Goal: Task Accomplishment & Management: Manage account settings

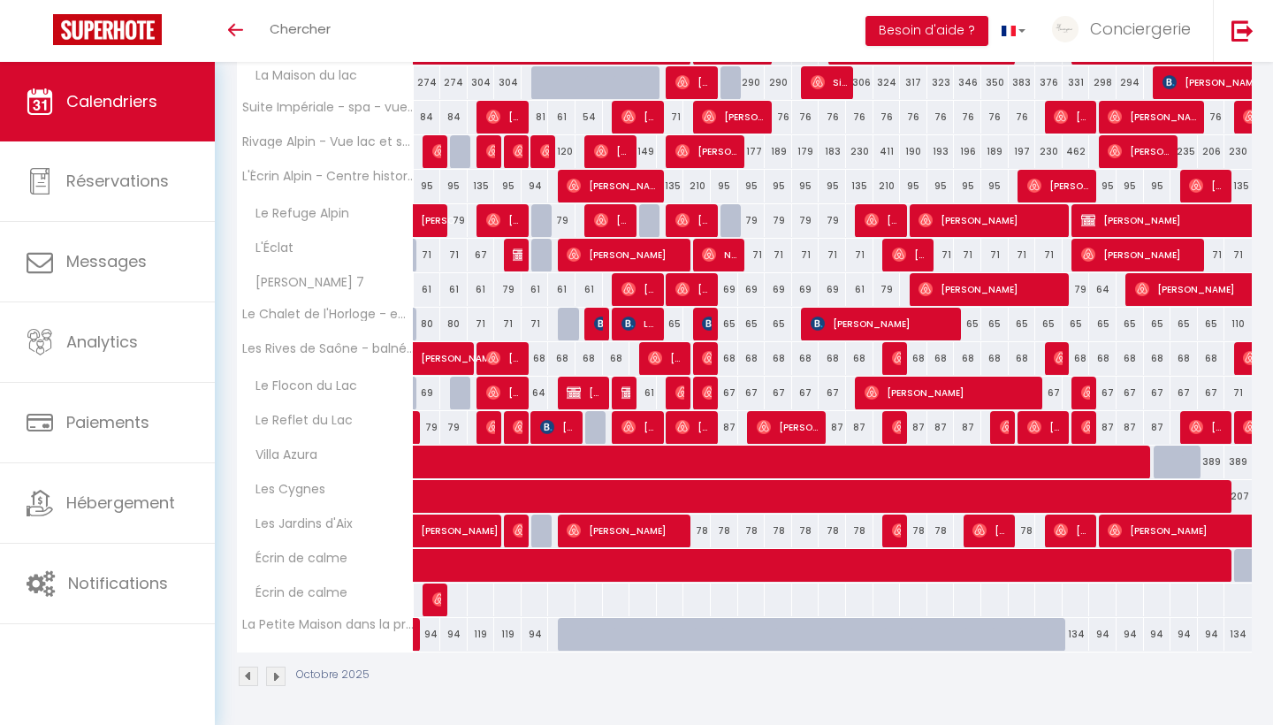
scroll to position [371, 0]
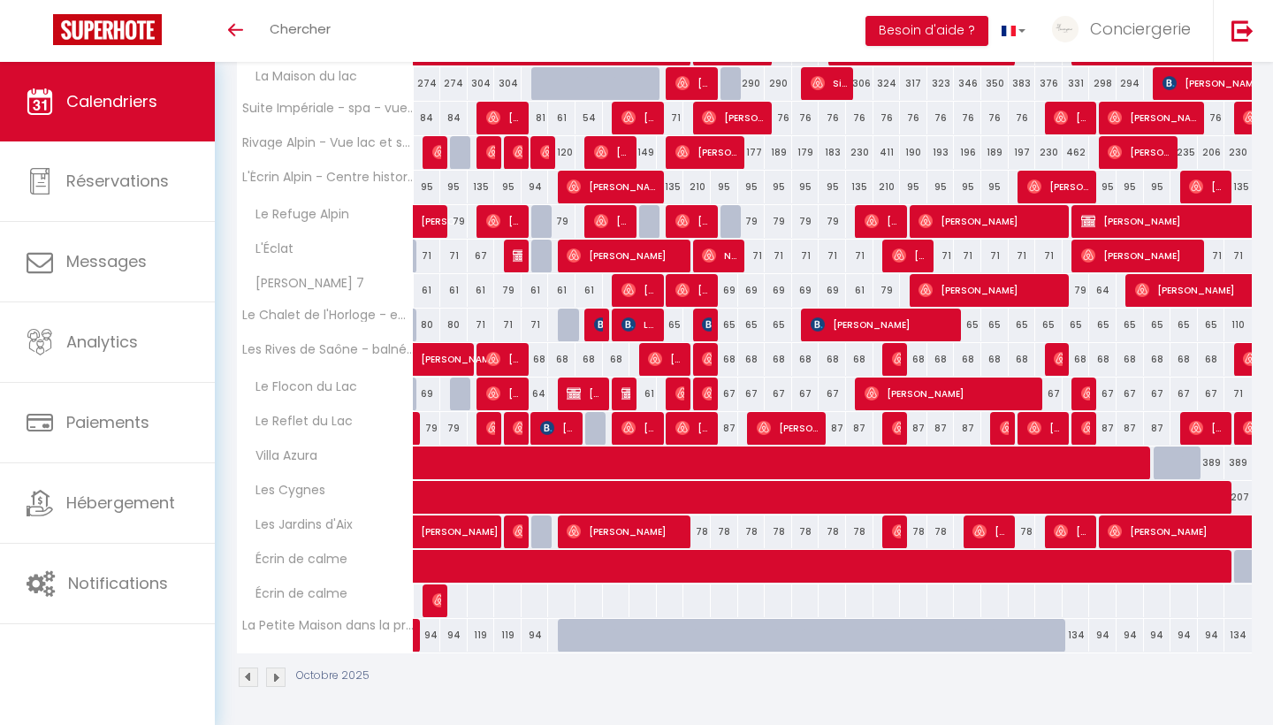
drag, startPoint x: 318, startPoint y: 657, endPoint x: 279, endPoint y: 679, distance: 44.7
click at [279, 679] on img at bounding box center [275, 677] width 19 height 19
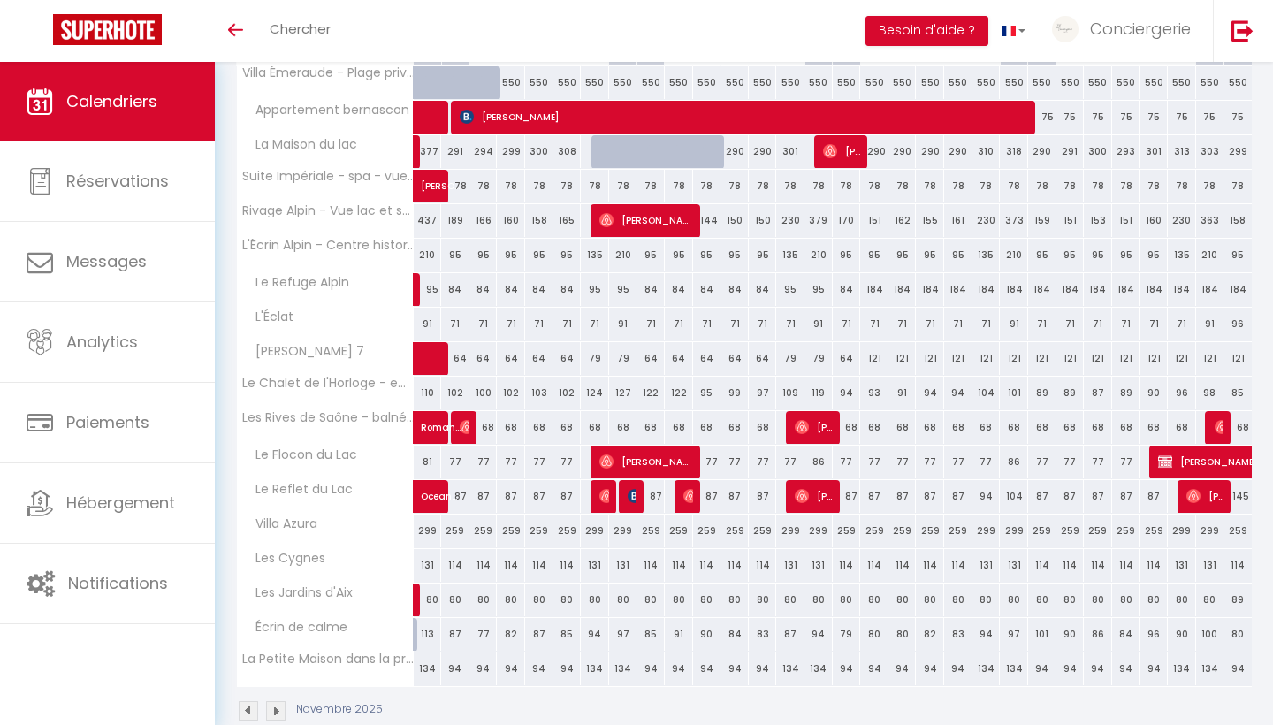
scroll to position [316, 0]
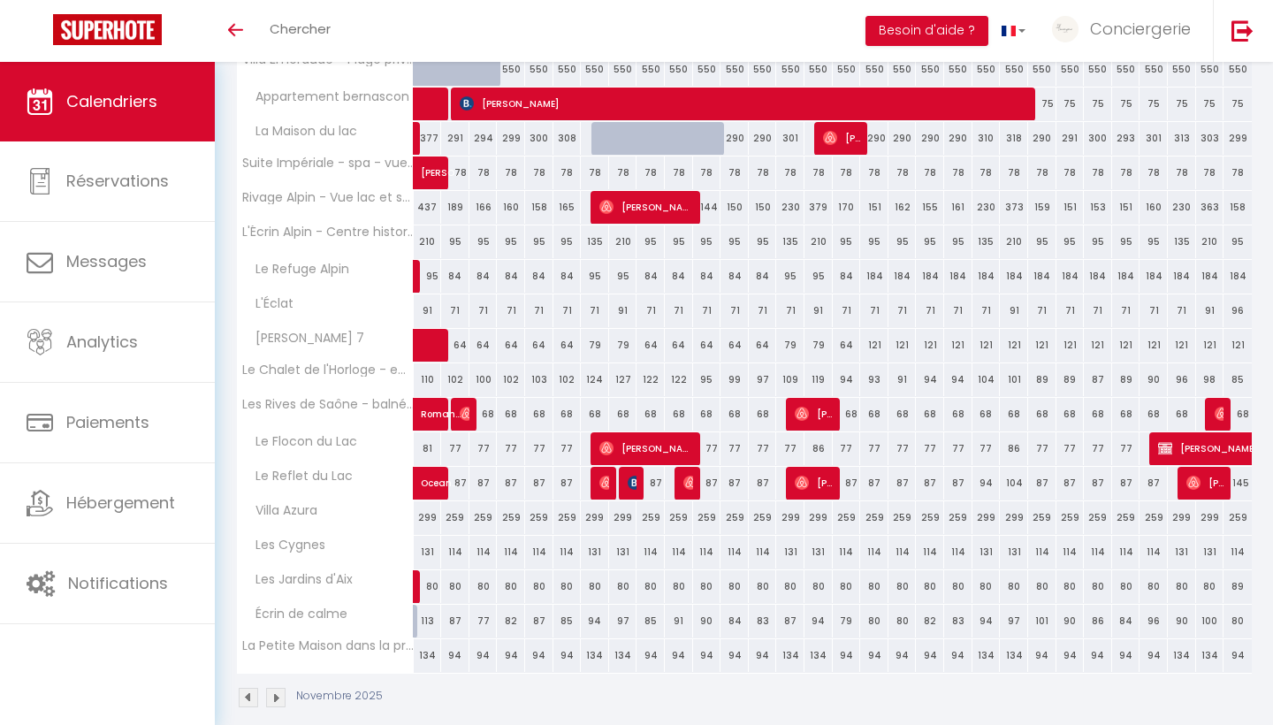
click at [247, 693] on img at bounding box center [248, 697] width 19 height 19
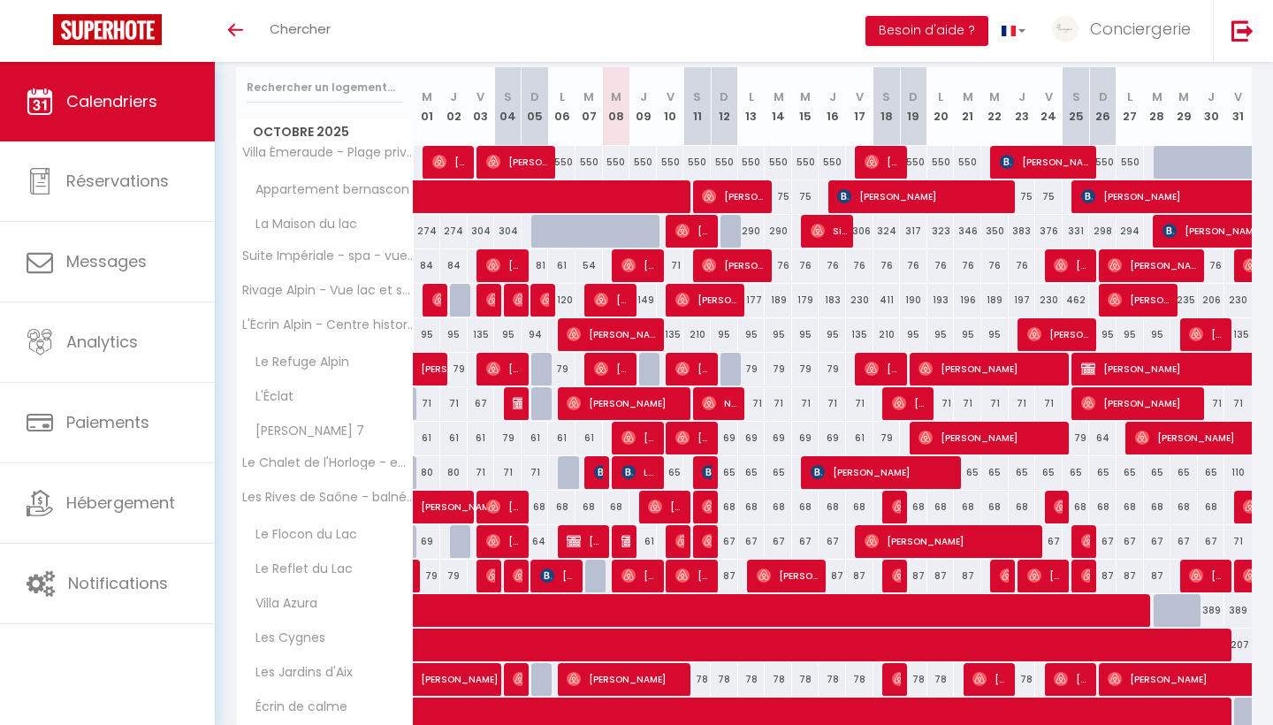
scroll to position [224, 0]
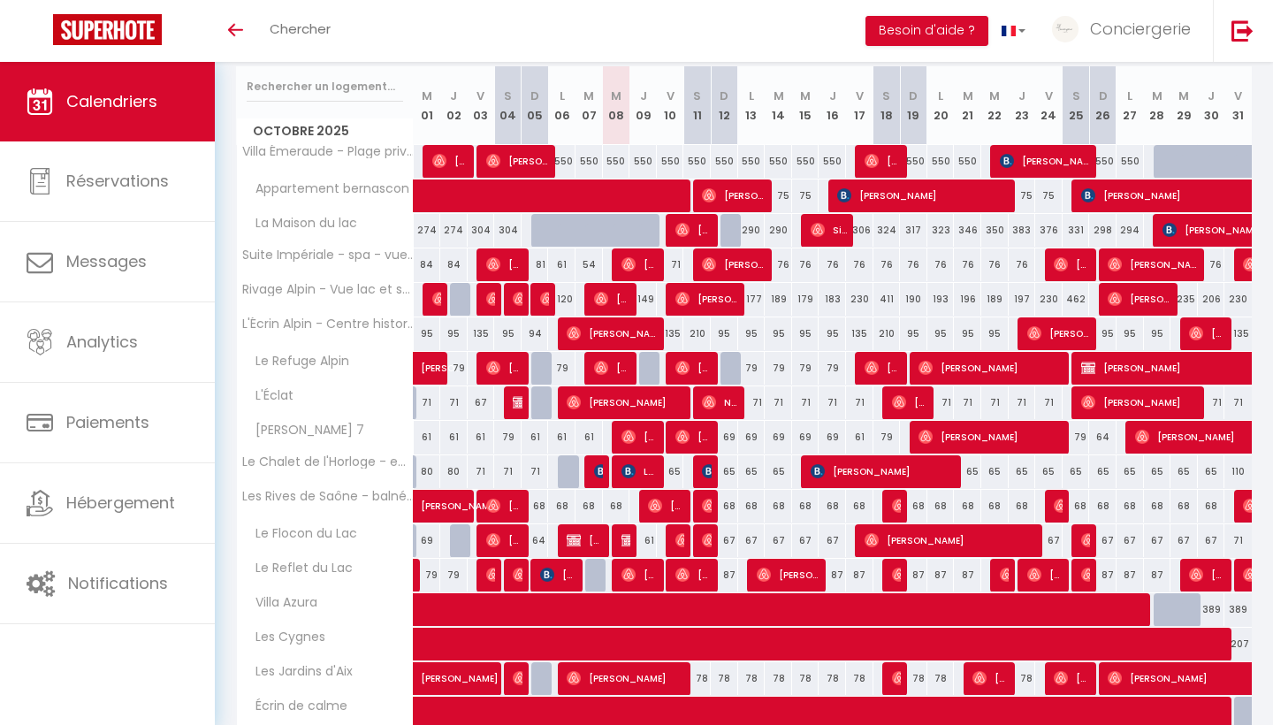
click at [676, 469] on div "65" at bounding box center [670, 471] width 27 height 33
type input "65"
type input "Ven 10 Octobre 2025"
type input "[PERSON_NAME] 11 Octobre 2025"
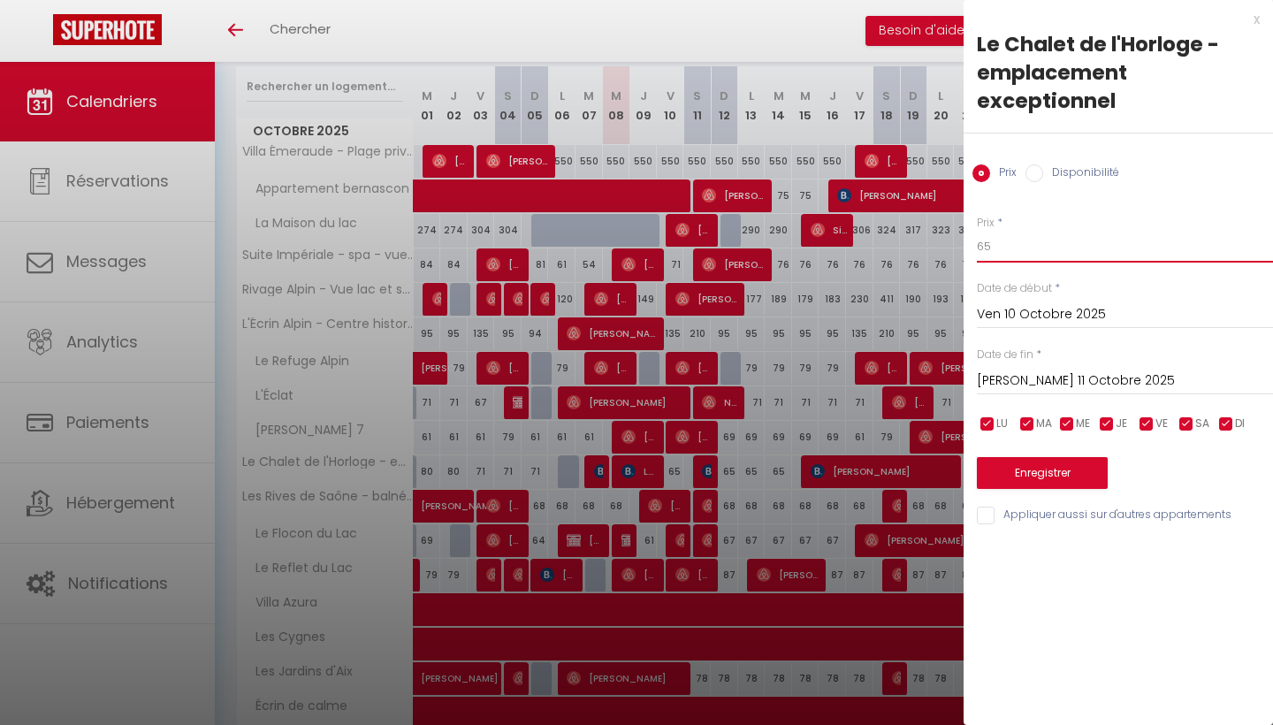
click at [998, 252] on input "65" at bounding box center [1125, 247] width 296 height 32
type input "67"
click at [1043, 372] on input "[PERSON_NAME] 11 Octobre 2025" at bounding box center [1125, 381] width 296 height 23
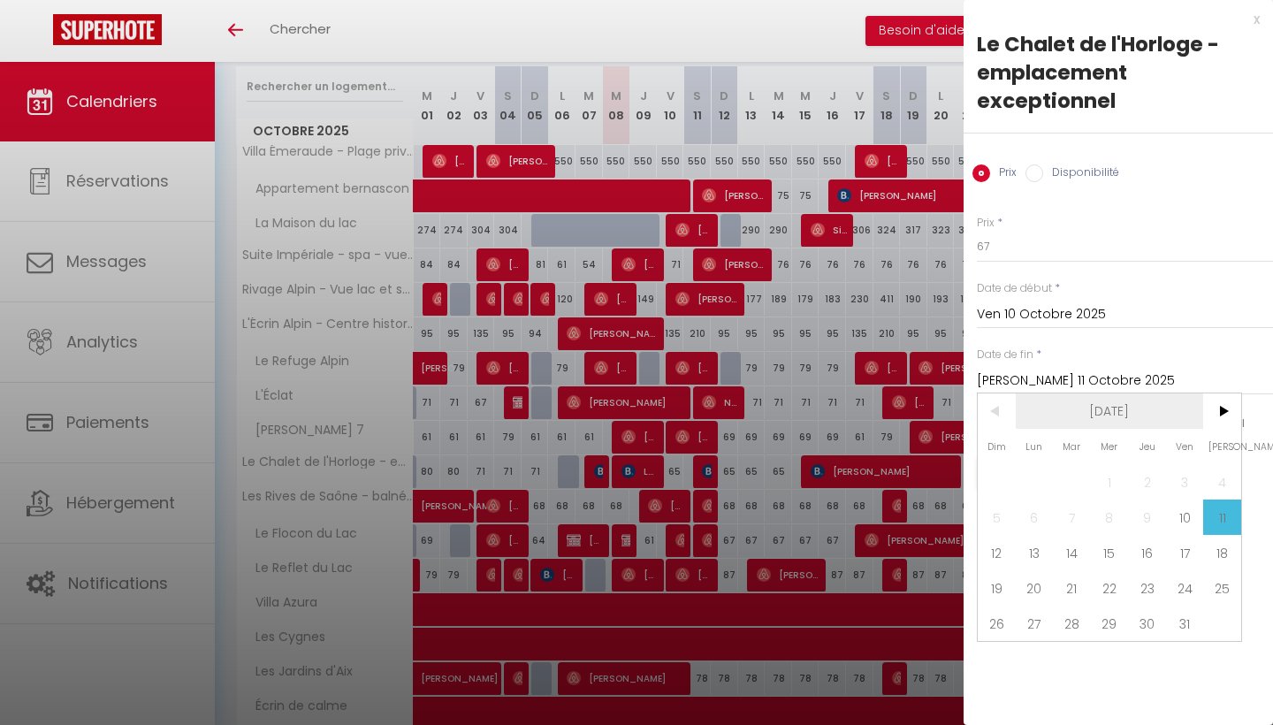
click at [1200, 415] on span "[DATE]" at bounding box center [1110, 410] width 188 height 35
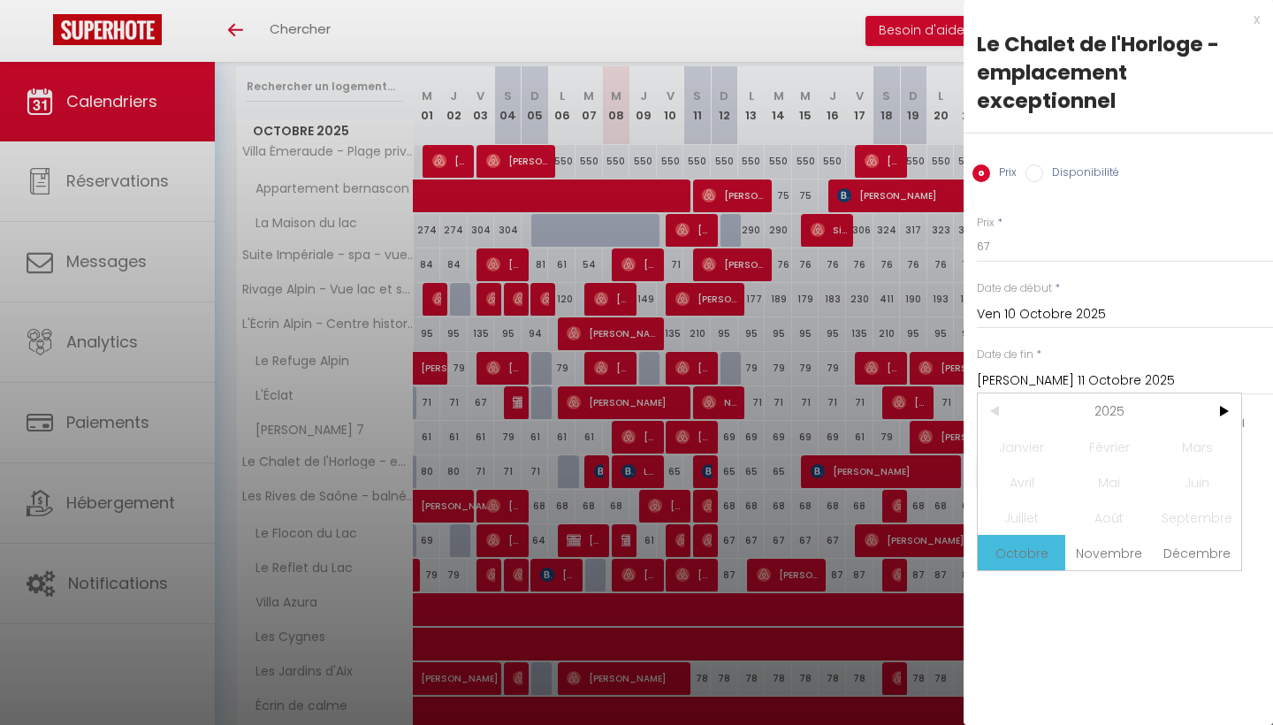
click at [1000, 407] on span "<" at bounding box center [997, 410] width 38 height 35
click at [1074, 380] on input "[PERSON_NAME] 11 Octobre 2025" at bounding box center [1125, 381] width 296 height 23
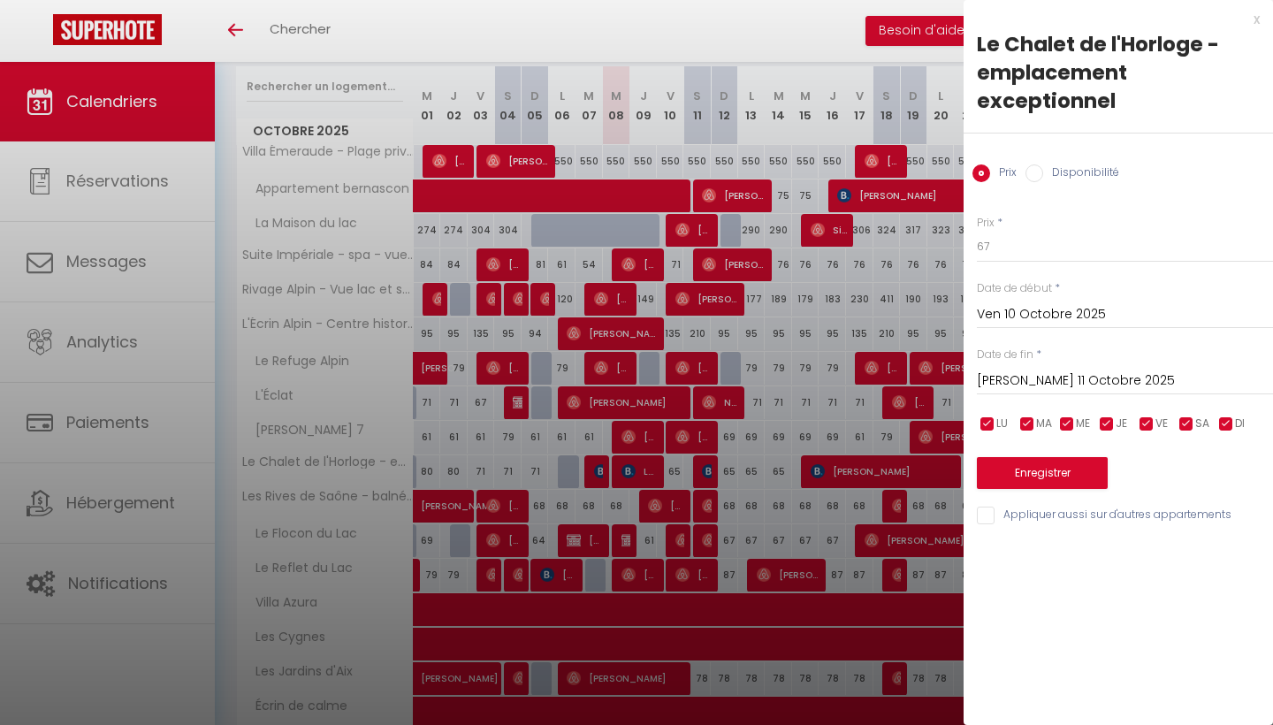
click at [1072, 370] on input "[PERSON_NAME] 11 Octobre 2025" at bounding box center [1125, 381] width 296 height 23
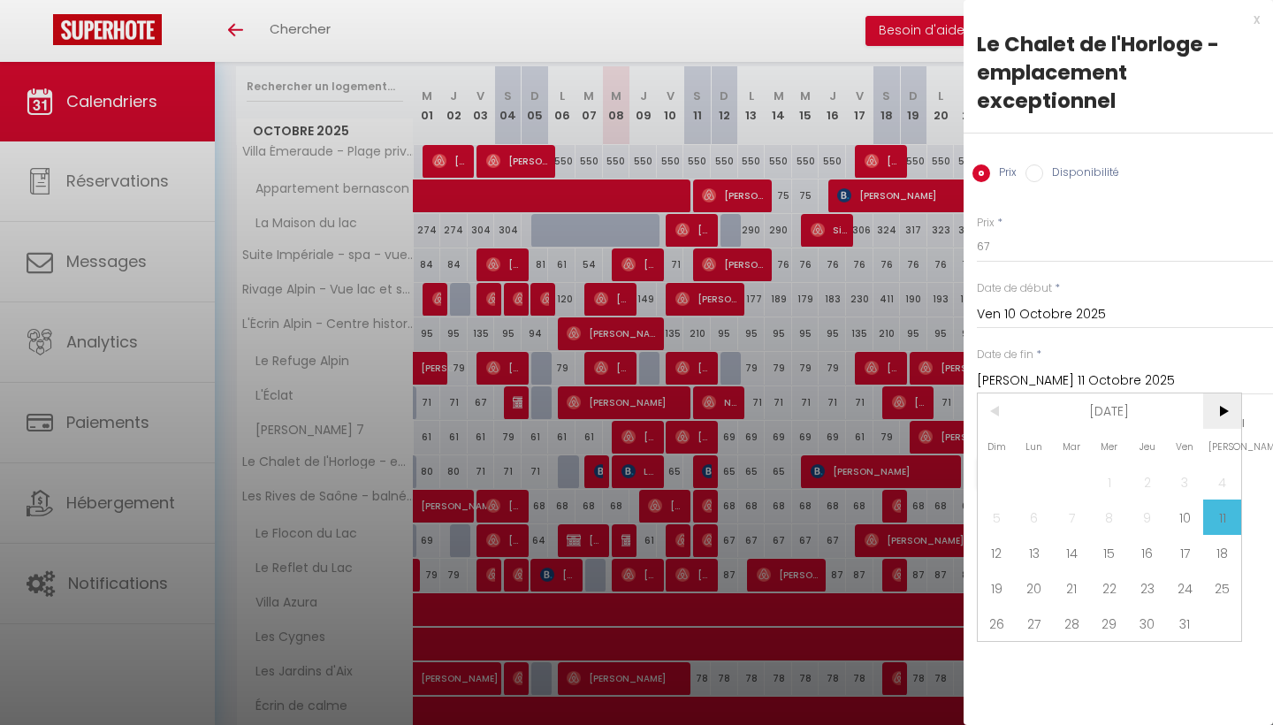
click at [1218, 409] on span ">" at bounding box center [1222, 410] width 38 height 35
click at [1229, 423] on span ">" at bounding box center [1222, 410] width 38 height 35
click at [1185, 474] on span "5" at bounding box center [1185, 481] width 38 height 35
type input "Ven 05 Décembre 2025"
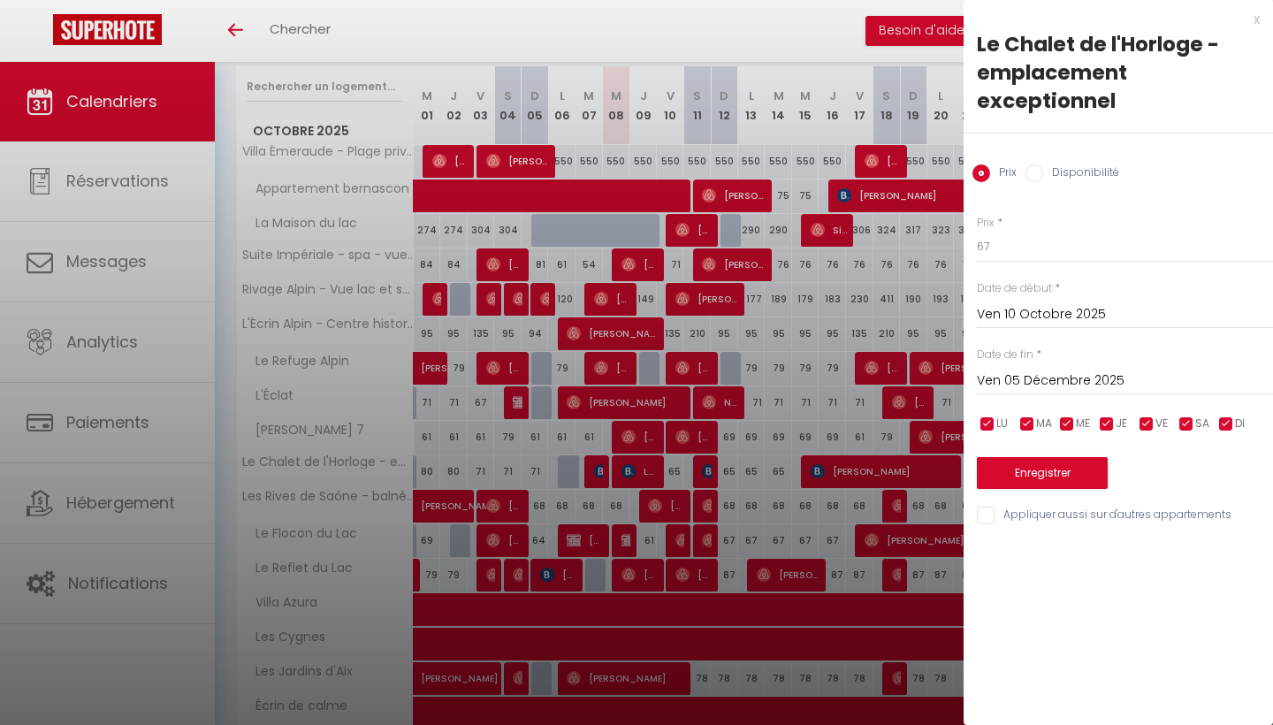
click at [1146, 424] on input "checkbox" at bounding box center [1147, 425] width 18 height 18
checkbox input "false"
click at [1183, 424] on input "checkbox" at bounding box center [1187, 425] width 18 height 18
checkbox input "false"
click at [1076, 470] on button "Enregistrer" at bounding box center [1042, 473] width 131 height 32
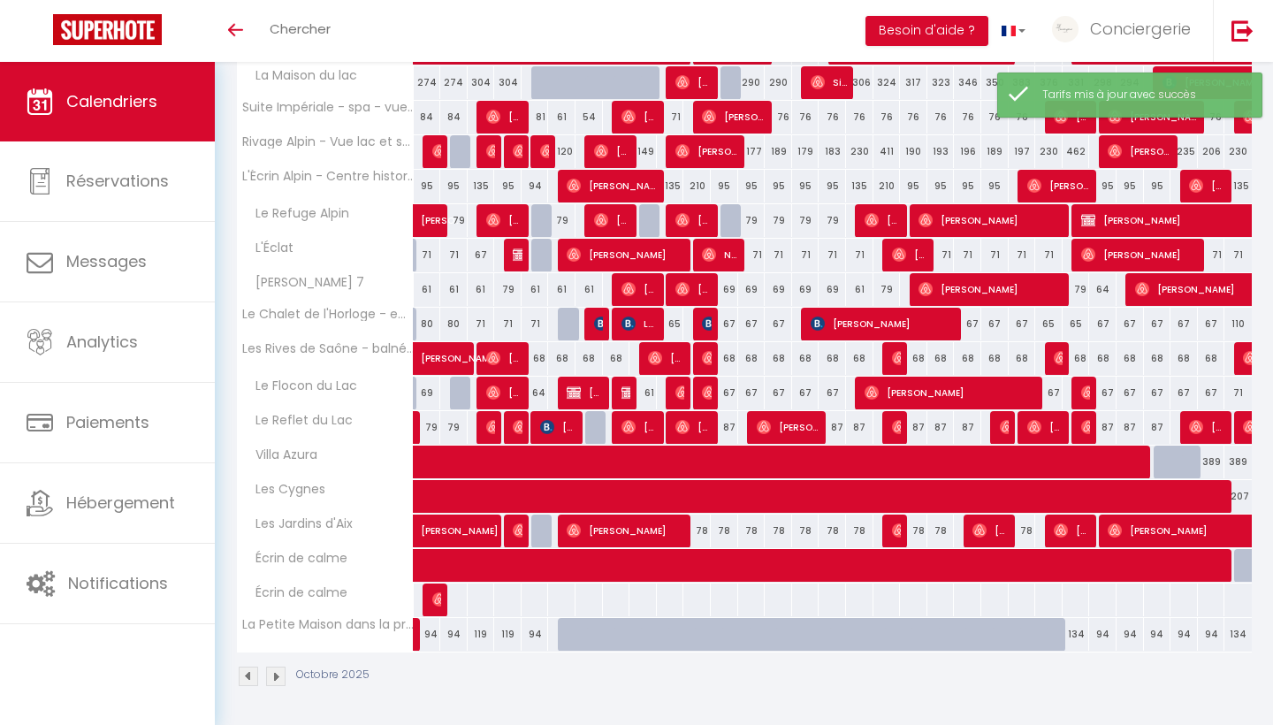
scroll to position [371, 0]
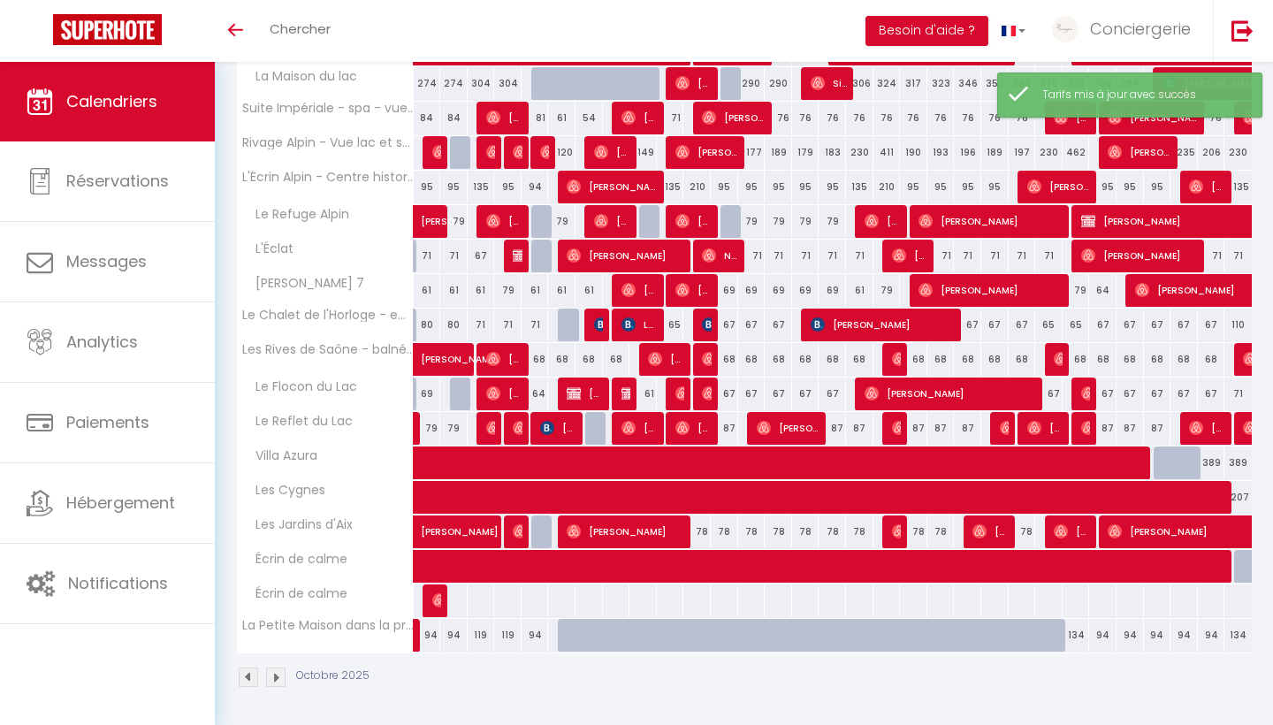
click at [752, 320] on div "67" at bounding box center [751, 325] width 27 height 33
type input "67"
type input "Lun 13 Octobre 2025"
type input "[DATE] Octobre 2025"
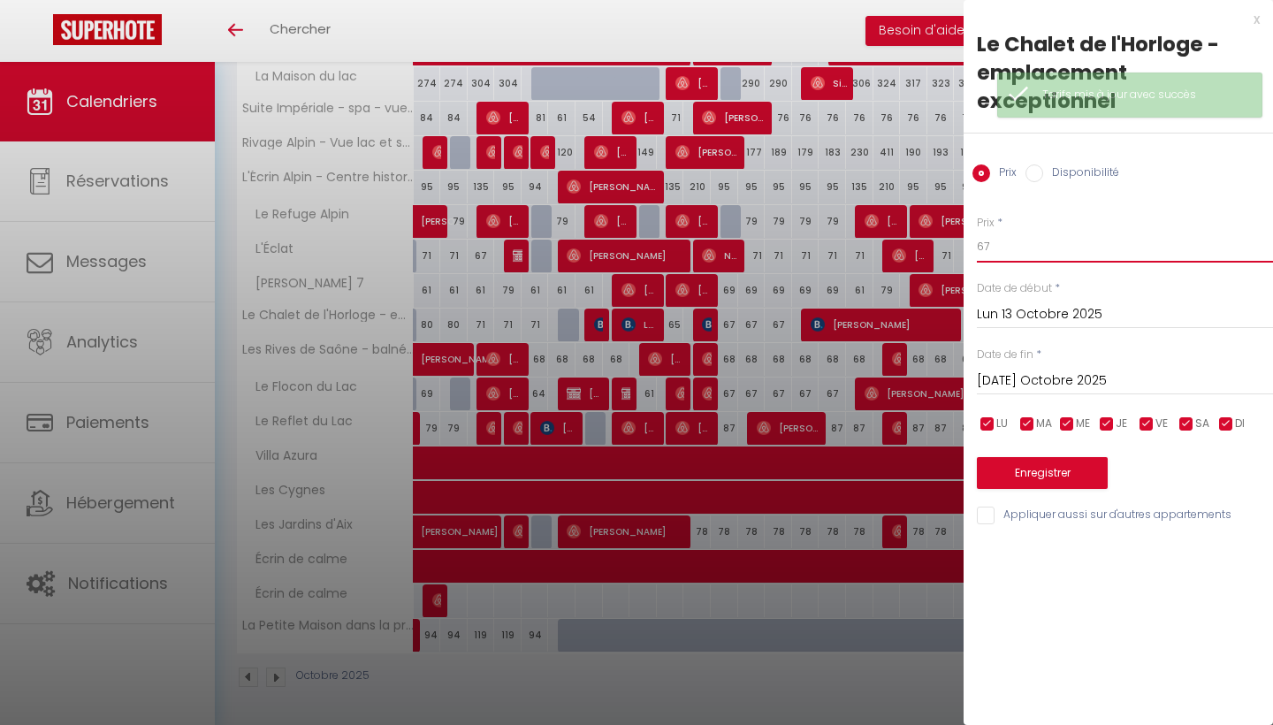
click at [1007, 247] on input "67" at bounding box center [1125, 247] width 296 height 32
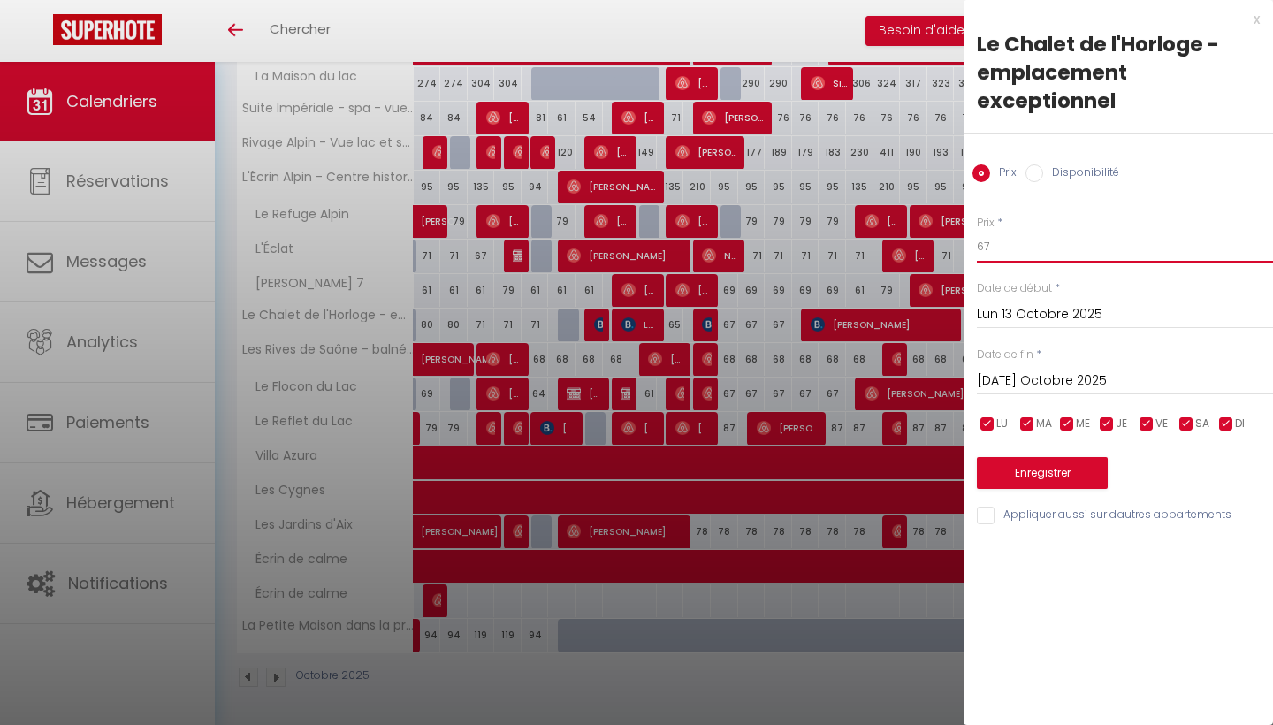
type input "6"
type input "8"
type input "91"
click at [1060, 373] on input "[DATE] Octobre 2025" at bounding box center [1125, 381] width 296 height 23
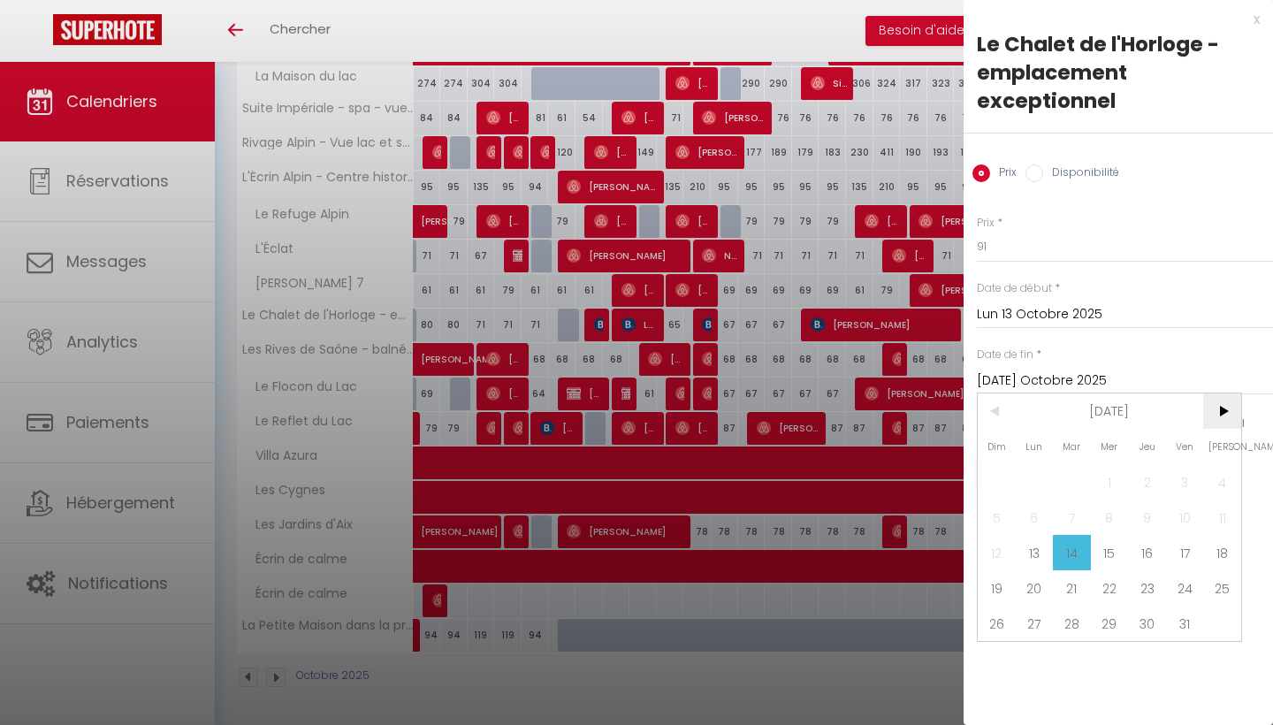
click at [1210, 416] on span ">" at bounding box center [1222, 410] width 38 height 35
click at [1178, 484] on span "5" at bounding box center [1185, 481] width 38 height 35
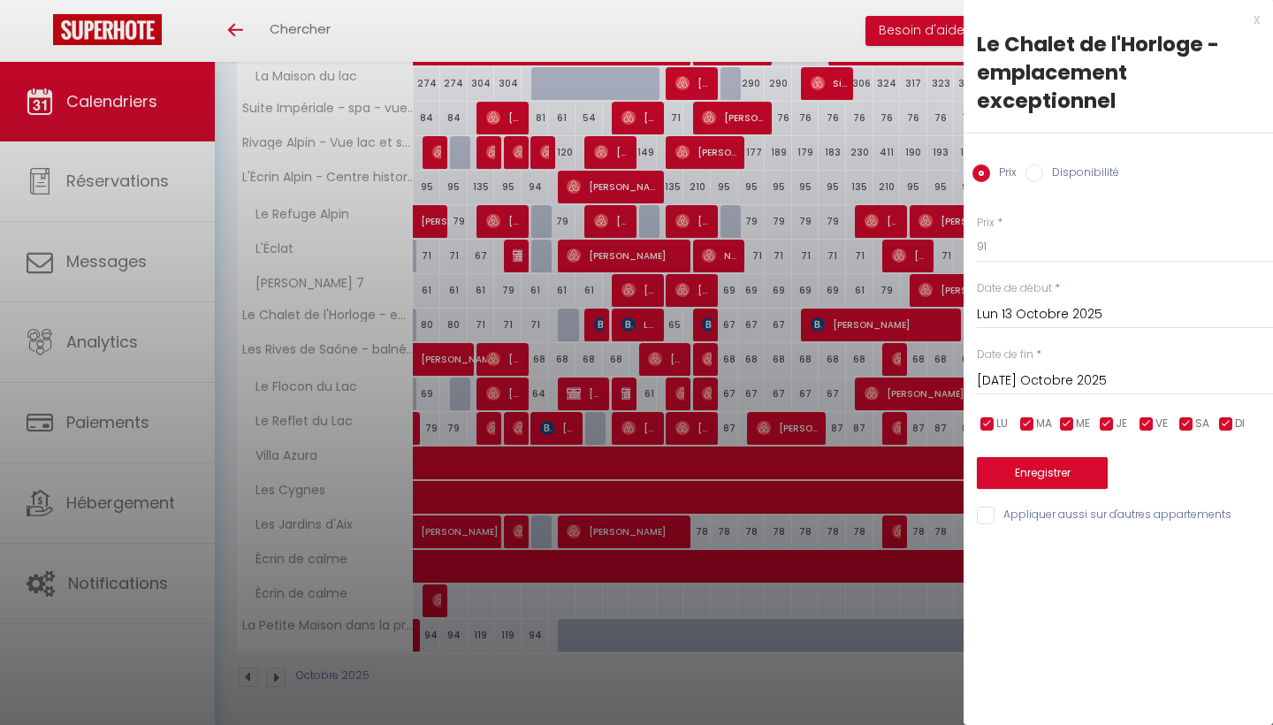
type input "Ven 05 Décembre 2025"
click at [1225, 418] on input "checkbox" at bounding box center [1227, 425] width 18 height 18
checkbox input "false"
click at [1152, 418] on input "checkbox" at bounding box center [1147, 425] width 18 height 18
checkbox input "false"
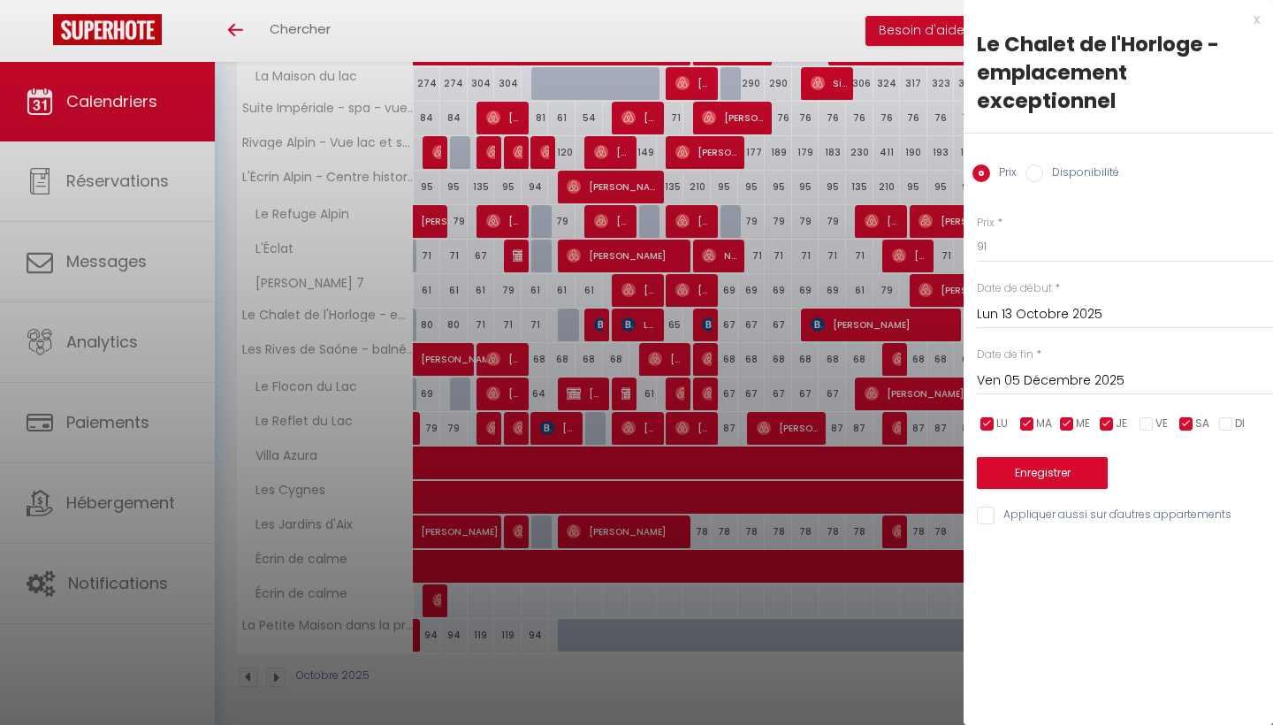
click at [1107, 419] on input "checkbox" at bounding box center [1107, 425] width 18 height 18
checkbox input "false"
click at [1072, 419] on input "checkbox" at bounding box center [1067, 425] width 18 height 18
checkbox input "false"
click at [1019, 419] on input "checkbox" at bounding box center [1028, 425] width 18 height 18
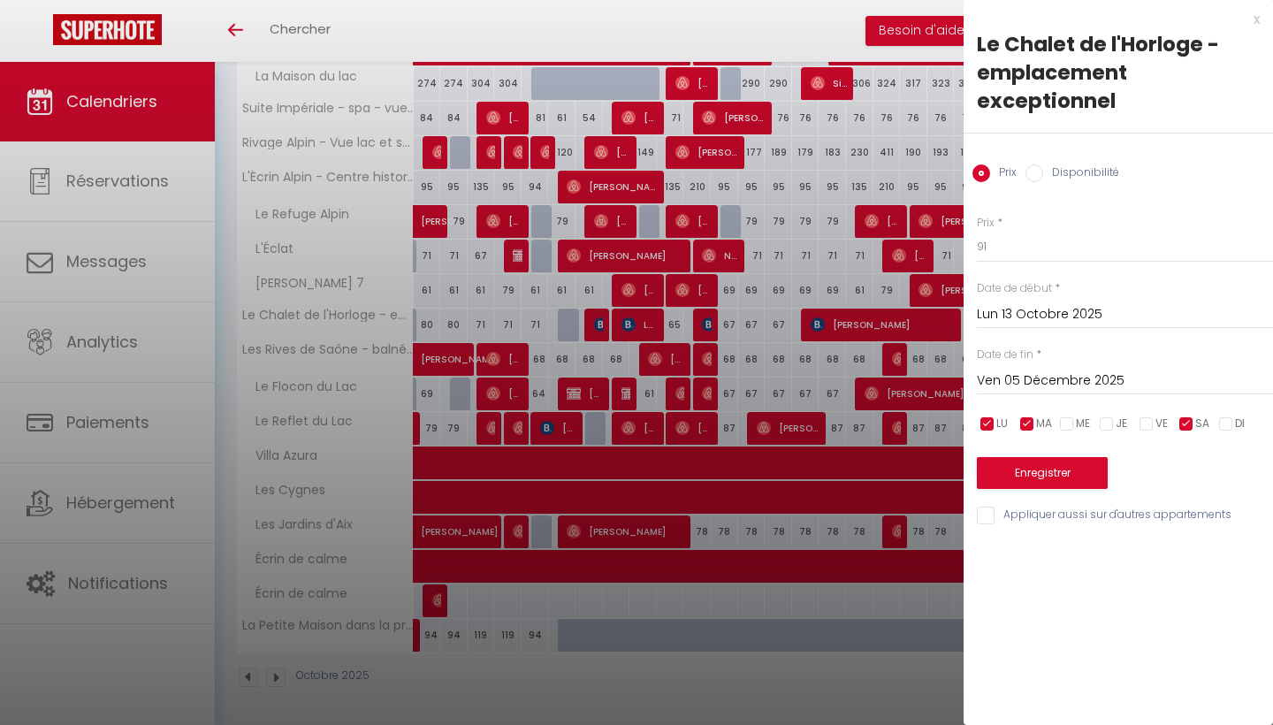
checkbox input "false"
click at [989, 422] on input "checkbox" at bounding box center [988, 425] width 18 height 18
checkbox input "false"
click at [1068, 470] on button "Enregistrer" at bounding box center [1042, 473] width 131 height 32
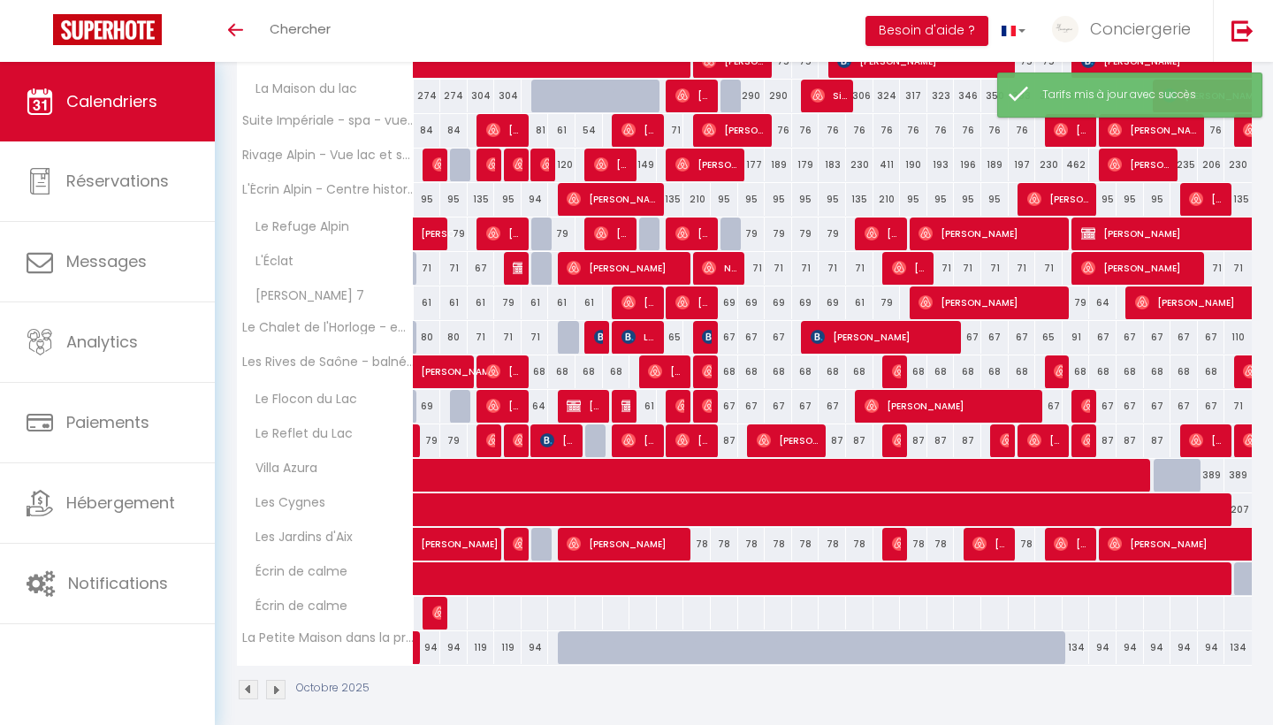
scroll to position [354, 0]
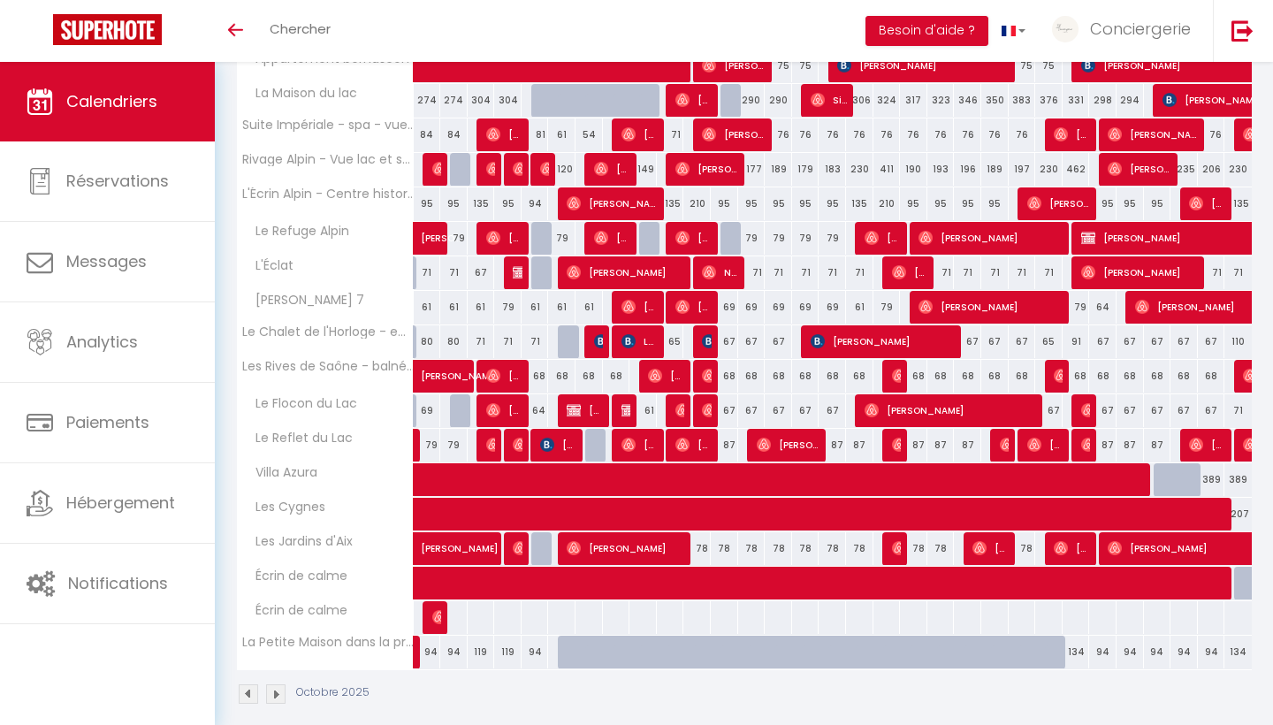
click at [730, 341] on div "67" at bounding box center [724, 341] width 27 height 33
type input "67"
type input "Dim 12 Octobre 2025"
type input "Lun 13 Octobre 2025"
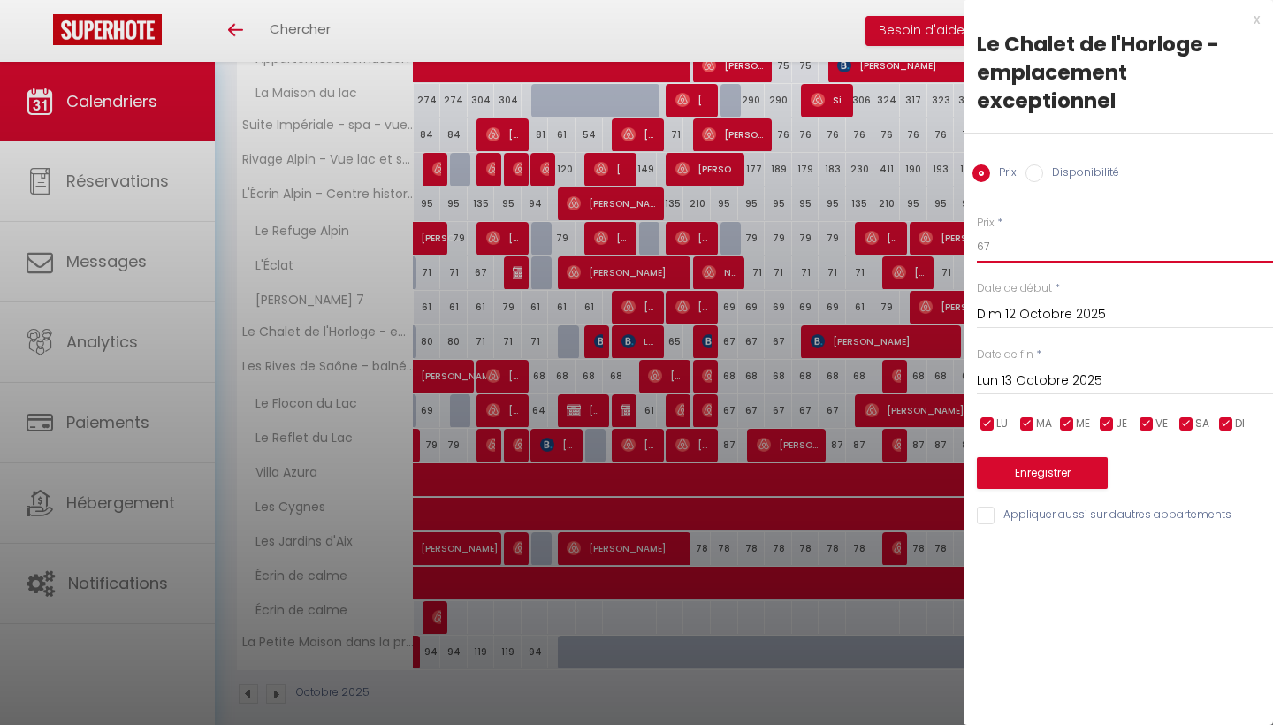
click at [1000, 236] on input "67" at bounding box center [1125, 247] width 296 height 32
type input "6"
type input "71"
click at [1037, 375] on input "Lun 13 Octobre 2025" at bounding box center [1125, 381] width 296 height 23
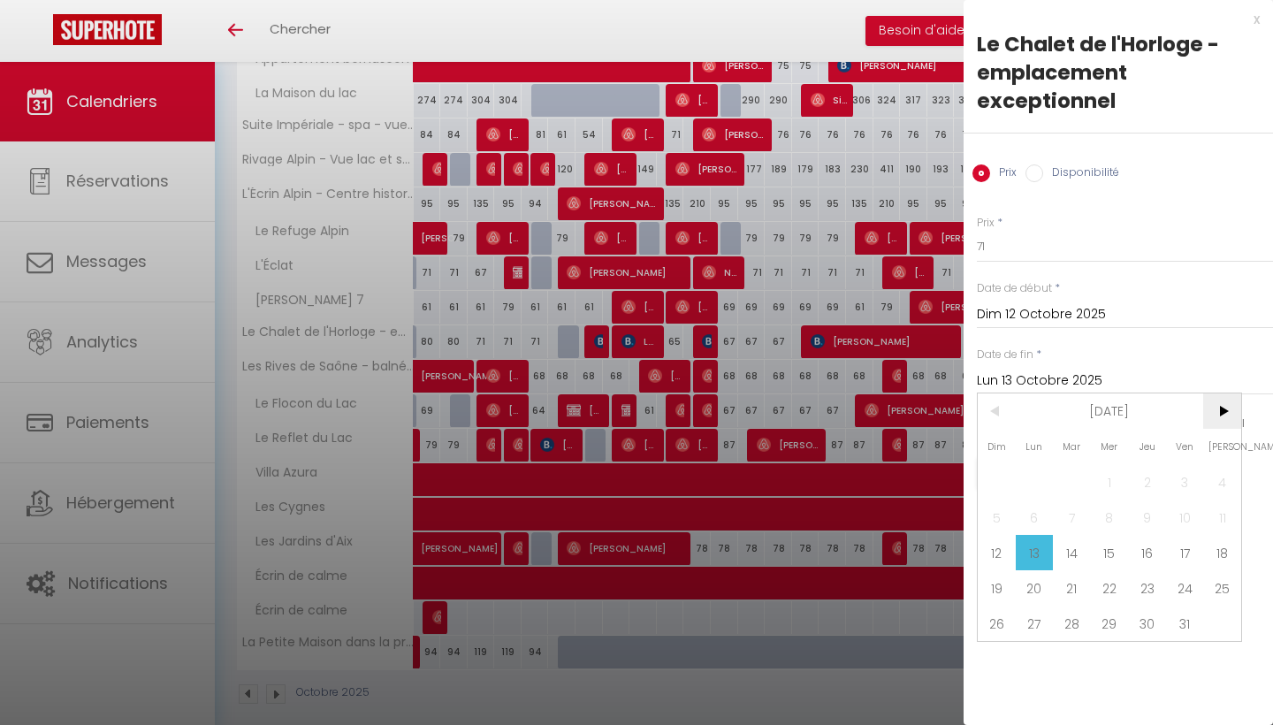
click at [1206, 407] on span ">" at bounding box center [1222, 410] width 38 height 35
click at [1180, 473] on span "5" at bounding box center [1185, 481] width 38 height 35
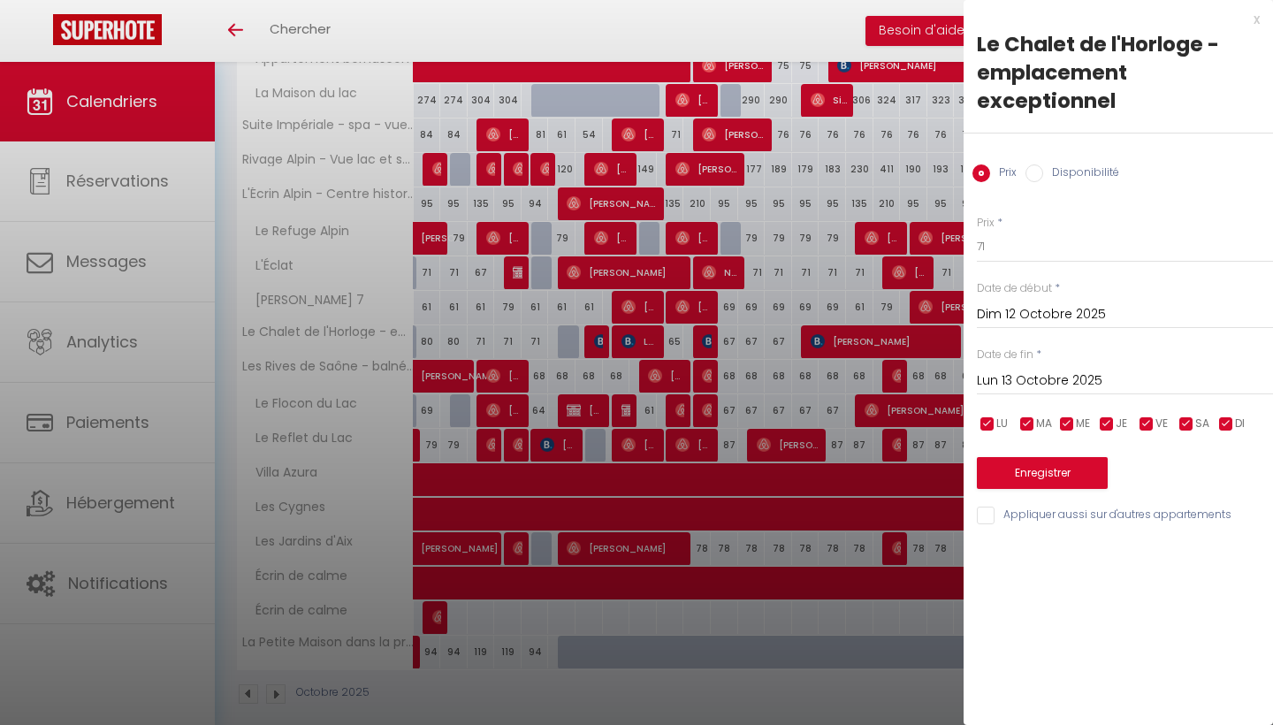
type input "Ven 05 Décembre 2025"
click at [1224, 418] on input "checkbox" at bounding box center [1227, 425] width 18 height 18
checkbox input "false"
click at [1193, 418] on input "checkbox" at bounding box center [1187, 425] width 18 height 18
checkbox input "false"
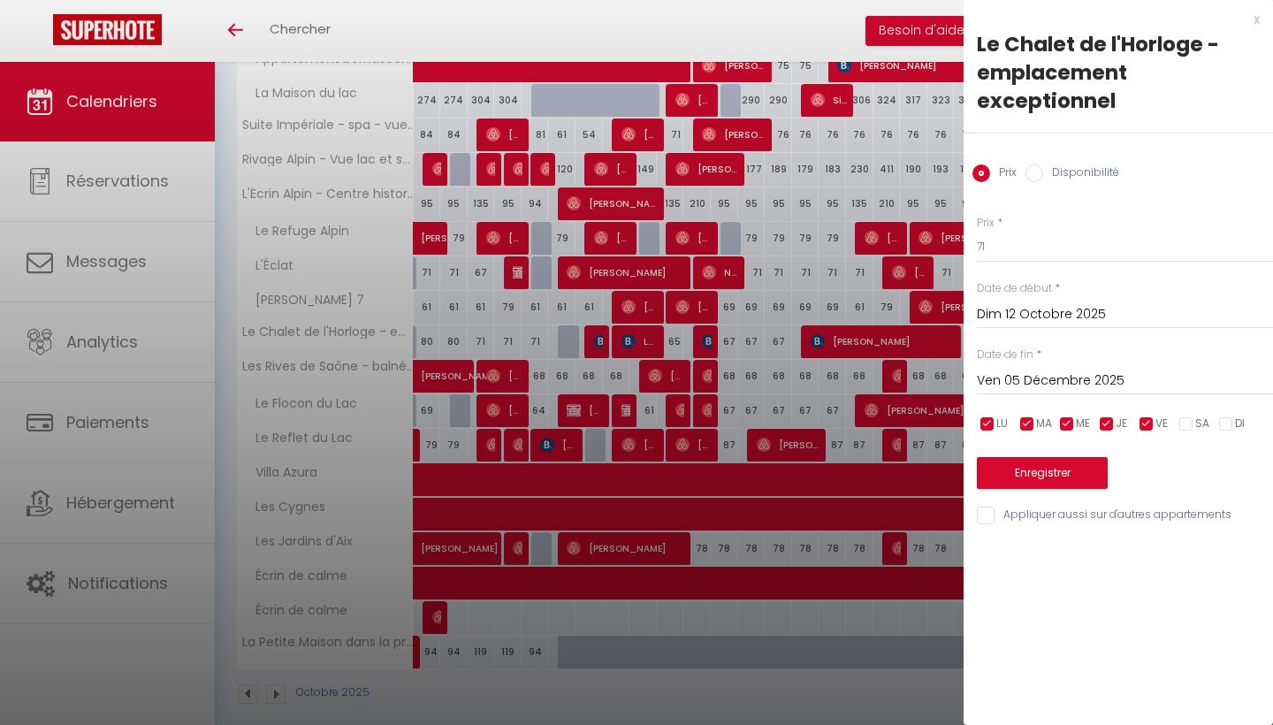
click at [1113, 424] on input "checkbox" at bounding box center [1107, 425] width 18 height 18
checkbox input "false"
click at [1066, 424] on input "checkbox" at bounding box center [1067, 425] width 18 height 18
checkbox input "false"
click at [1019, 424] on input "checkbox" at bounding box center [1028, 425] width 18 height 18
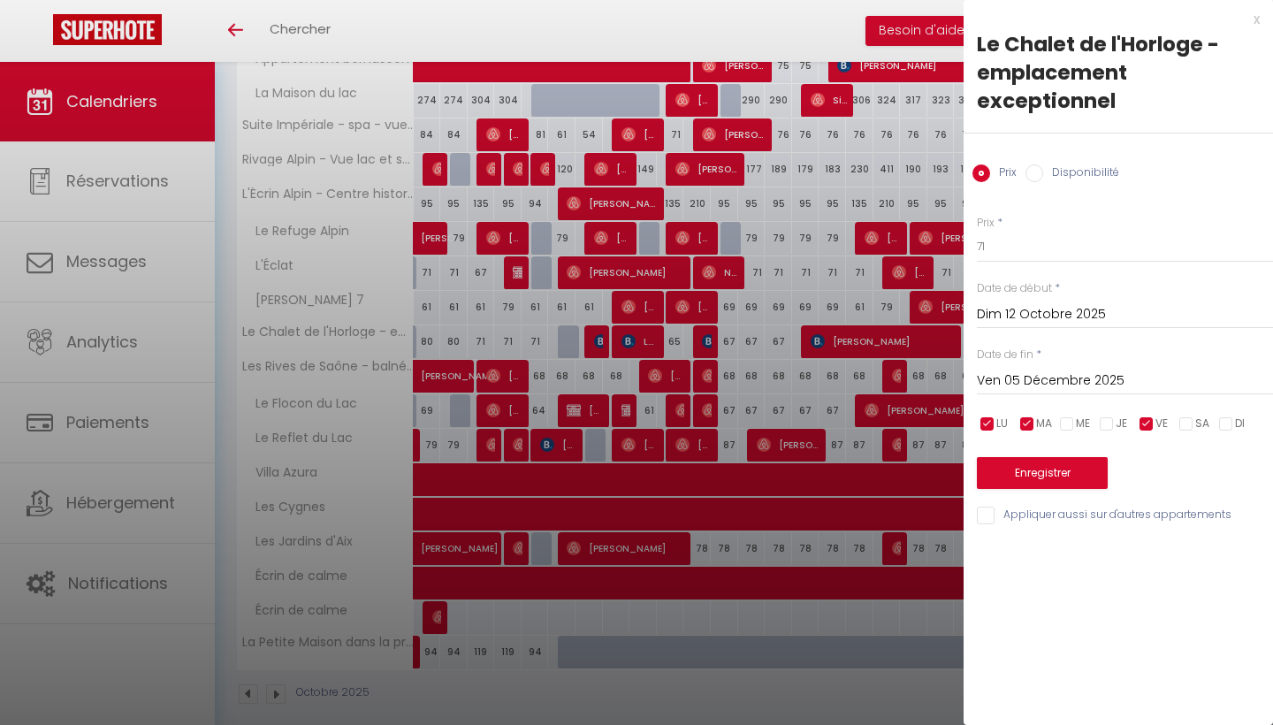
checkbox input "false"
click at [993, 422] on input "checkbox" at bounding box center [988, 425] width 18 height 18
checkbox input "false"
click at [1046, 477] on button "Enregistrer" at bounding box center [1042, 473] width 131 height 32
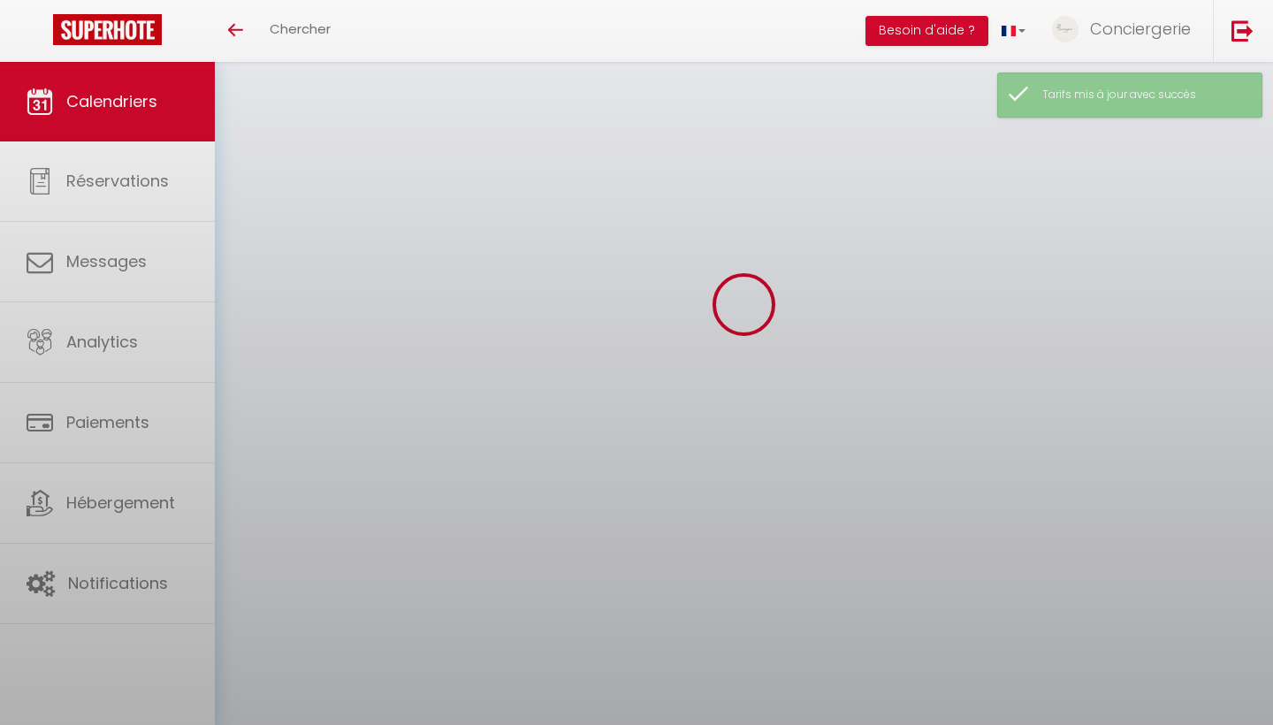
scroll to position [62, 0]
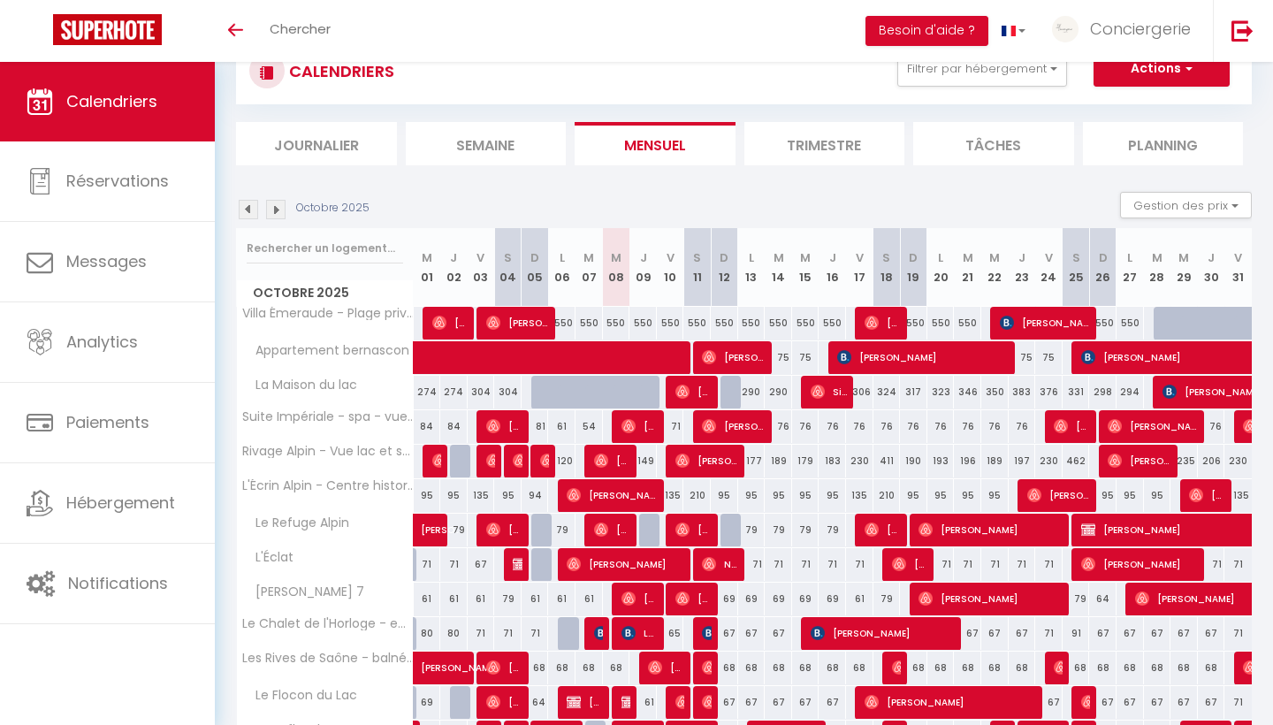
click at [278, 205] on img at bounding box center [275, 209] width 19 height 19
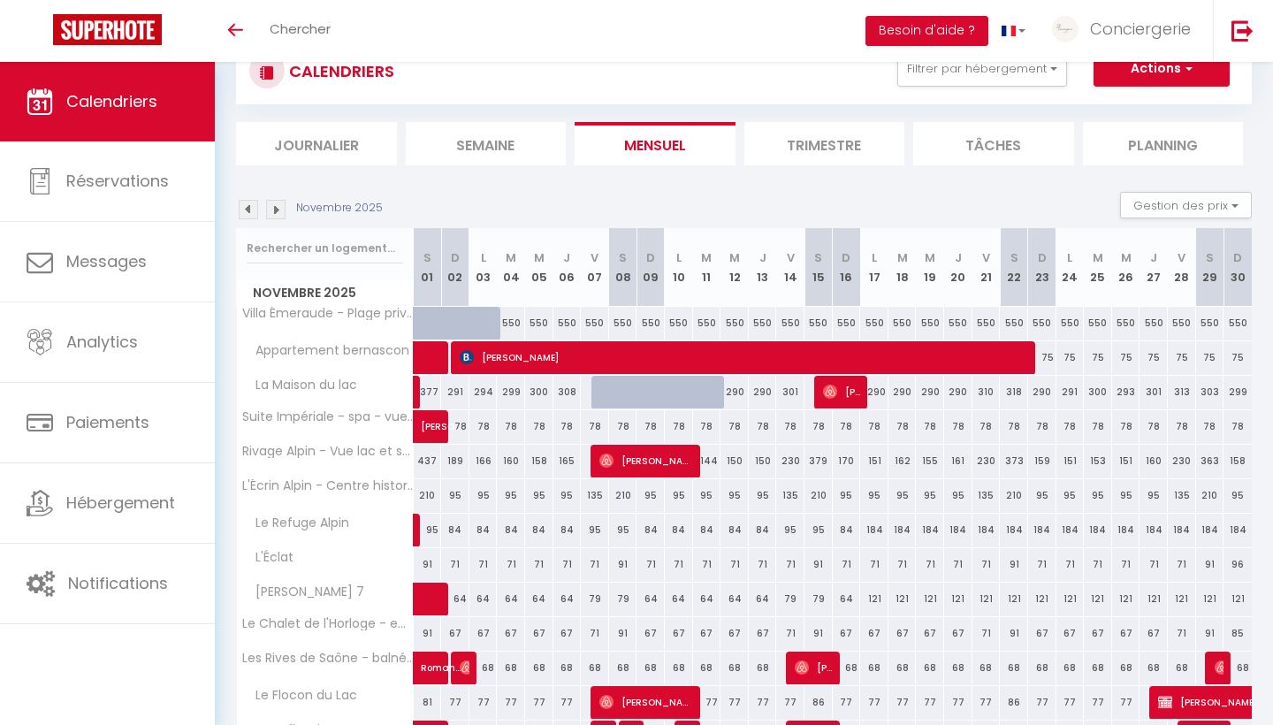
click at [256, 207] on img at bounding box center [248, 209] width 19 height 19
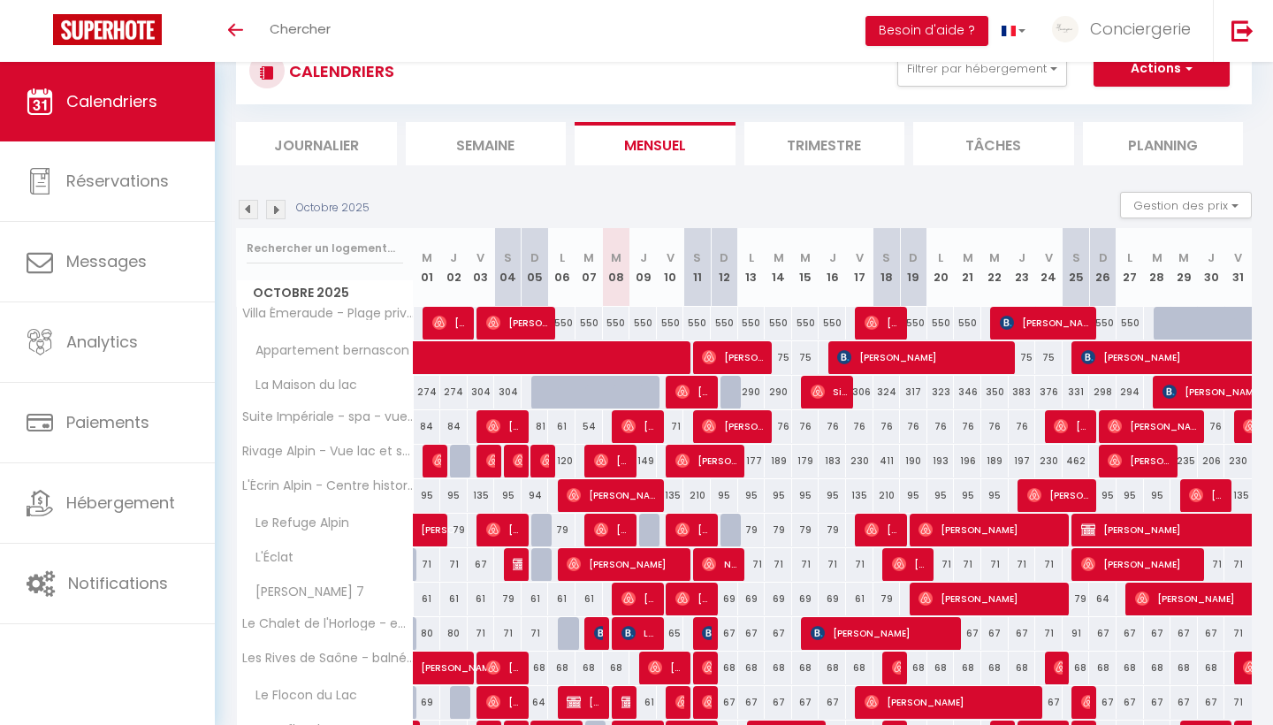
click at [677, 429] on div "71" at bounding box center [670, 426] width 27 height 33
type input "71"
type input "Ven 10 Octobre 2025"
type input "[PERSON_NAME] 11 Octobre 2025"
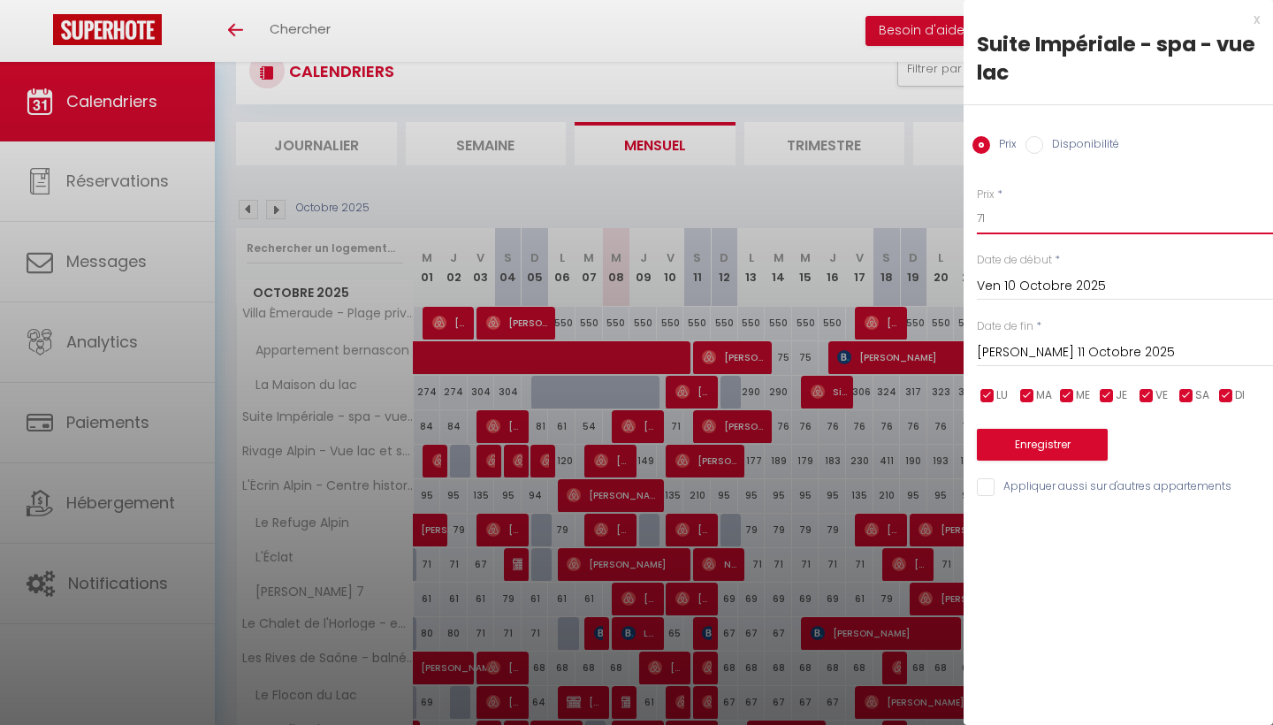
click at [1005, 215] on input "71" at bounding box center [1125, 218] width 296 height 32
type input "74"
click at [1061, 355] on input "[PERSON_NAME] 11 Octobre 2025" at bounding box center [1125, 352] width 296 height 23
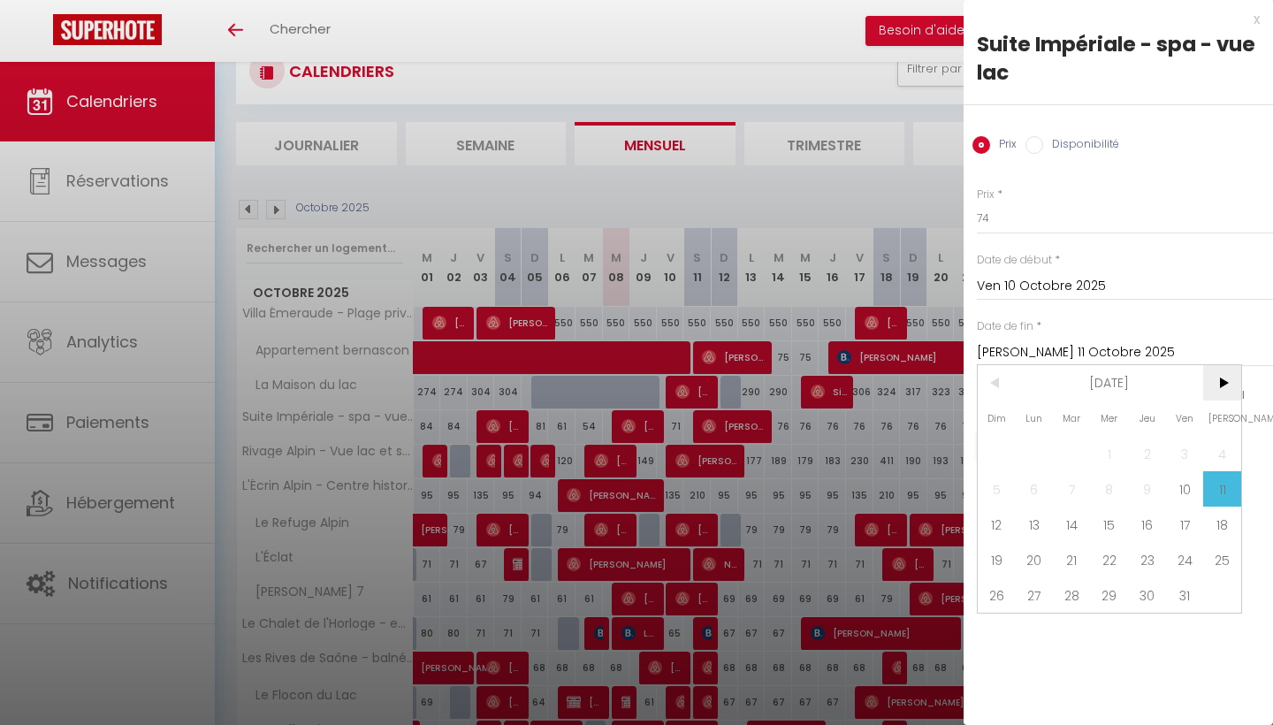
click at [1224, 380] on span ">" at bounding box center [1222, 382] width 38 height 35
click at [1182, 448] on span "5" at bounding box center [1185, 453] width 38 height 35
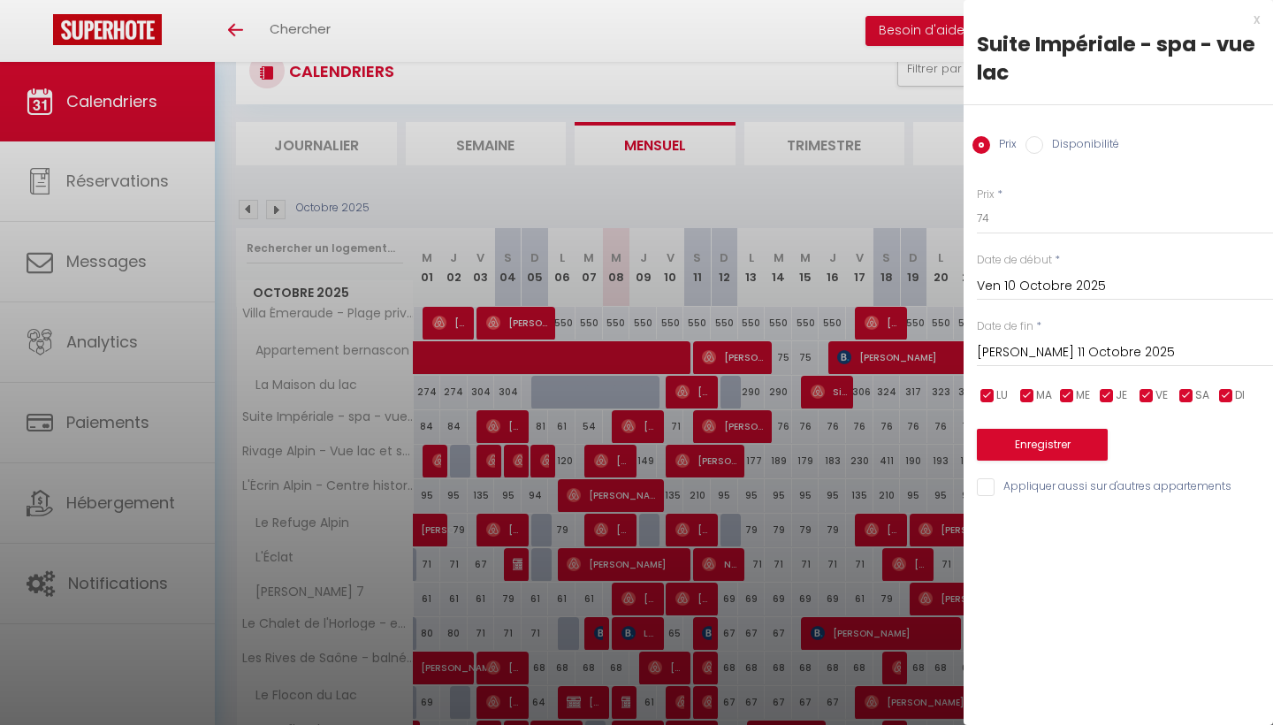
type input "Ven 05 Décembre 2025"
click at [1186, 391] on input "checkbox" at bounding box center [1187, 396] width 18 height 18
checkbox input "false"
click at [1151, 391] on input "checkbox" at bounding box center [1147, 396] width 18 height 18
checkbox input "false"
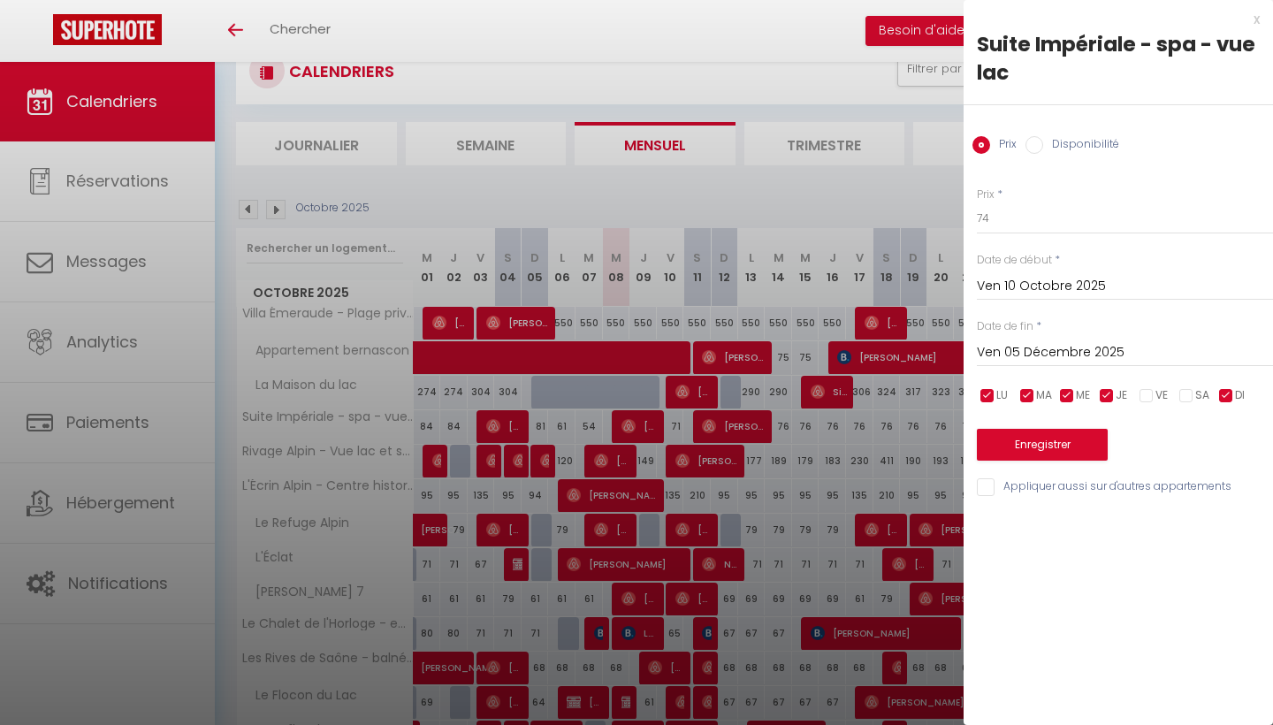
click at [1078, 436] on button "Enregistrer" at bounding box center [1042, 445] width 131 height 32
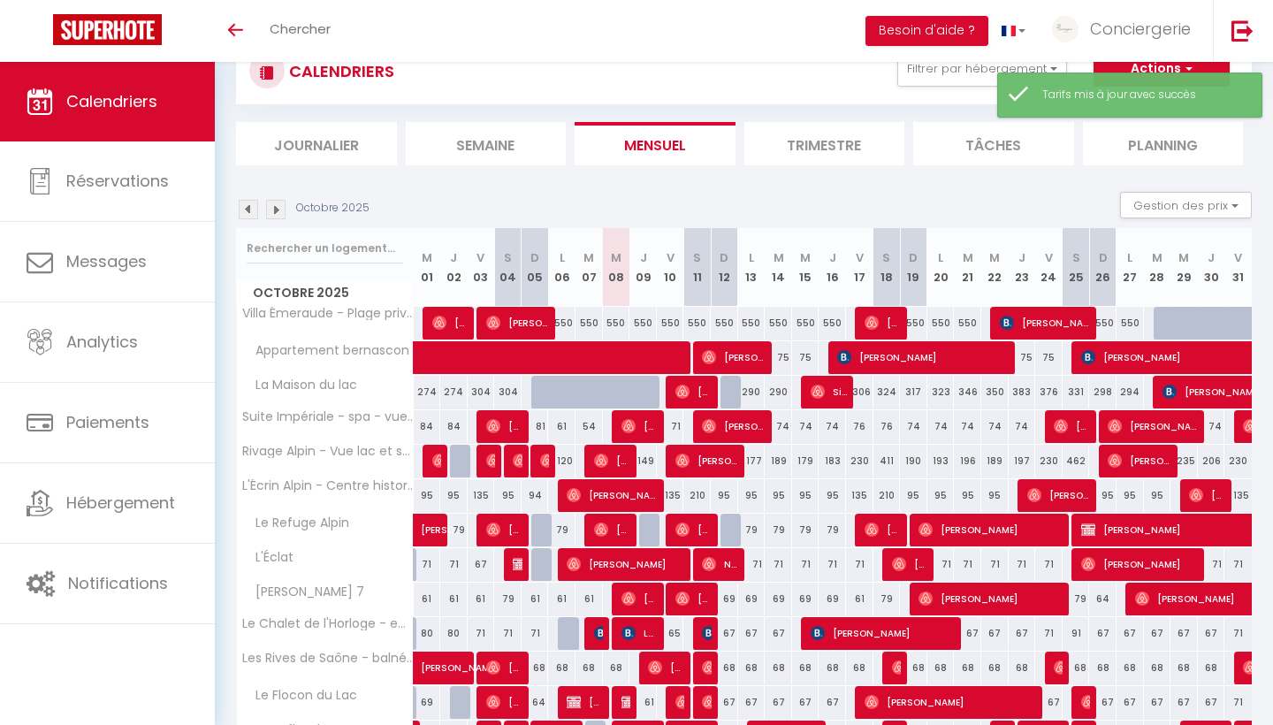
click at [783, 424] on div "74" at bounding box center [778, 426] width 27 height 33
type input "74"
type input "[DATE] Octobre 2025"
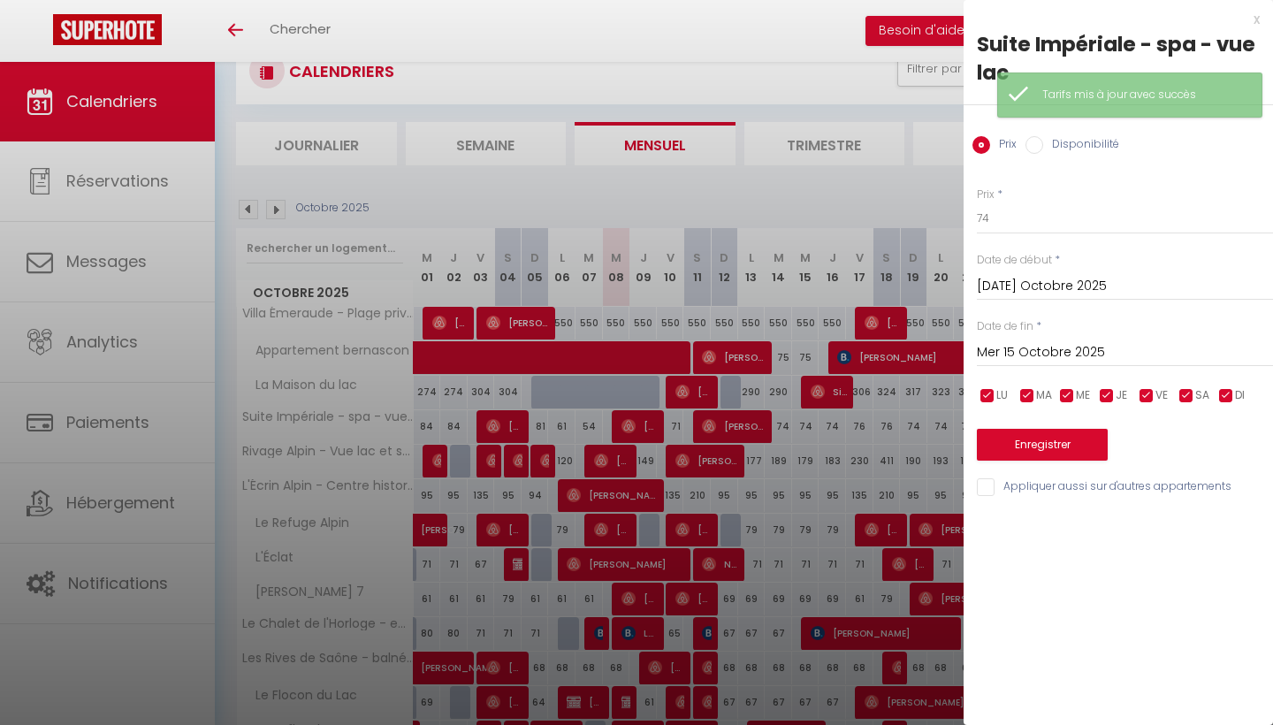
click at [1054, 351] on input "Mer 15 Octobre 2025" at bounding box center [1125, 352] width 296 height 23
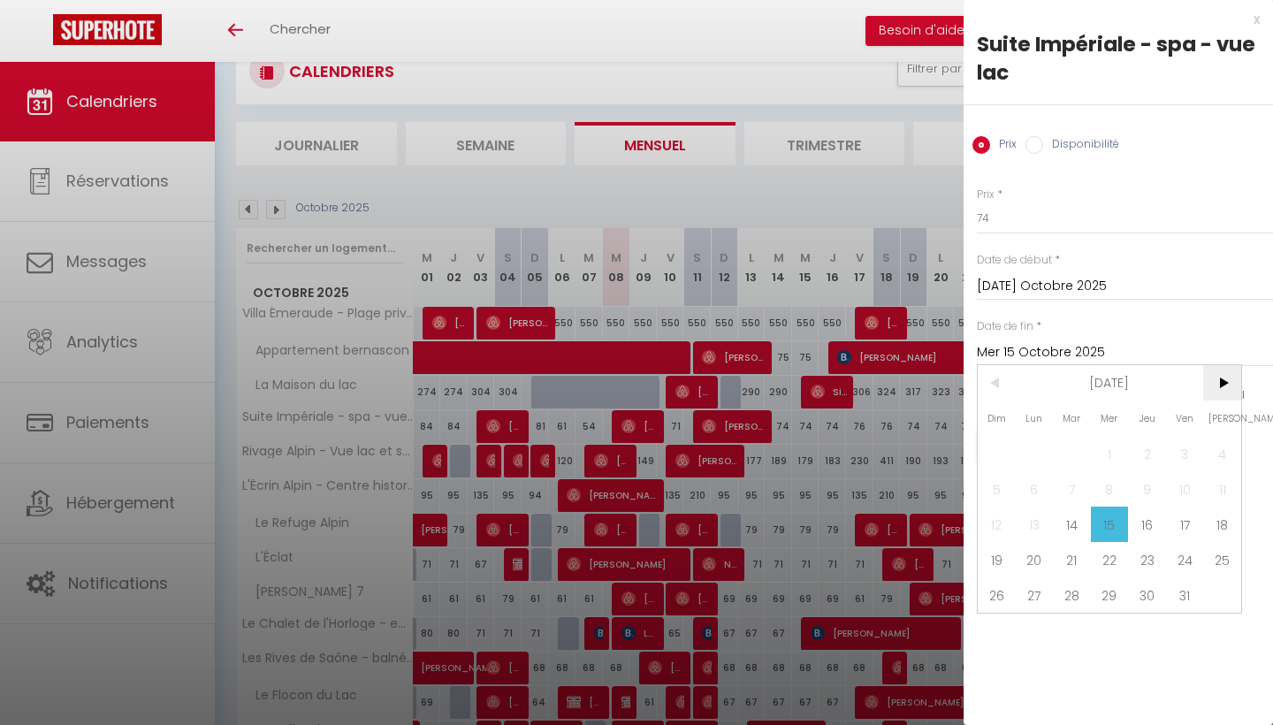
click at [1220, 376] on span ">" at bounding box center [1222, 382] width 38 height 35
click at [1179, 442] on span "5" at bounding box center [1185, 453] width 38 height 35
type input "Ven 05 Décembre 2025"
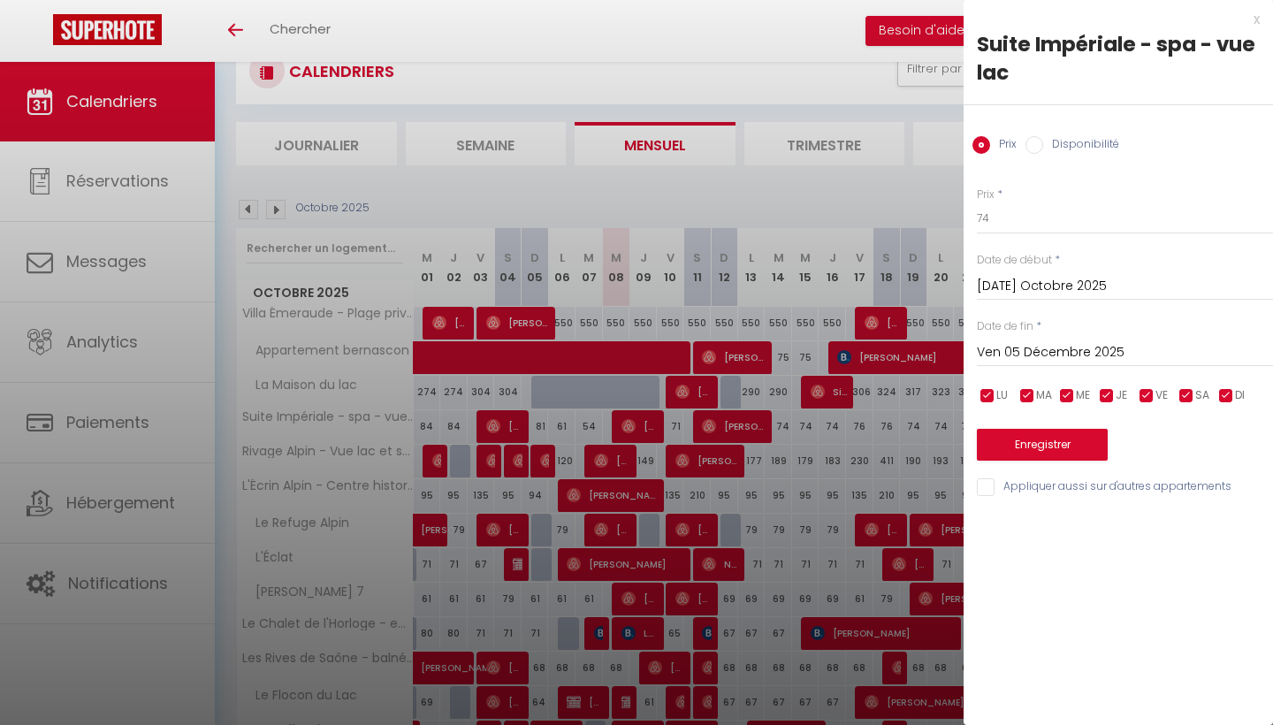
click at [1188, 391] on input "checkbox" at bounding box center [1187, 396] width 18 height 18
checkbox input "false"
click at [1226, 391] on input "checkbox" at bounding box center [1227, 396] width 18 height 18
checkbox input "false"
click at [1114, 391] on input "checkbox" at bounding box center [1107, 396] width 18 height 18
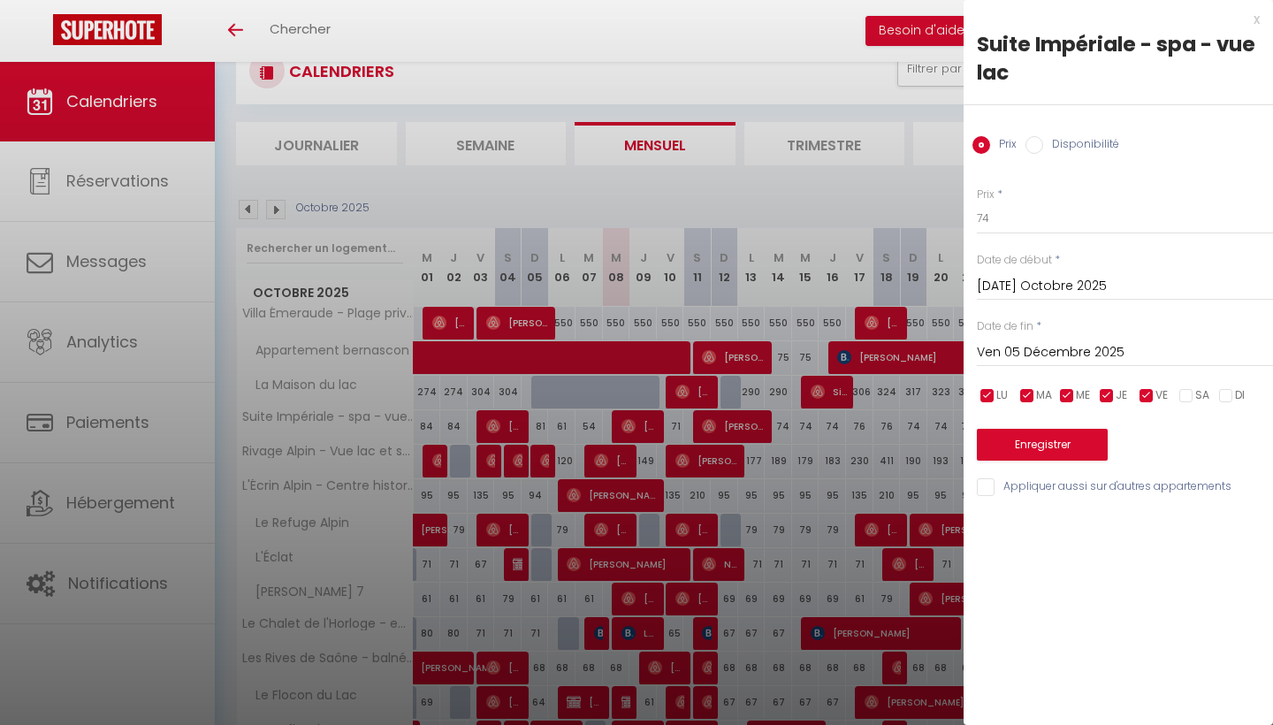
checkbox input "false"
click at [1068, 392] on input "checkbox" at bounding box center [1067, 396] width 18 height 18
checkbox input "false"
click at [1024, 393] on input "checkbox" at bounding box center [1028, 396] width 18 height 18
checkbox input "false"
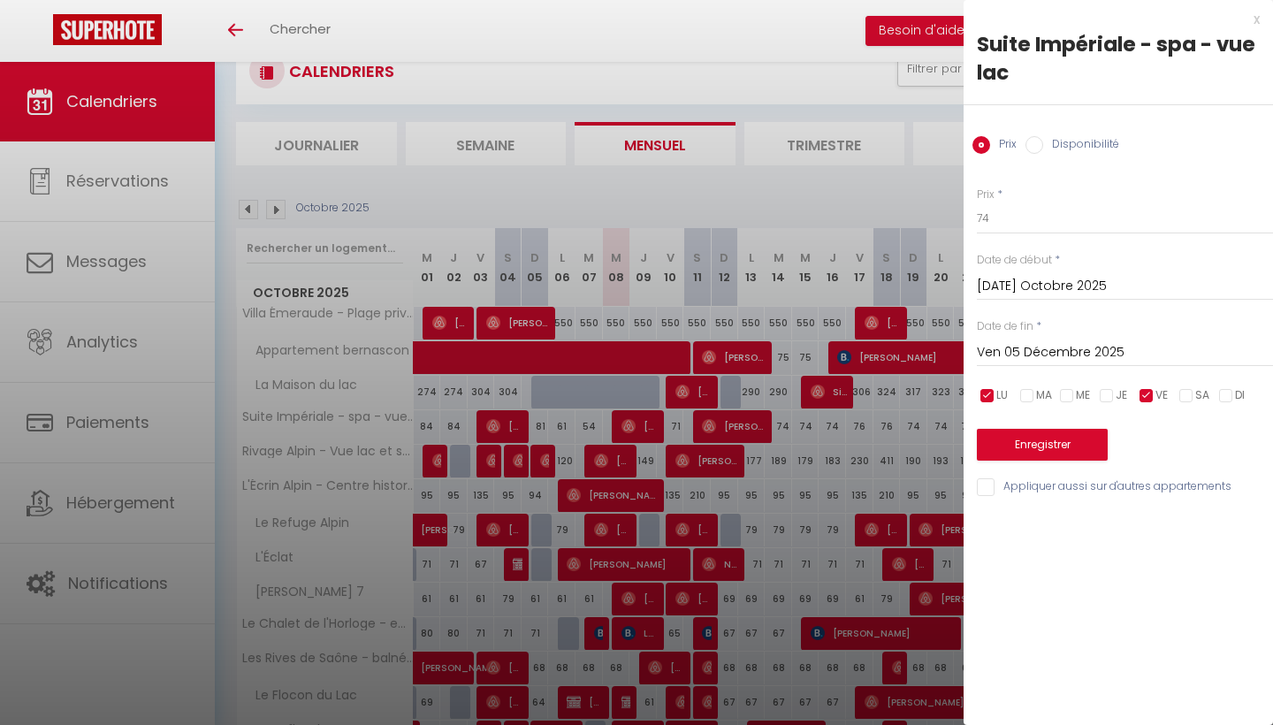
click at [999, 397] on span "LU" at bounding box center [1002, 395] width 11 height 17
checkbox input "false"
click at [1020, 224] on input "74" at bounding box center [1125, 218] width 296 height 32
type input "7"
type input "84"
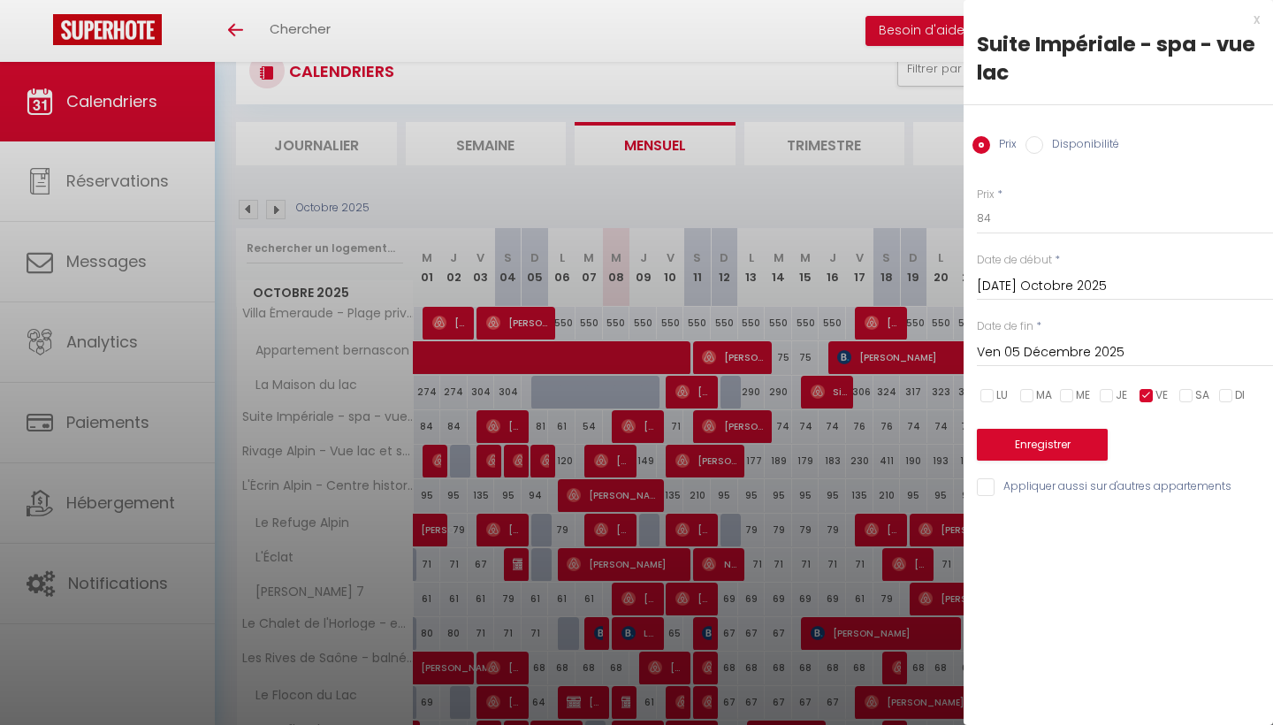
click at [1087, 450] on button "Enregistrer" at bounding box center [1042, 445] width 131 height 32
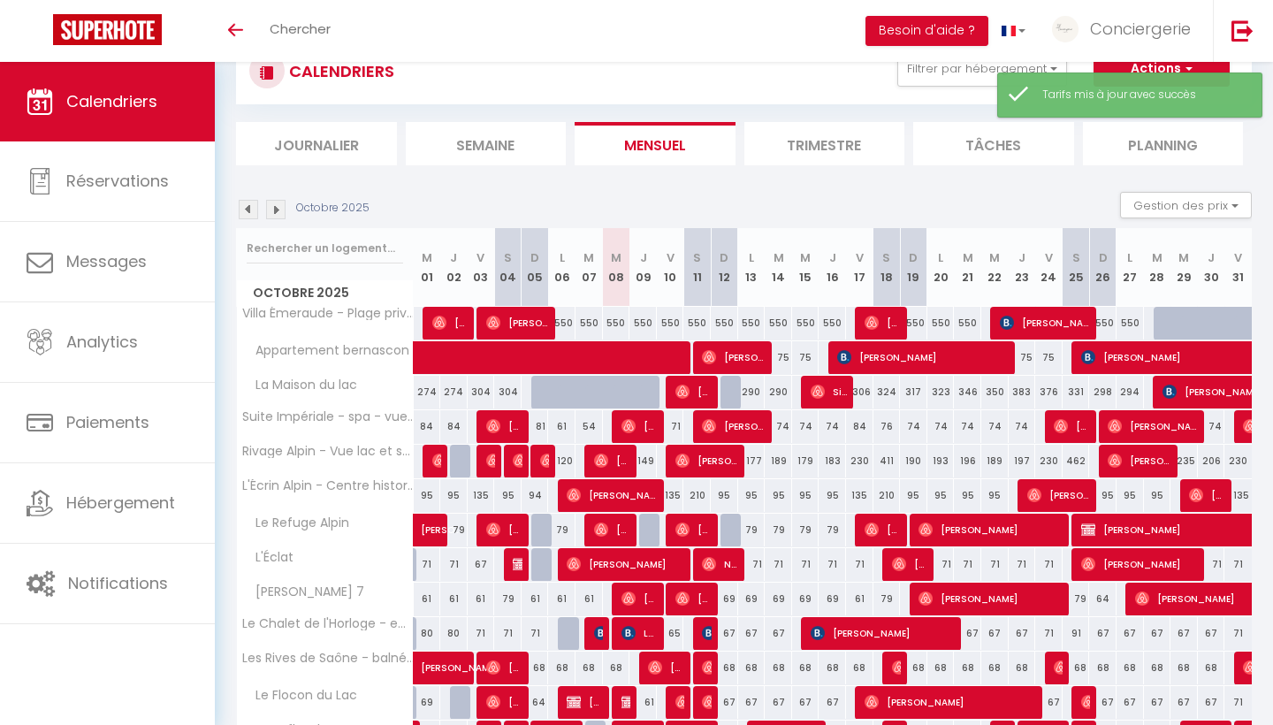
click at [781, 423] on div "74" at bounding box center [778, 426] width 27 height 33
type input "74"
type input "[DATE] Octobre 2025"
type input "Mer 15 Octobre 2025"
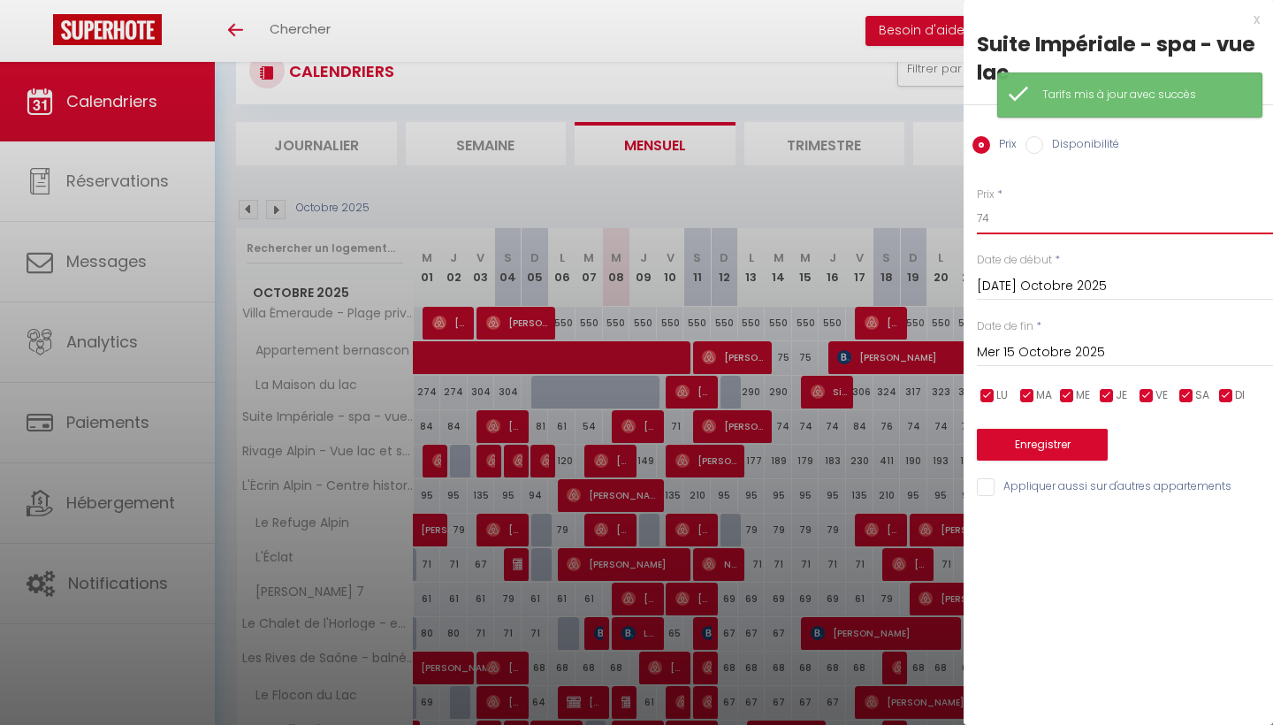
click at [1031, 221] on input "74" at bounding box center [1125, 218] width 296 height 32
type input "7"
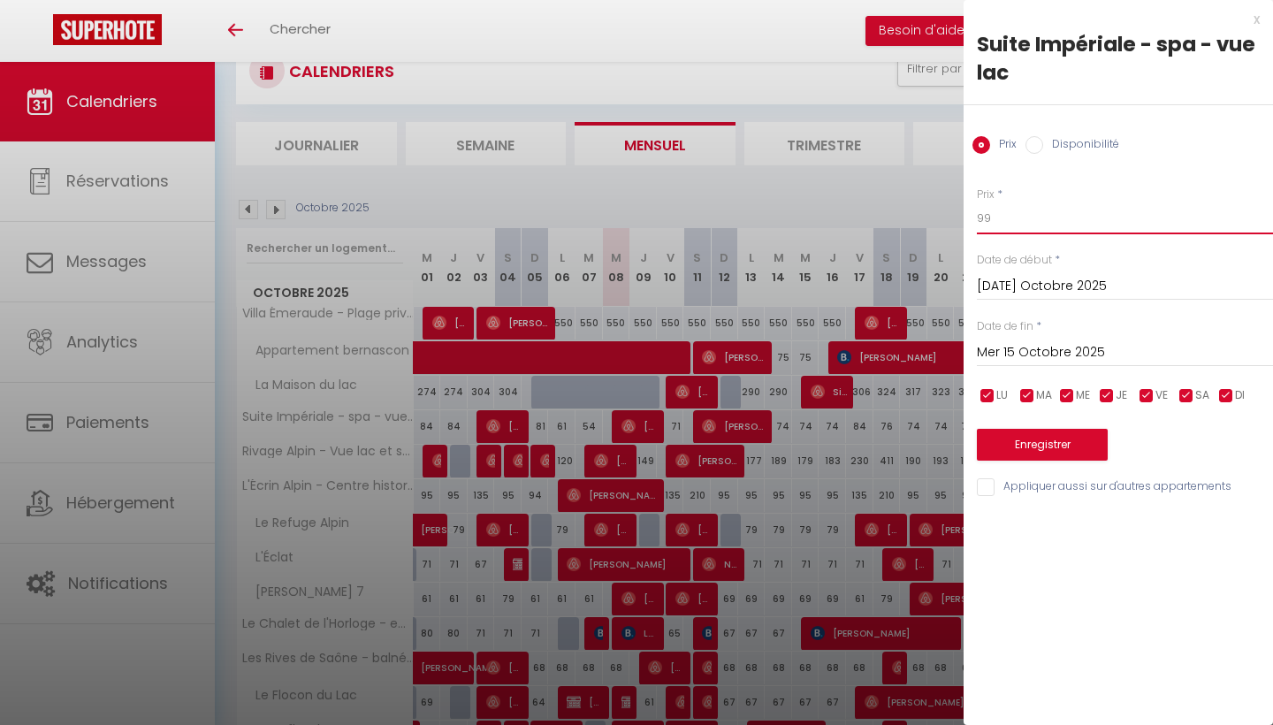
type input "99"
click at [1041, 348] on input "Mer 15 Octobre 2025" at bounding box center [1125, 352] width 296 height 23
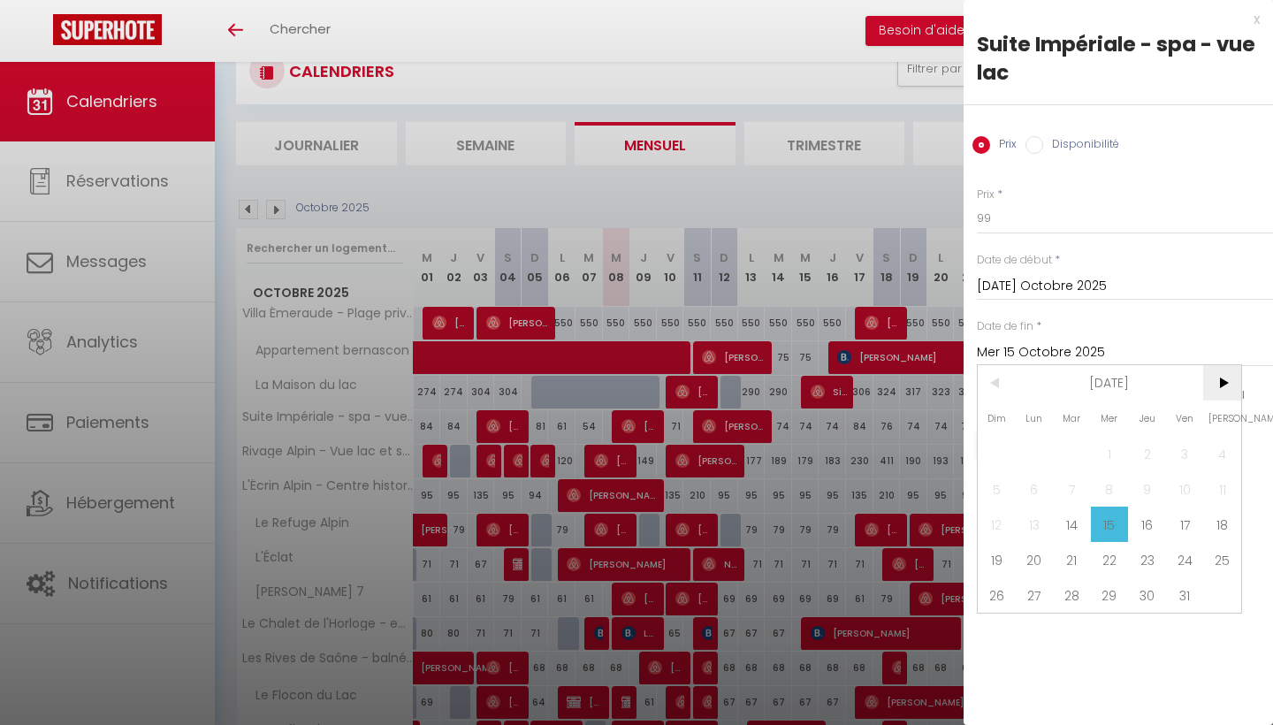
click at [1222, 386] on span ">" at bounding box center [1222, 382] width 38 height 35
click at [1178, 448] on span "5" at bounding box center [1185, 453] width 38 height 35
type input "Ven 05 Décembre 2025"
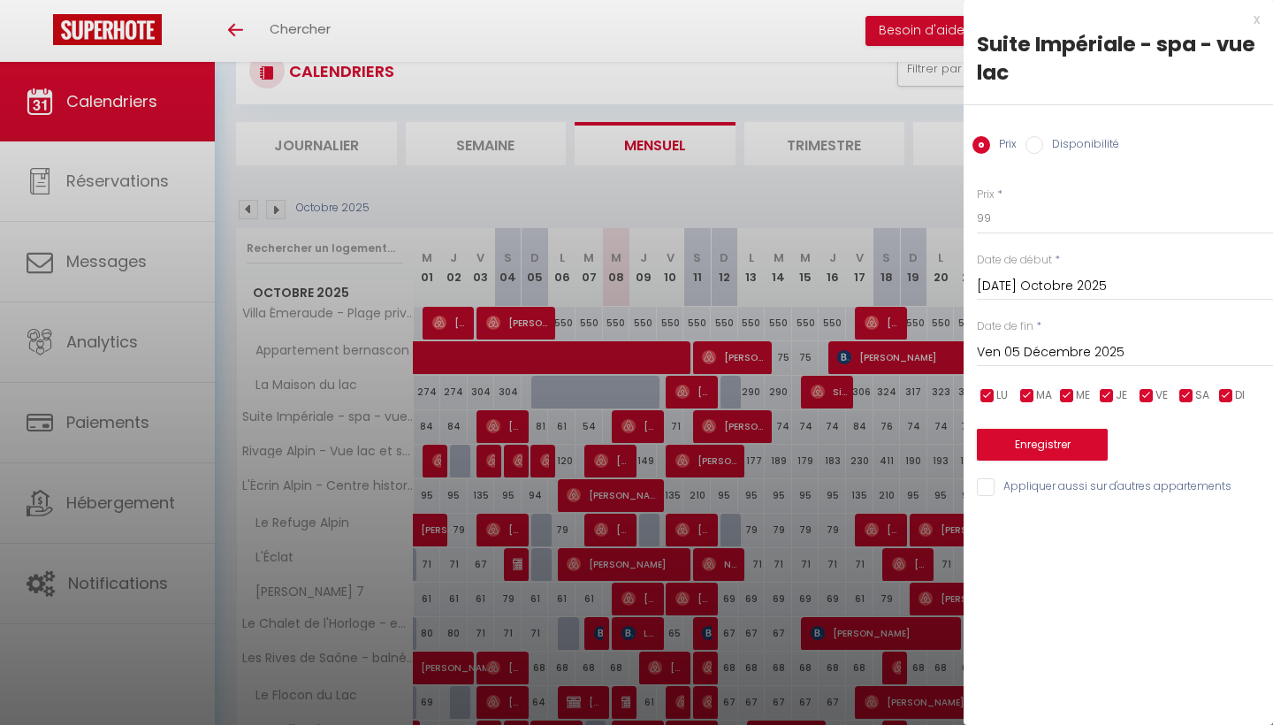
click at [1224, 387] on input "checkbox" at bounding box center [1227, 396] width 18 height 18
checkbox input "false"
click at [1150, 394] on input "checkbox" at bounding box center [1147, 396] width 18 height 18
checkbox input "false"
click at [1112, 395] on input "checkbox" at bounding box center [1107, 396] width 18 height 18
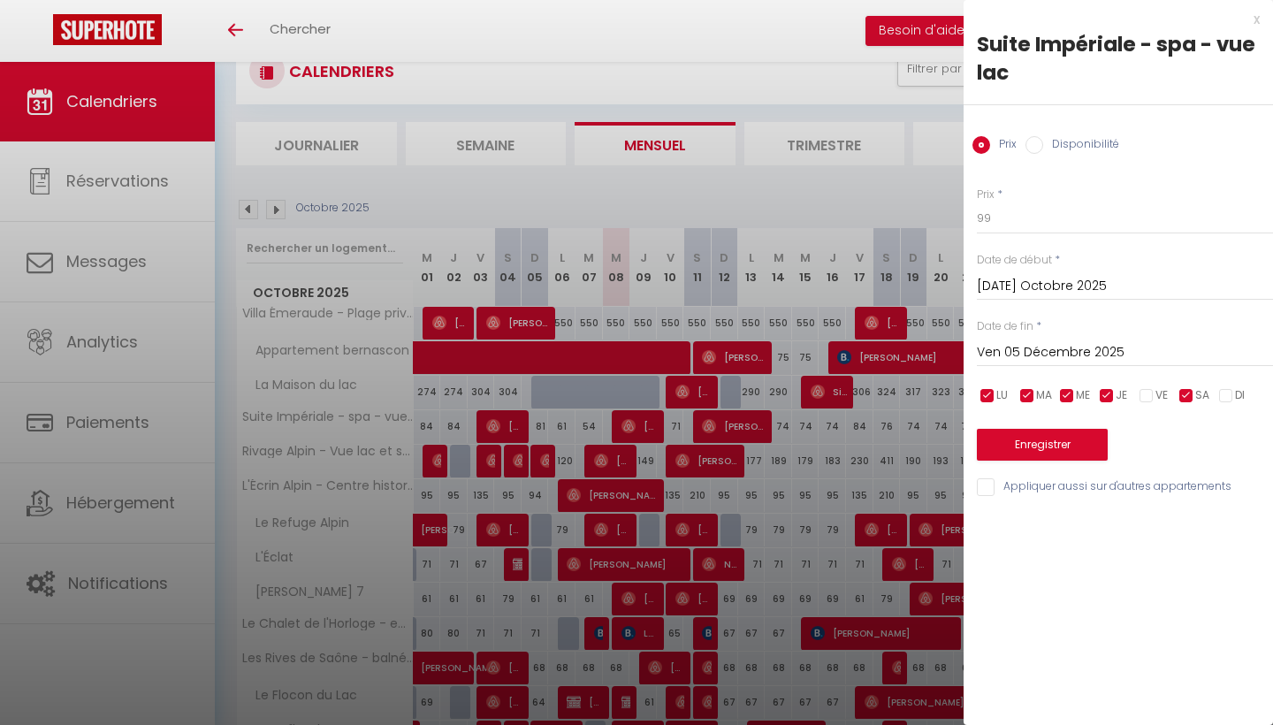
checkbox input "false"
click at [1073, 393] on input "checkbox" at bounding box center [1067, 396] width 18 height 18
checkbox input "false"
click at [1035, 393] on input "checkbox" at bounding box center [1028, 396] width 18 height 18
checkbox input "false"
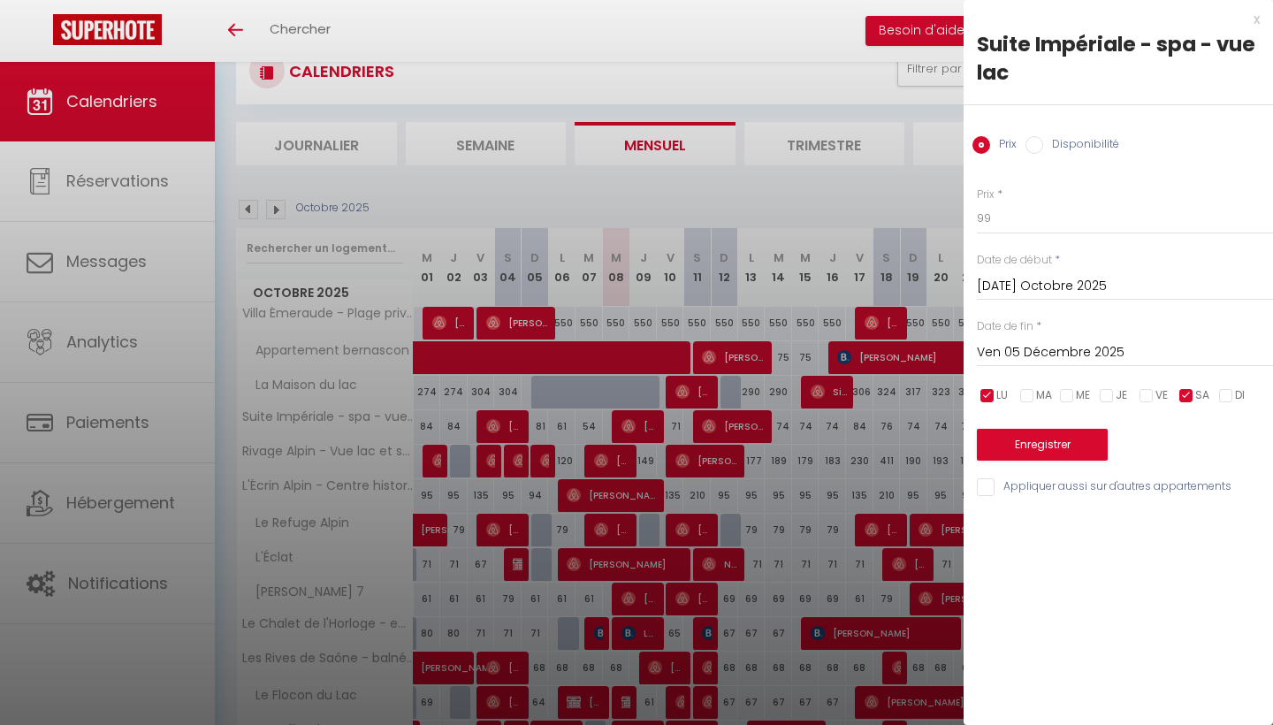
click at [973, 393] on ul "LU MA ME JE VE SA DI" at bounding box center [975, 396] width 18 height 22
click at [988, 393] on input "checkbox" at bounding box center [988, 396] width 18 height 18
checkbox input "false"
click at [1020, 436] on button "Enregistrer" at bounding box center [1042, 445] width 131 height 32
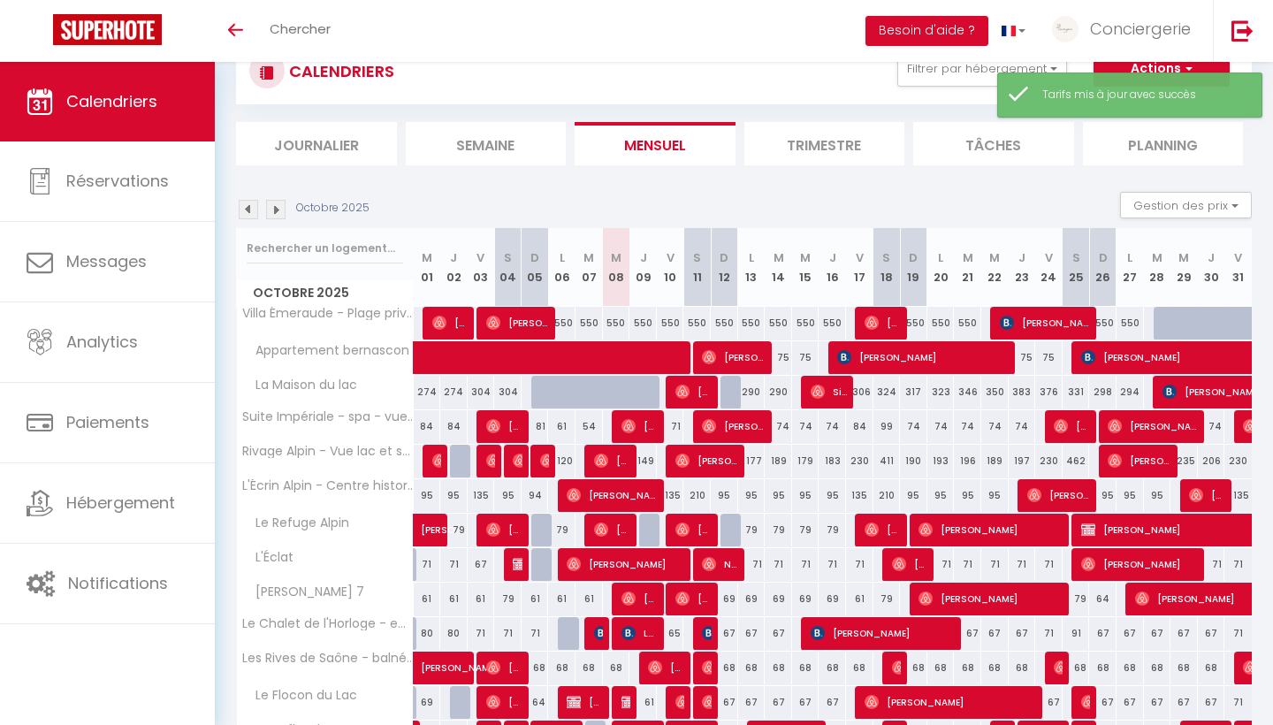
click at [277, 212] on img at bounding box center [275, 209] width 19 height 19
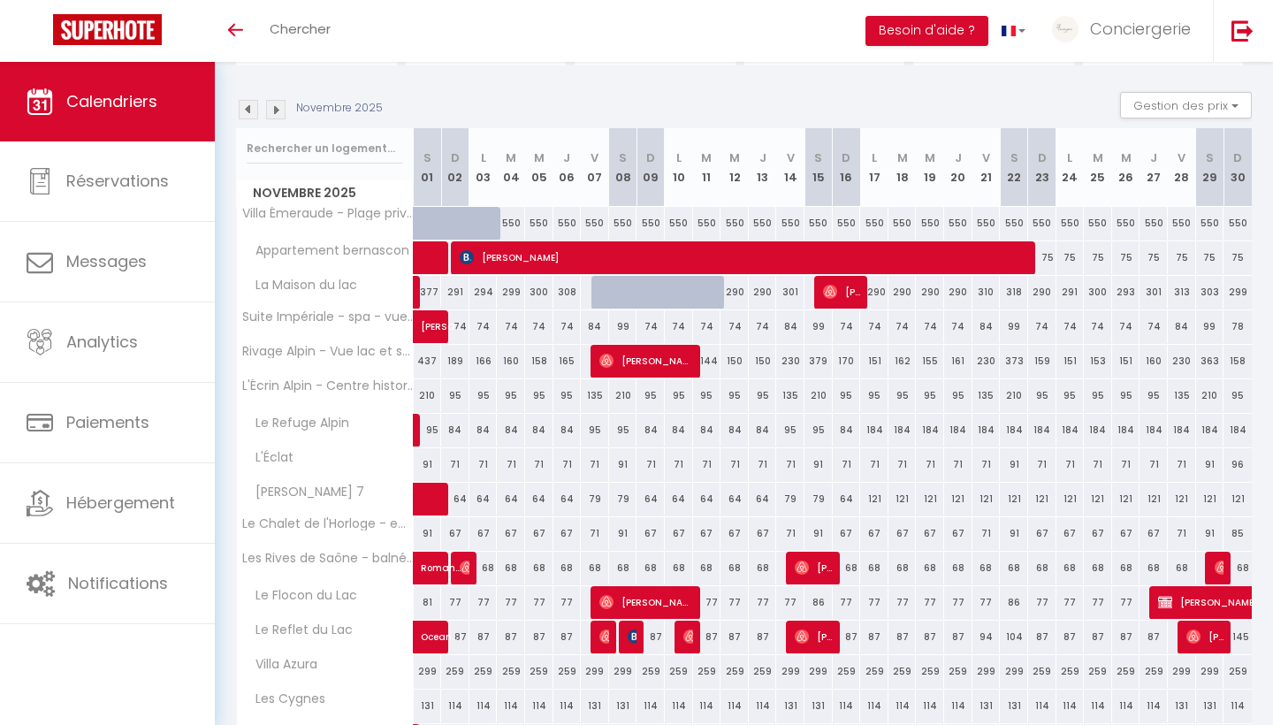
scroll to position [153, 0]
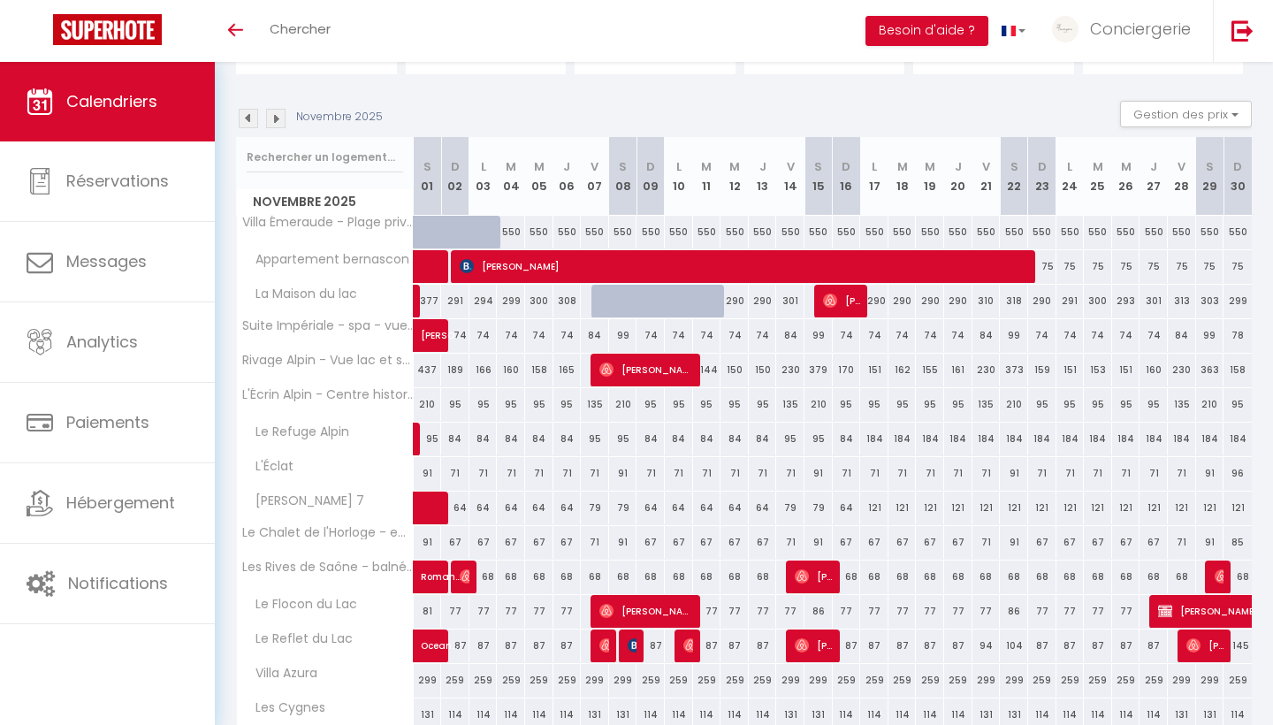
drag, startPoint x: 451, startPoint y: 437, endPoint x: 574, endPoint y: 439, distance: 122.9
click at [574, 439] on tr "Le Refuge Alpin 95 84 84 84 84 84 95 95 84 84 84" at bounding box center [745, 439] width 1016 height 34
click at [574, 439] on div "84" at bounding box center [568, 439] width 28 height 33
type input "84"
type input "Jeu 06 Novembre 2025"
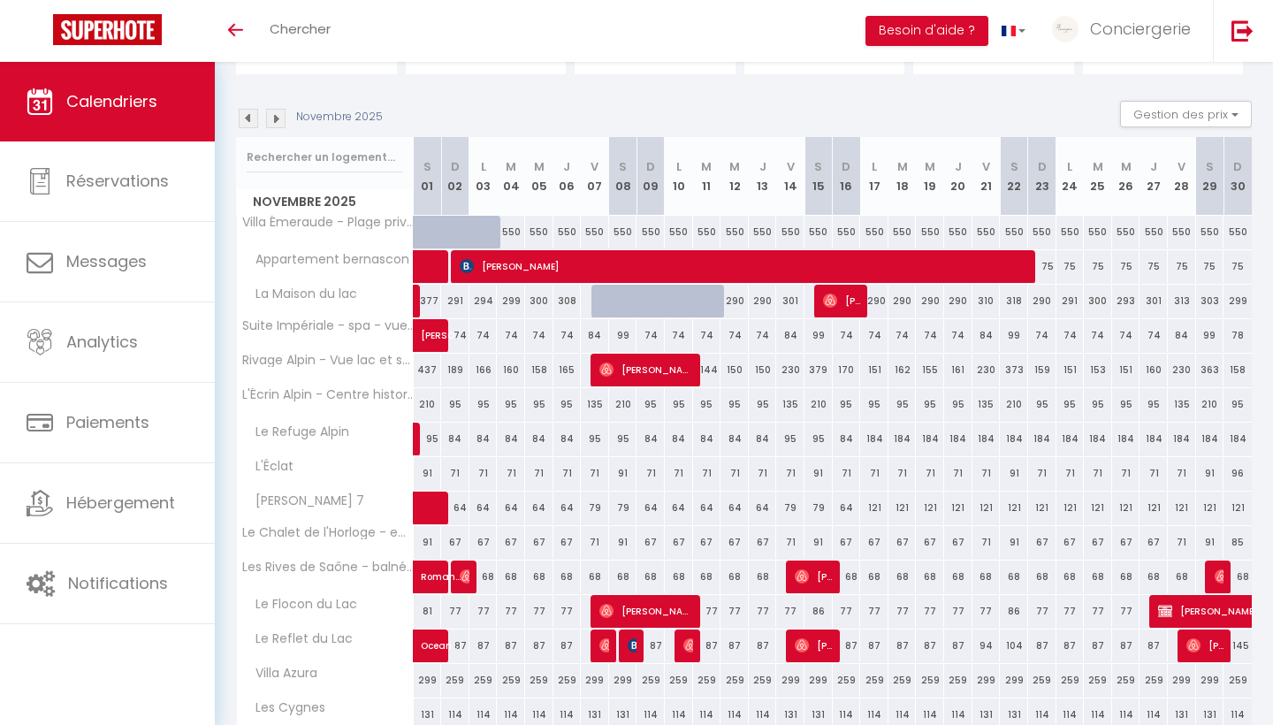
type input "Ven 07 Novembre 2025"
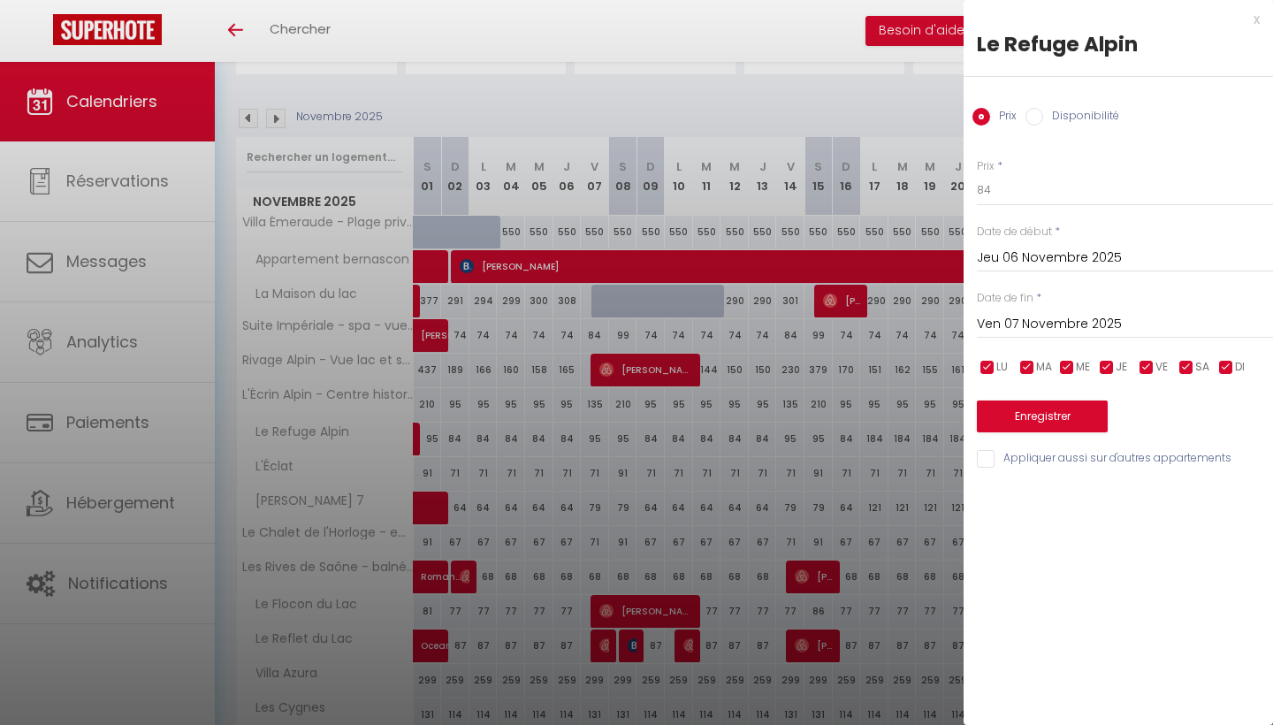
click at [1259, 19] on div "x" at bounding box center [1112, 19] width 296 height 21
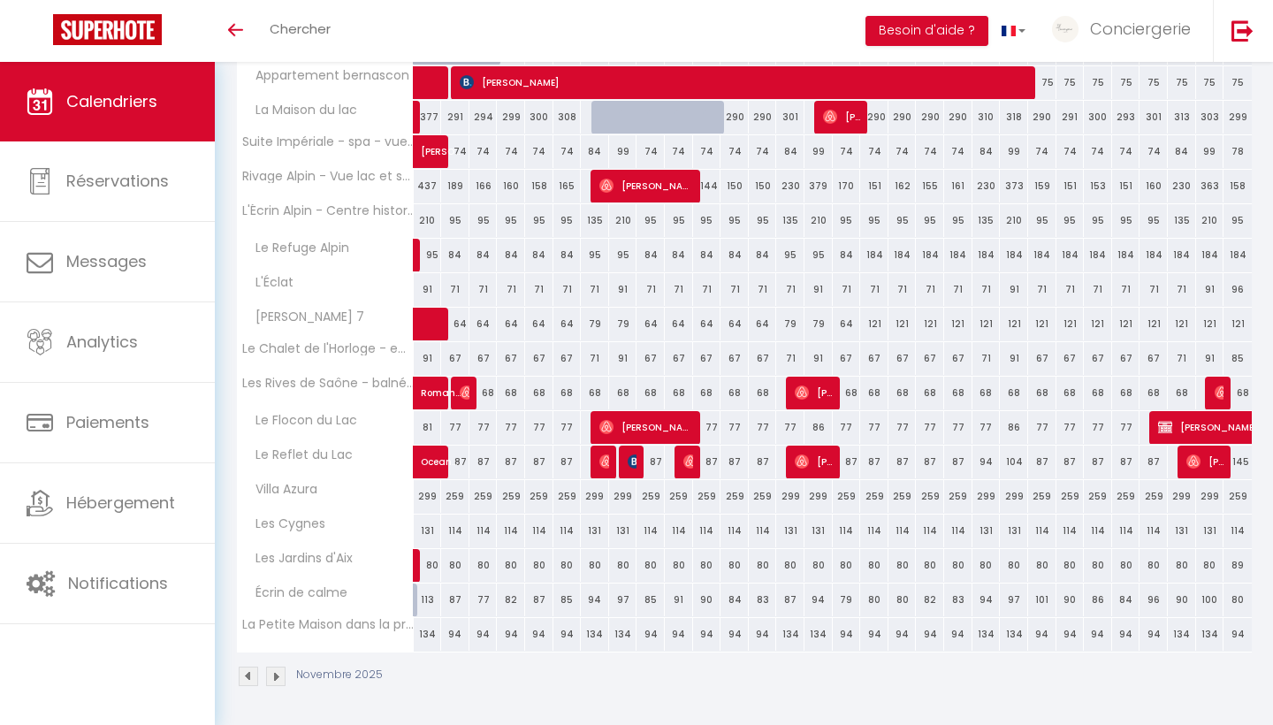
scroll to position [336, 0]
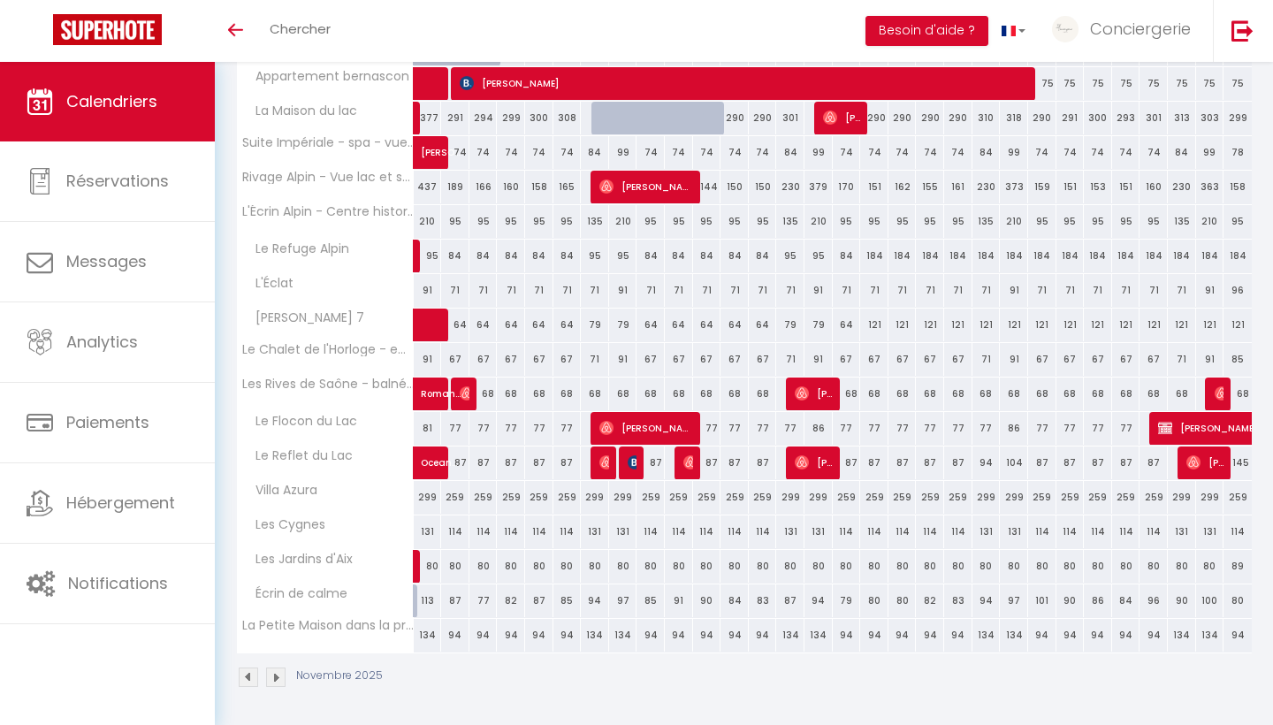
click at [254, 680] on img at bounding box center [248, 677] width 19 height 19
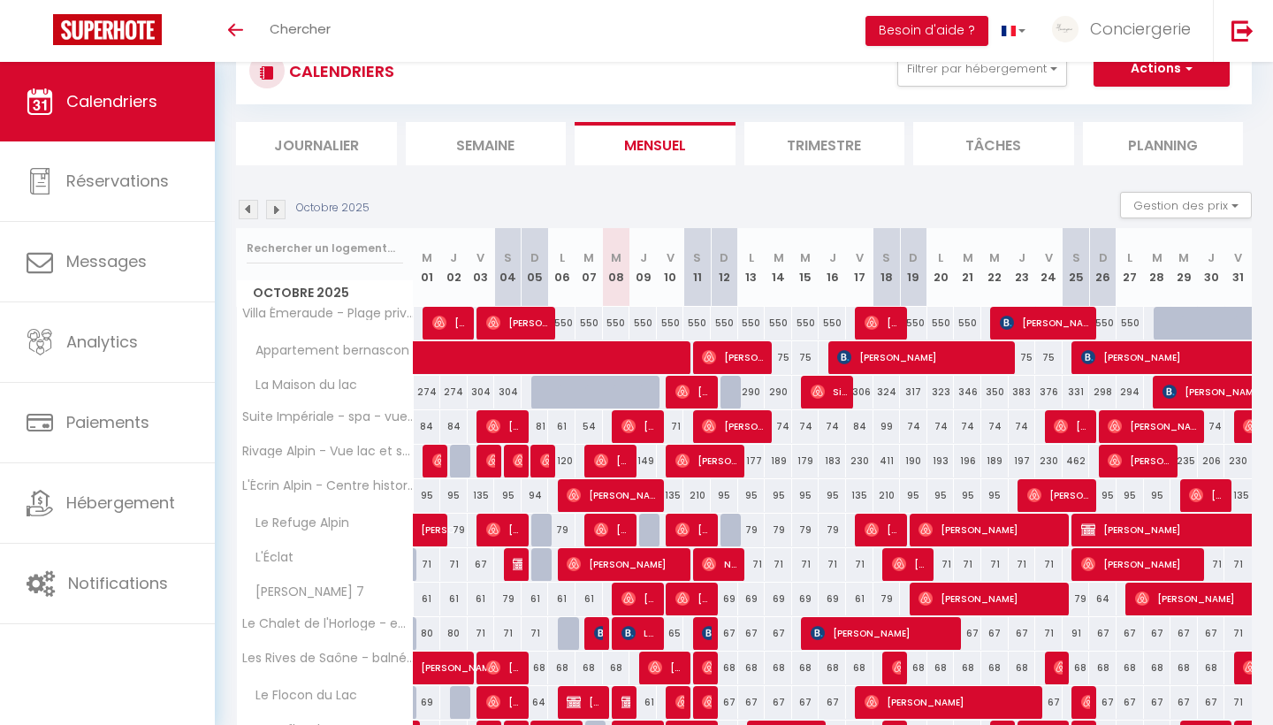
click at [252, 680] on body "🟢 Des questions ou besoin d'assistance pour la migration AirBnB? Prenez rdv >>>…" at bounding box center [636, 517] width 1273 height 1035
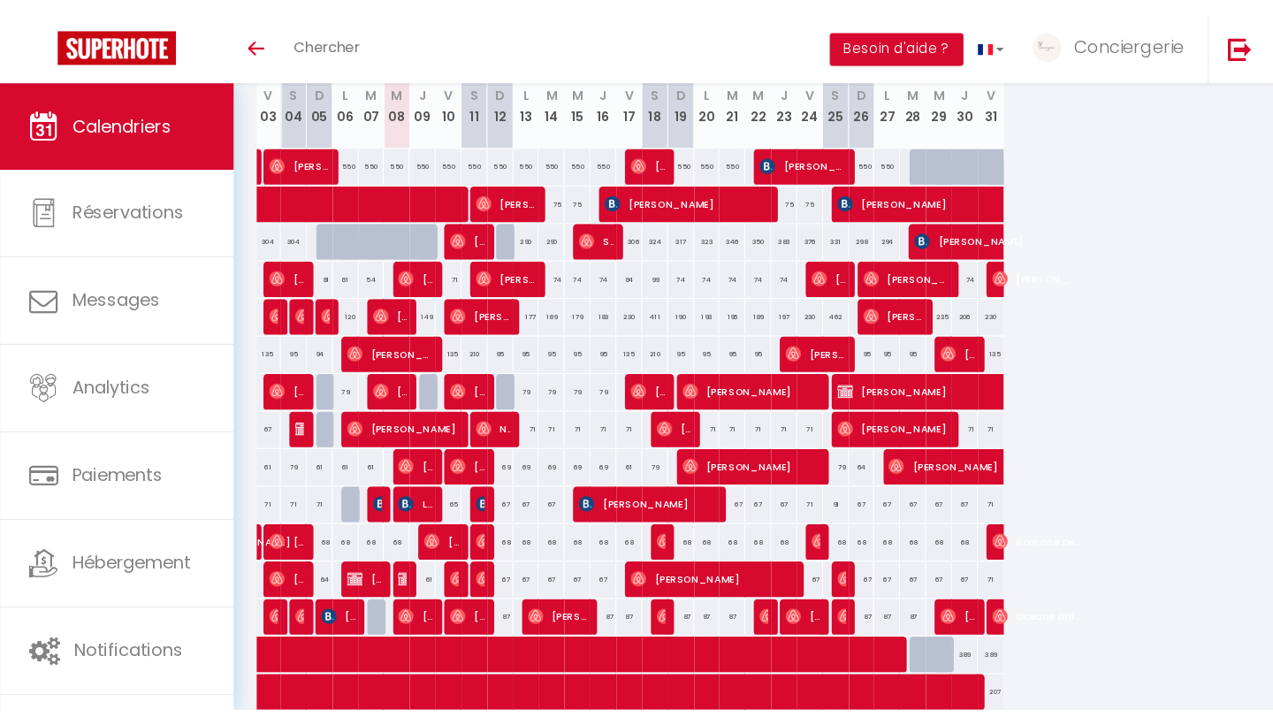
scroll to position [0, 229]
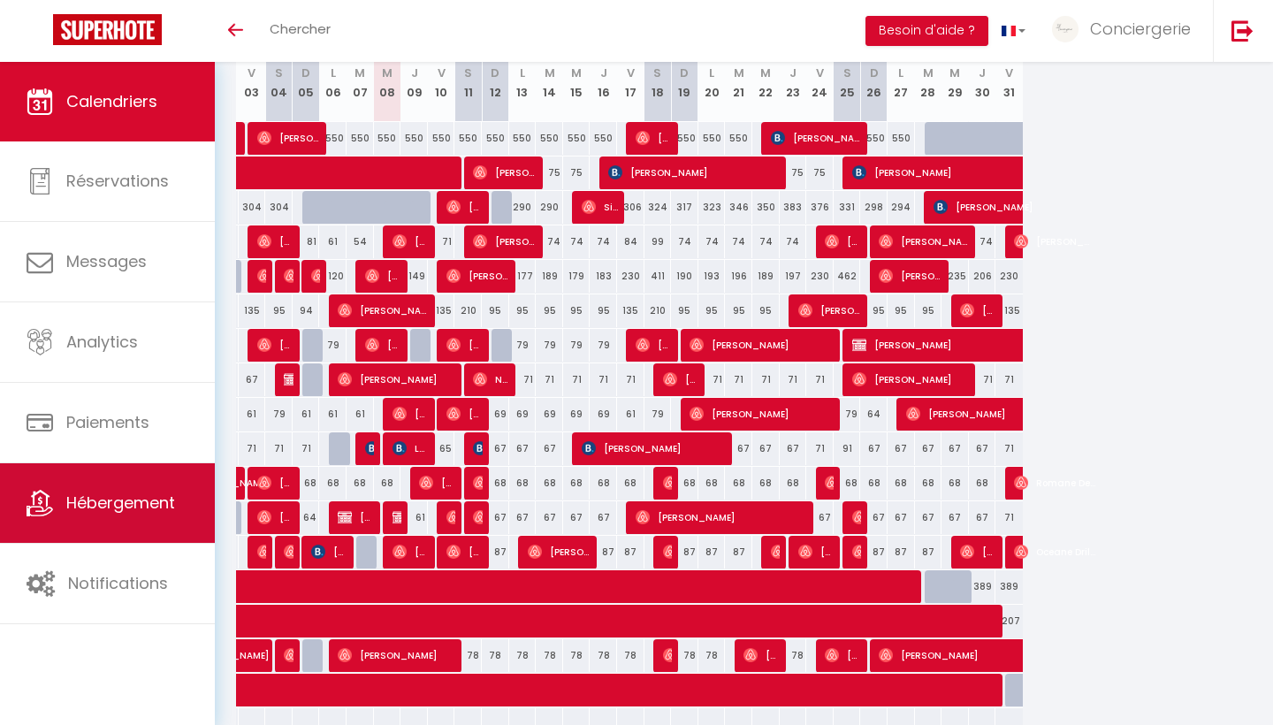
click at [157, 491] on link "Hébergement" at bounding box center [107, 503] width 215 height 80
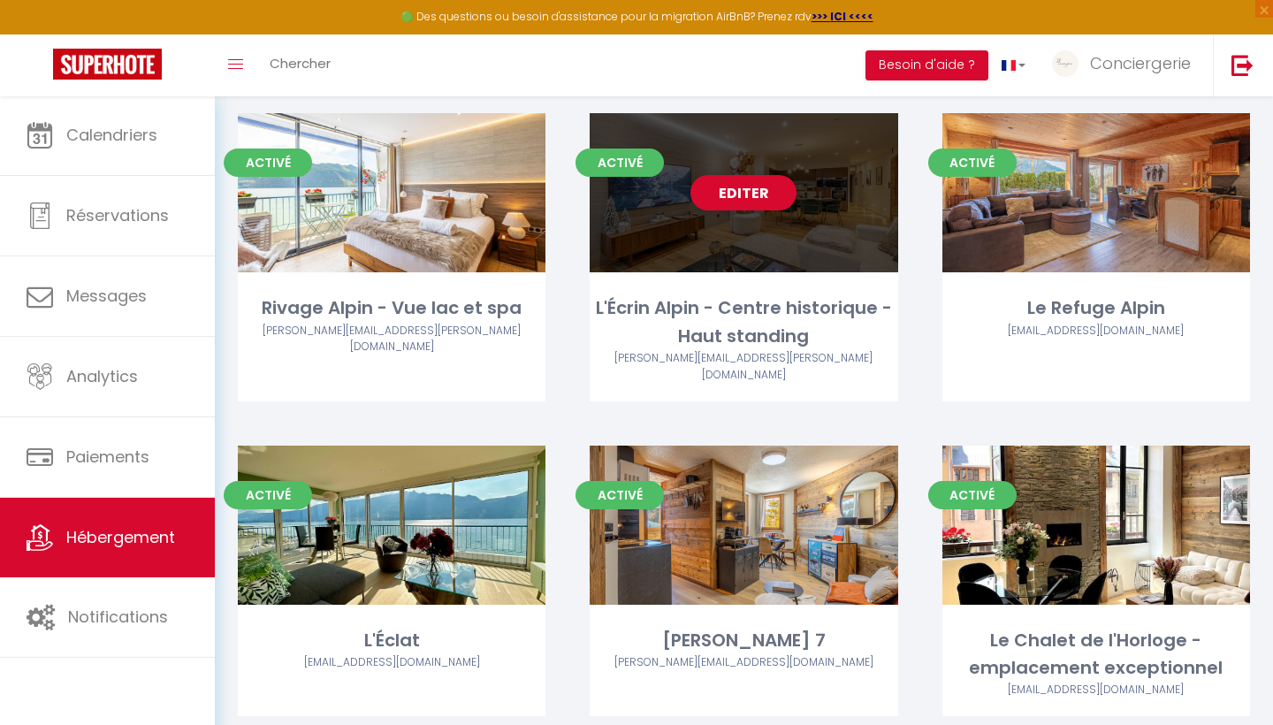
scroll to position [464, 0]
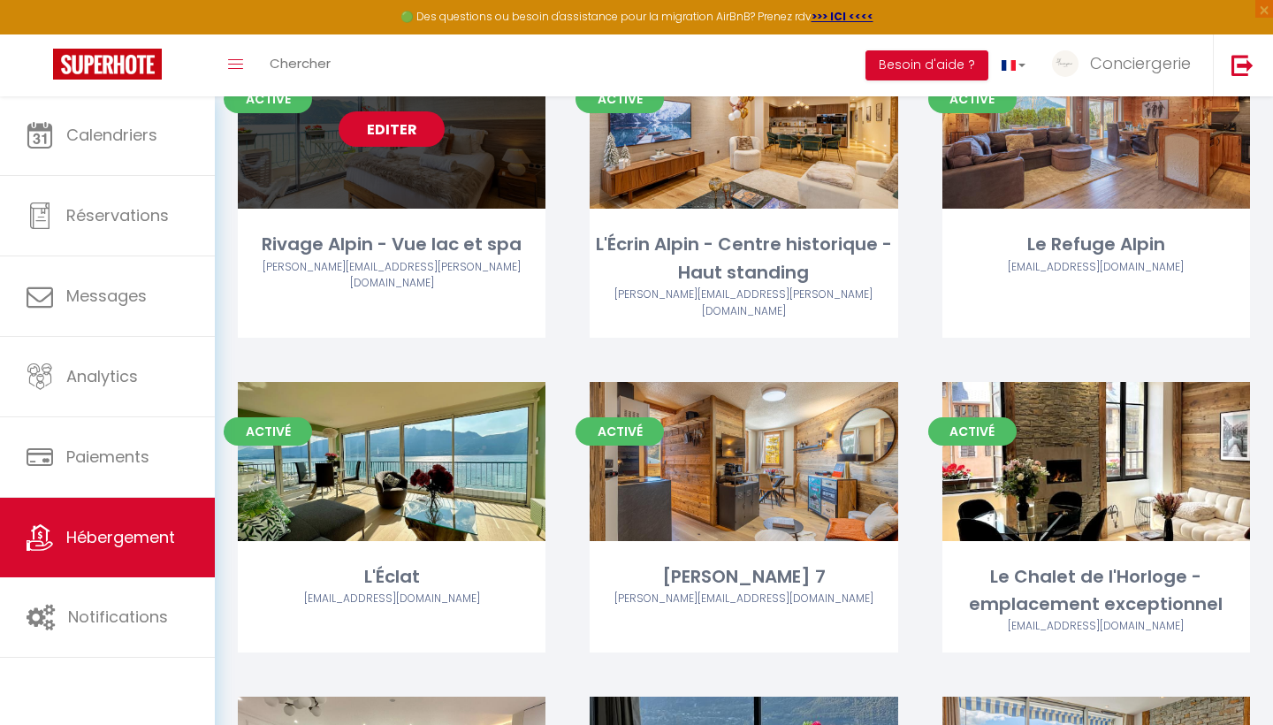
click at [393, 117] on link "Editer" at bounding box center [392, 128] width 106 height 35
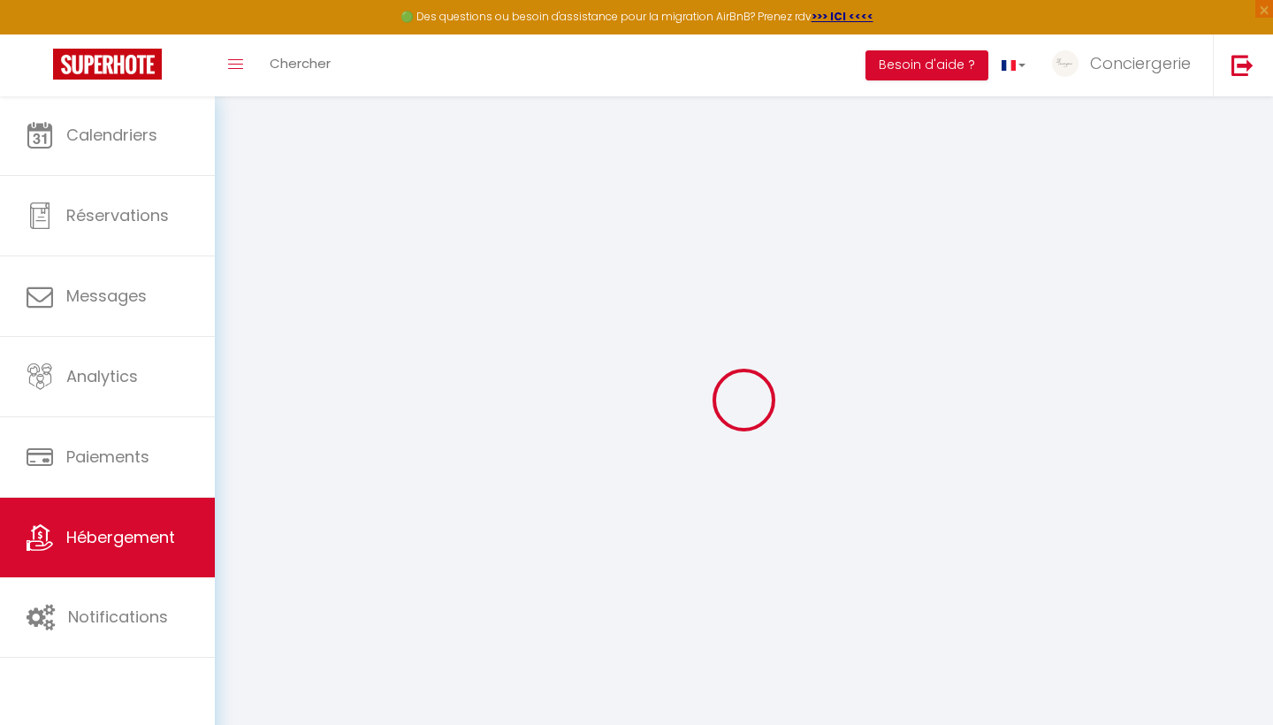
select select "18556-961986440573752611"
select select "+ 15 %"
select select "+ 18 %"
select select "+ 10 %"
select select
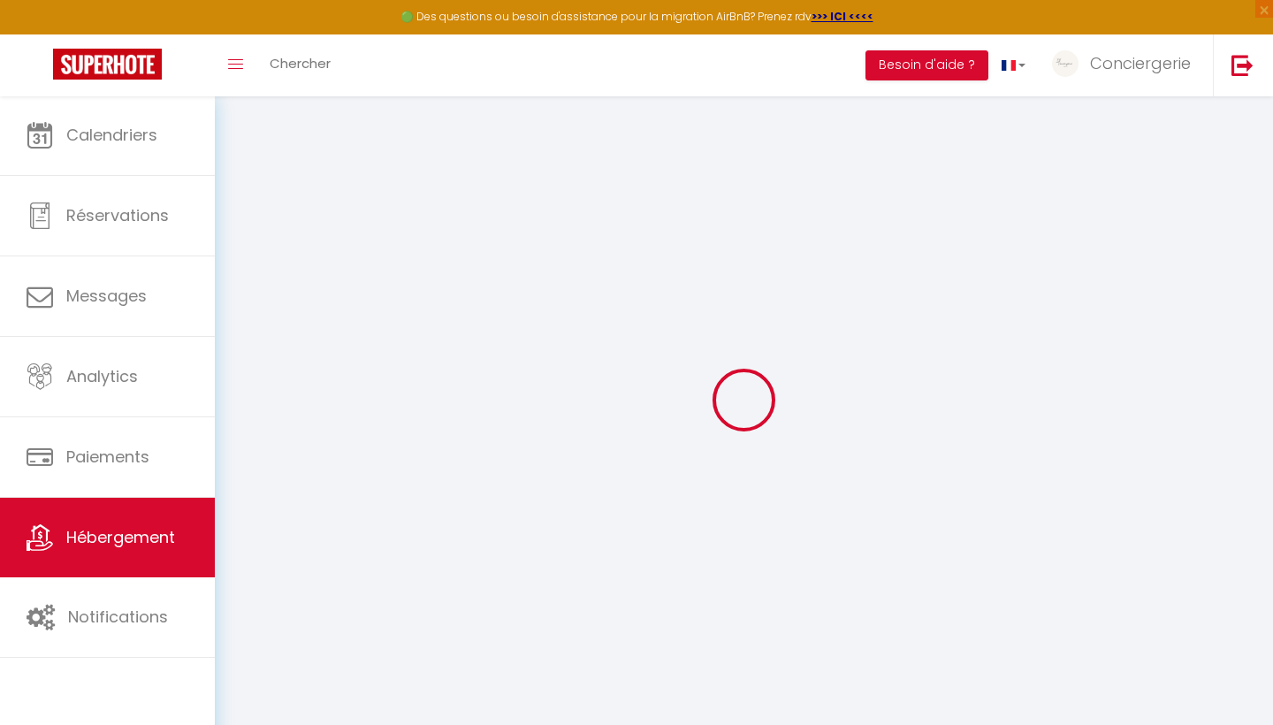
checkbox input "false"
checkbox input "true"
checkbox input "false"
select select "EUR"
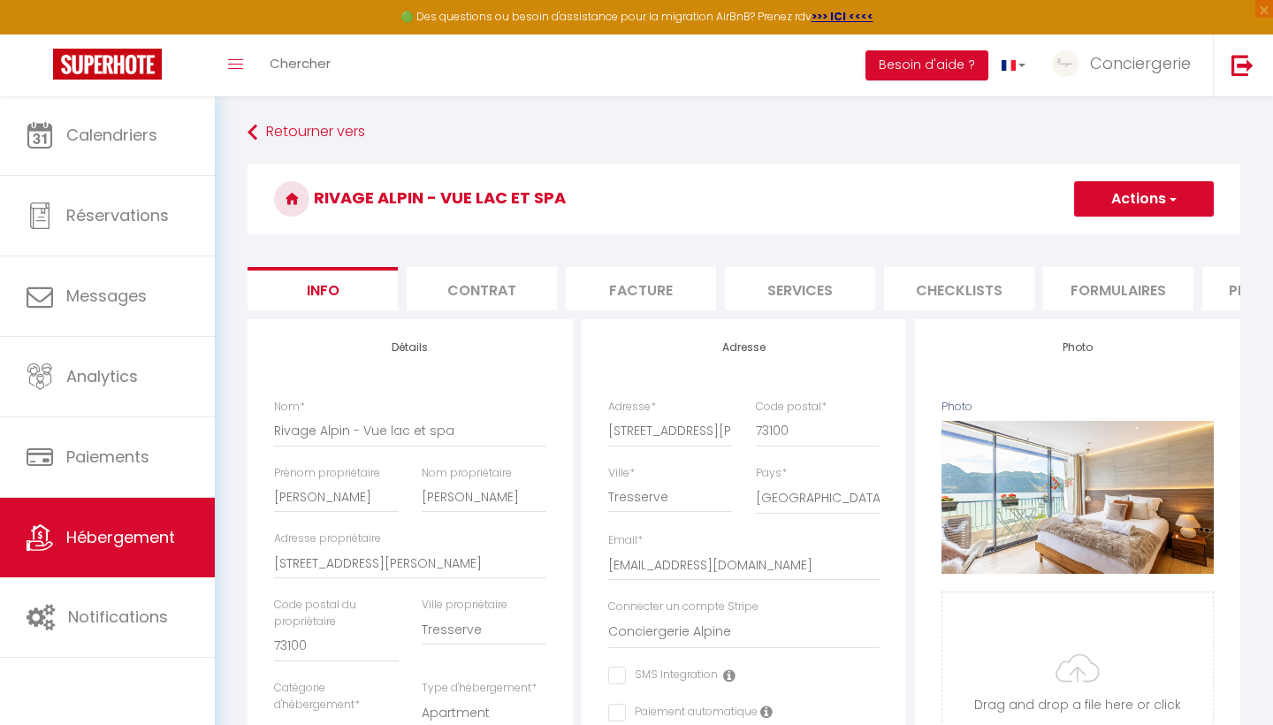
click at [1219, 283] on li "Plateformes" at bounding box center [1278, 288] width 150 height 43
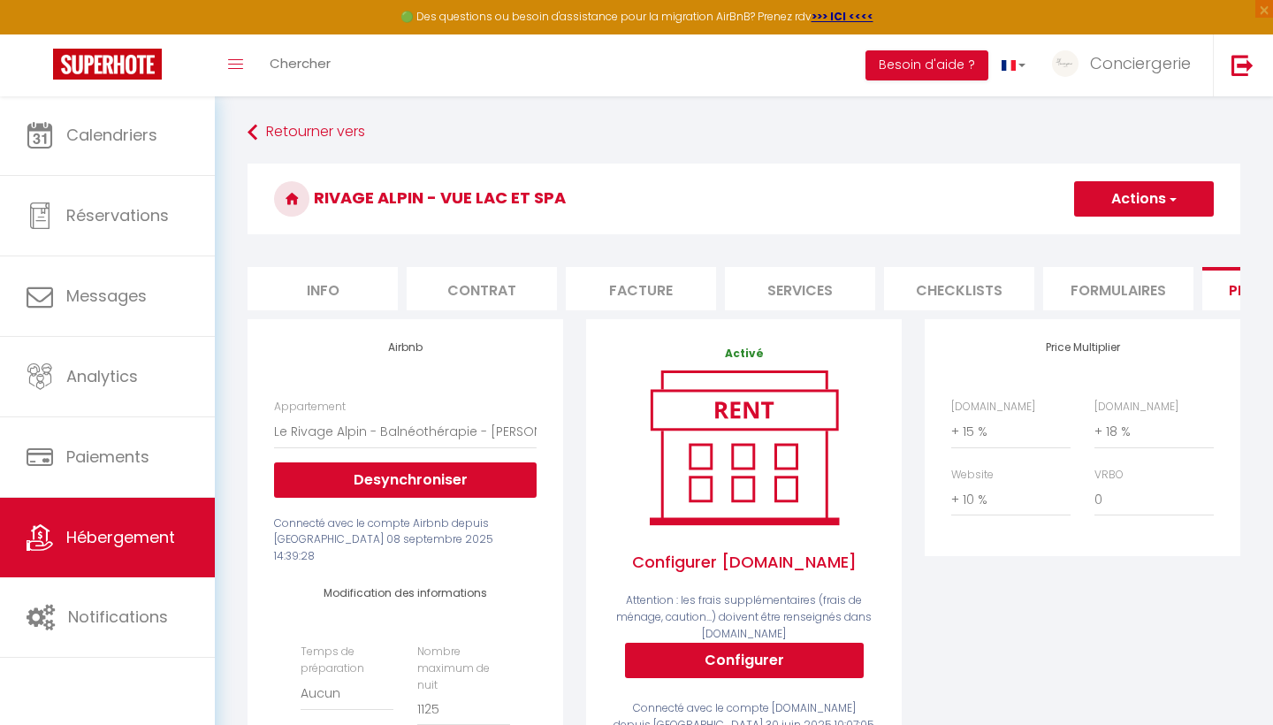
select select
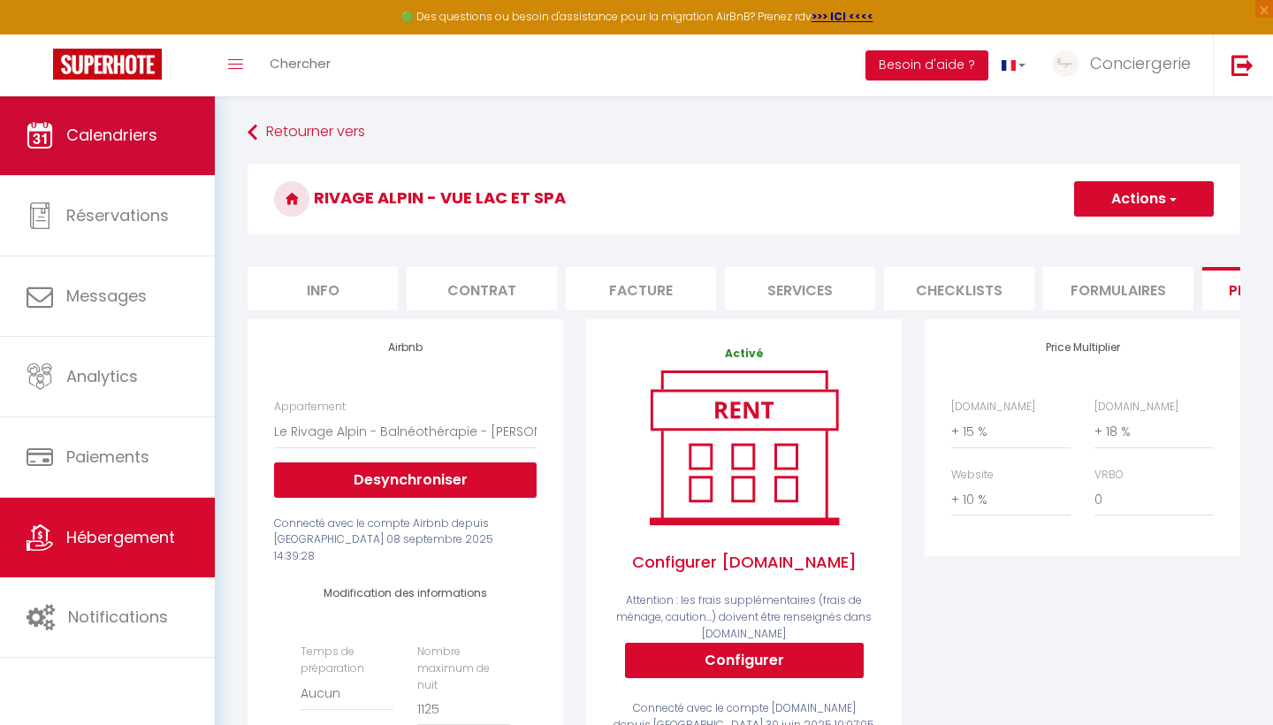
click at [112, 134] on span "Calendriers" at bounding box center [111, 135] width 91 height 22
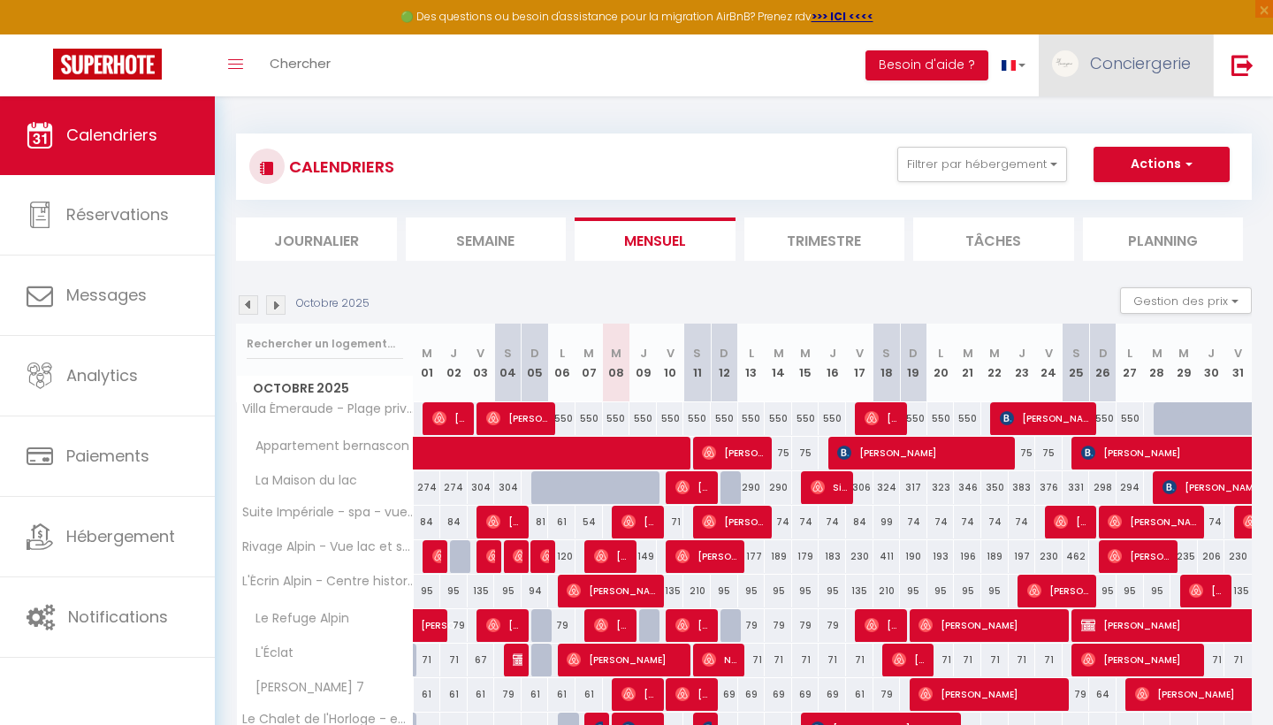
click at [1138, 71] on span "Conciergerie" at bounding box center [1140, 63] width 101 height 22
click at [1131, 121] on link "Paramètres" at bounding box center [1142, 123] width 131 height 30
select select "28"
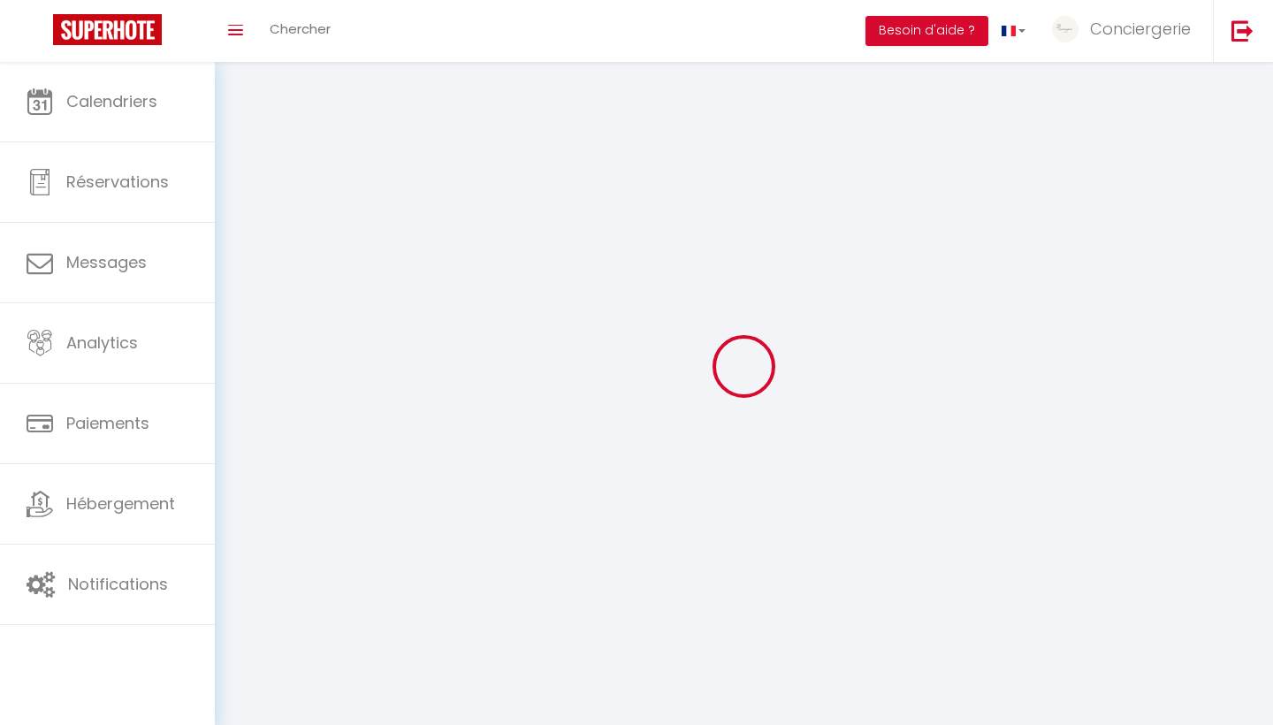
type input "bByQrzPsjf3oex3tm4UIWQFAW"
type input "2wbW122ZTnjBGBRF84SvGRtDh"
type input "[URL][DOMAIN_NAME]"
select select "fr"
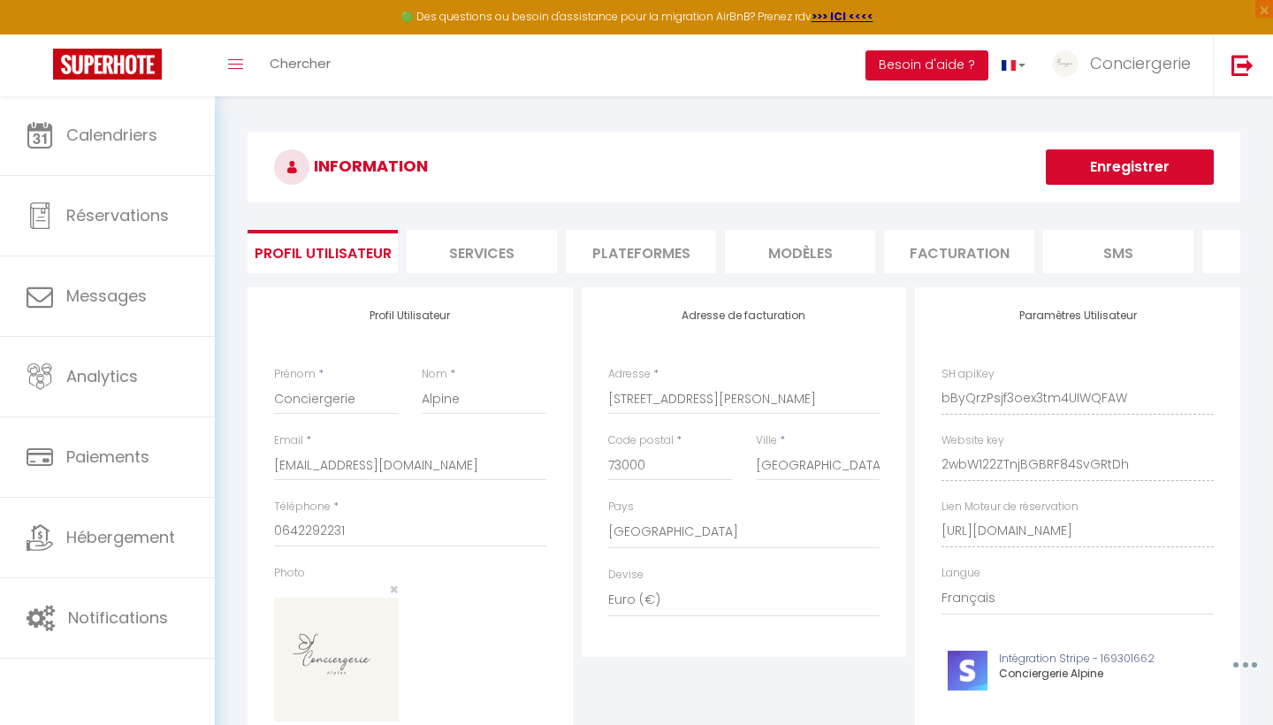
click at [685, 258] on li "Plateformes" at bounding box center [641, 251] width 150 height 43
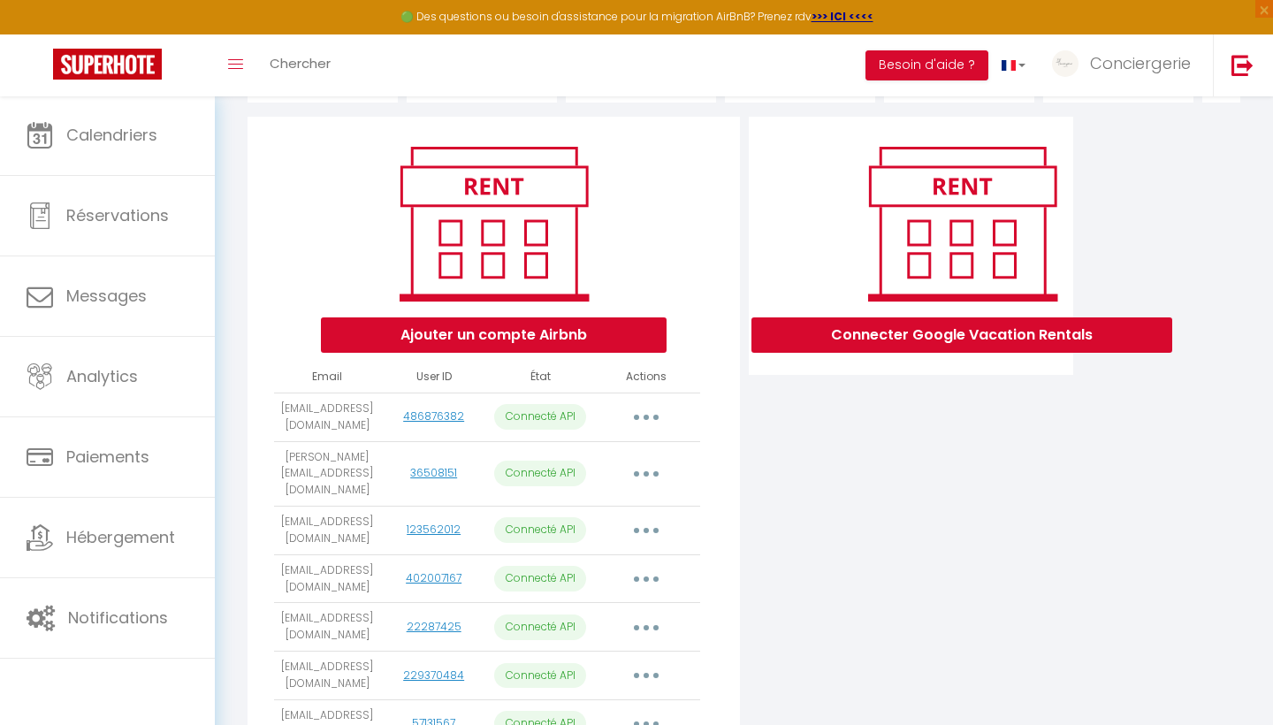
scroll to position [234, 0]
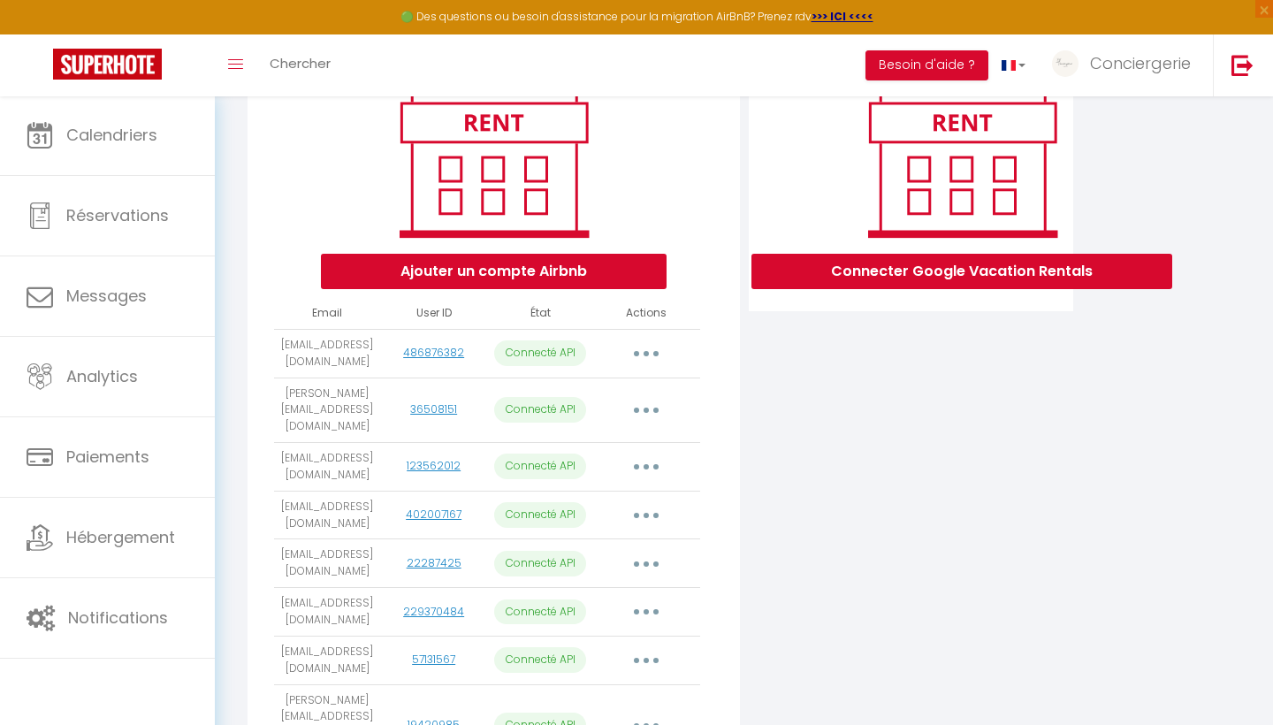
click at [655, 352] on button "button" at bounding box center [647, 354] width 50 height 28
click at [604, 398] on link "Importer les appartements" at bounding box center [567, 393] width 195 height 30
select select "60292"
select select
select select "70466"
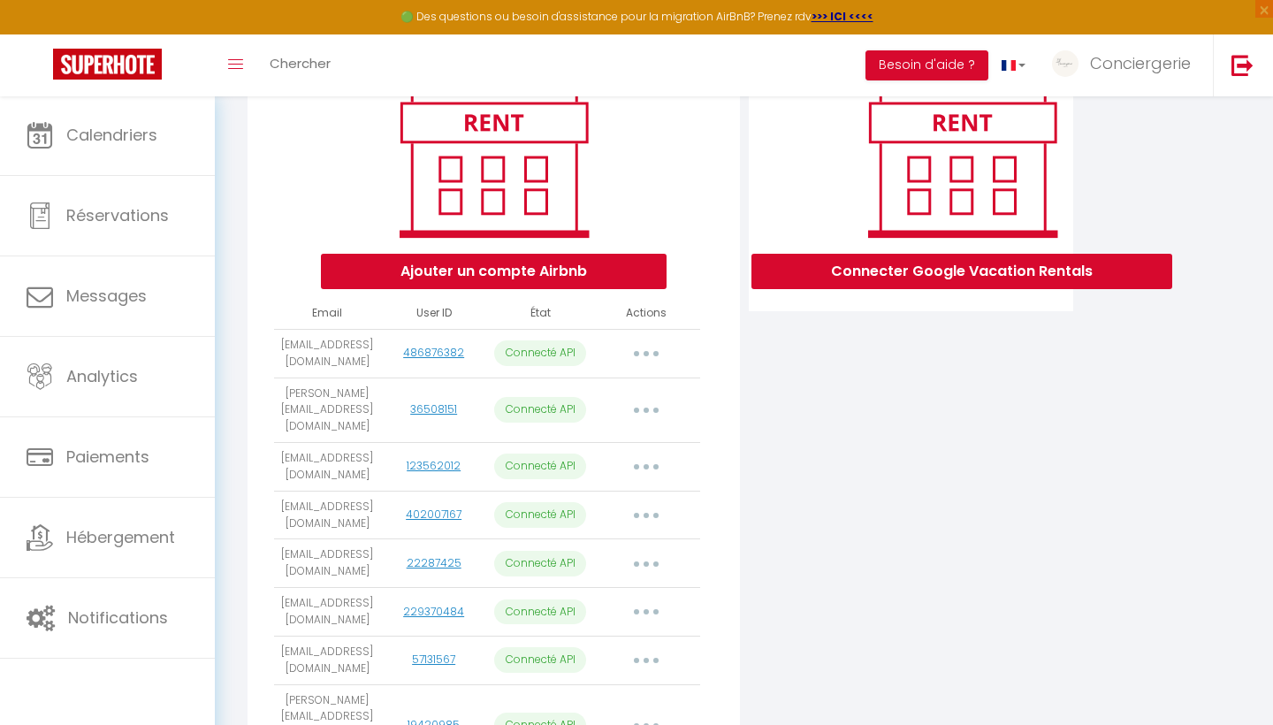
select select
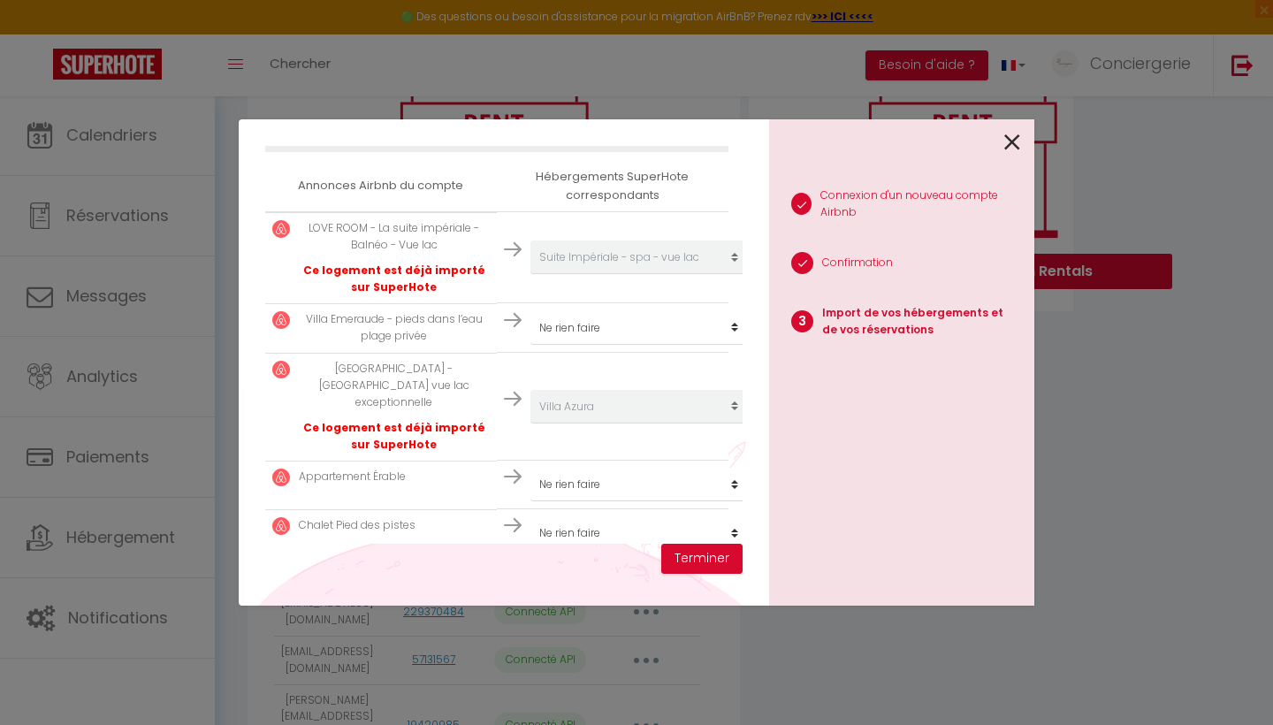
scroll to position [296, 0]
click at [1019, 141] on icon at bounding box center [1013, 142] width 16 height 27
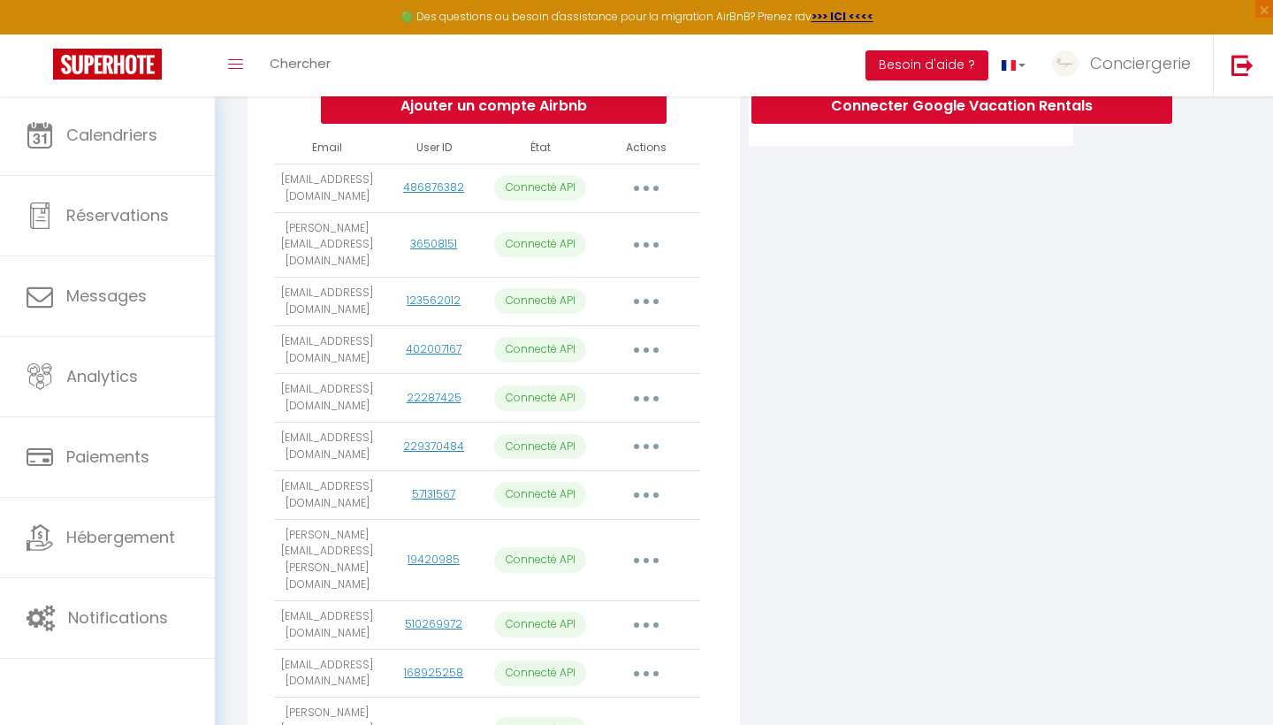
scroll to position [401, 0]
click at [637, 545] on button "button" at bounding box center [647, 559] width 50 height 28
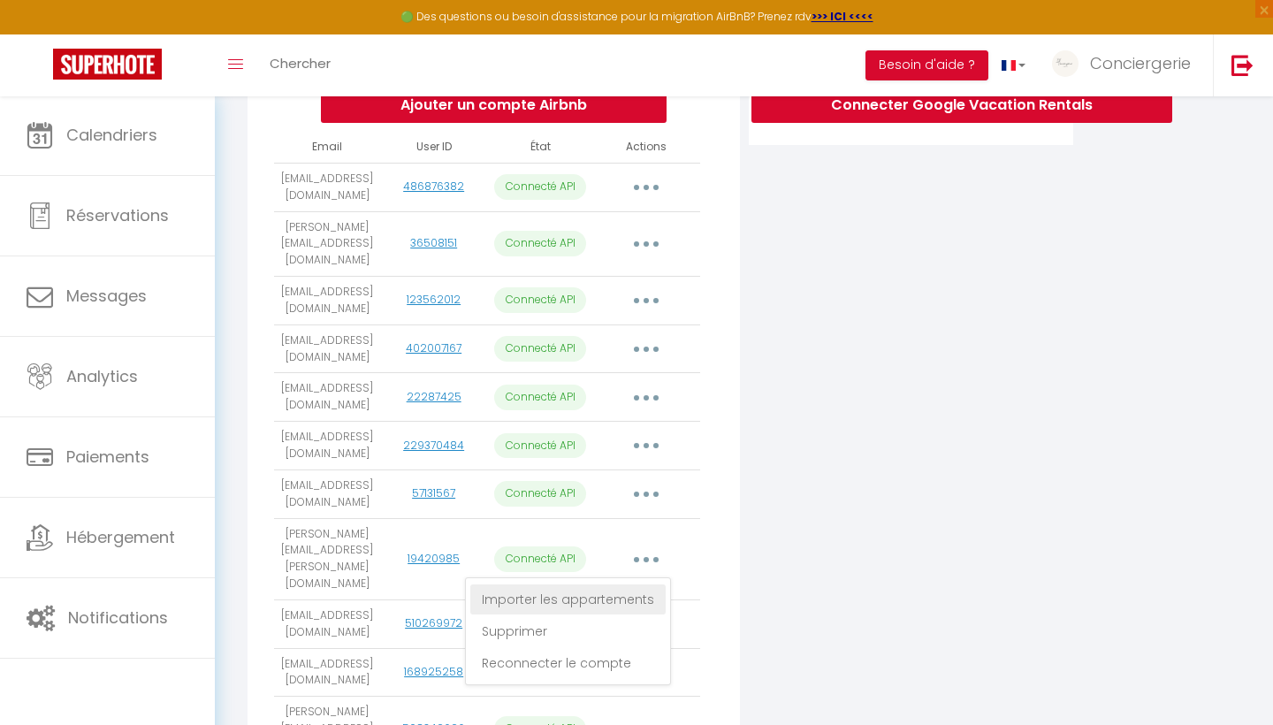
click at [573, 584] on link "Importer les appartements" at bounding box center [567, 599] width 195 height 30
select select "24461"
select select "42488"
select select "51570"
select select
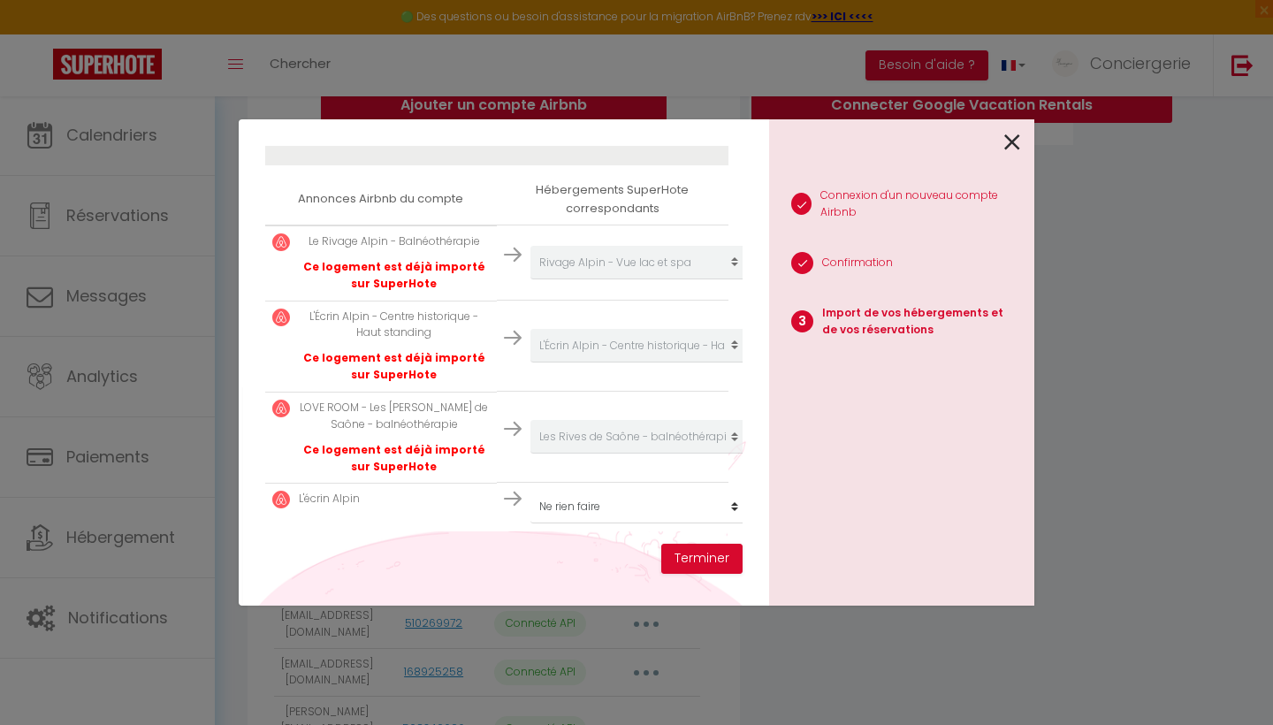
scroll to position [271, 0]
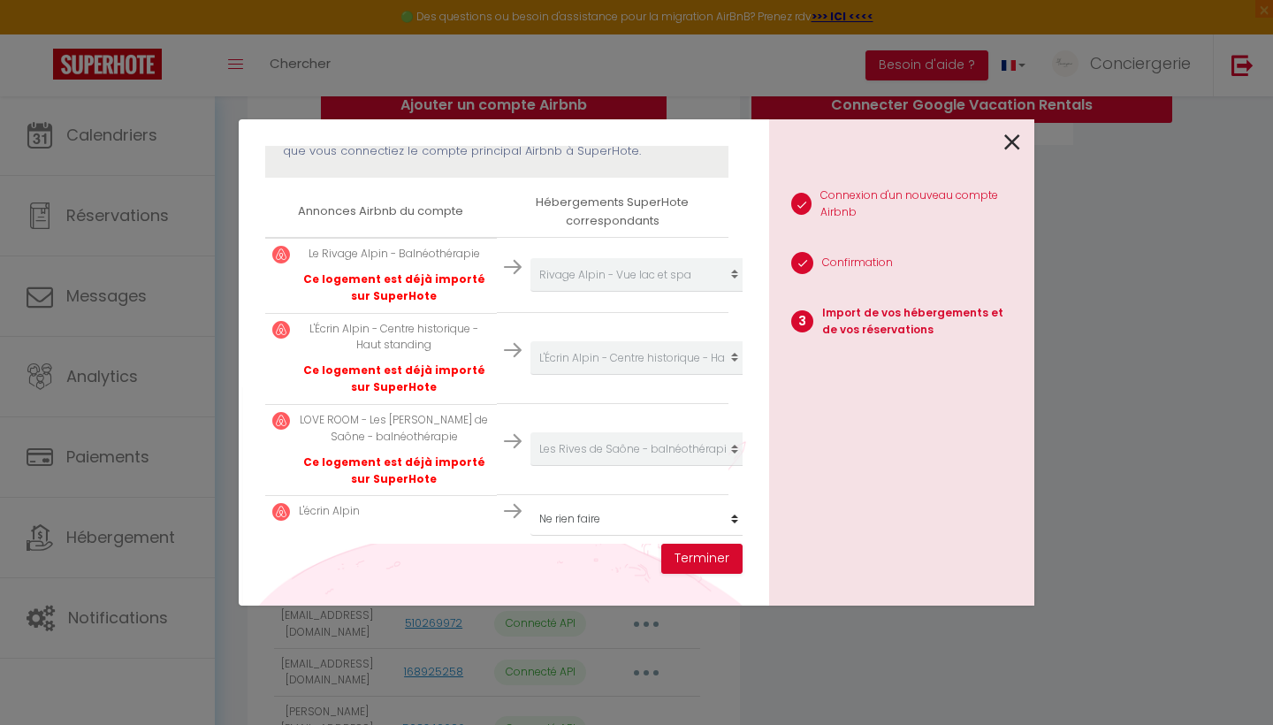
click at [1012, 138] on icon at bounding box center [1013, 142] width 16 height 27
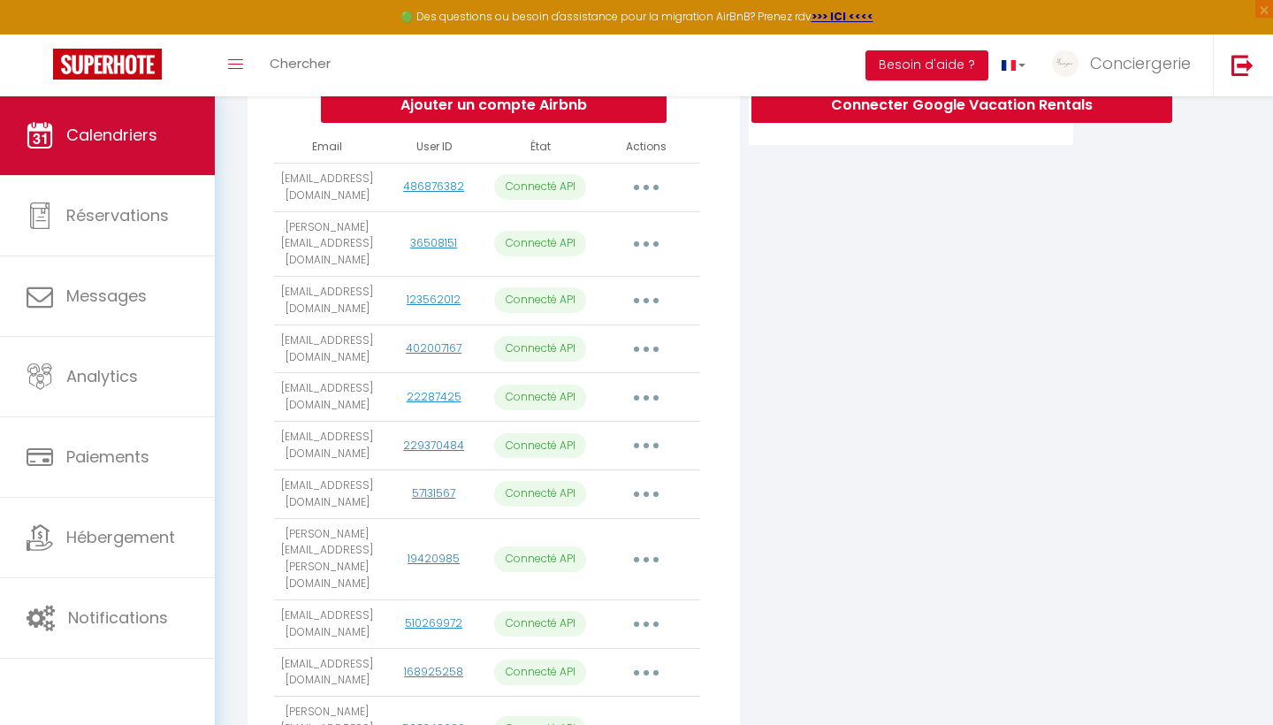
click at [73, 133] on span "Calendriers" at bounding box center [111, 135] width 91 height 22
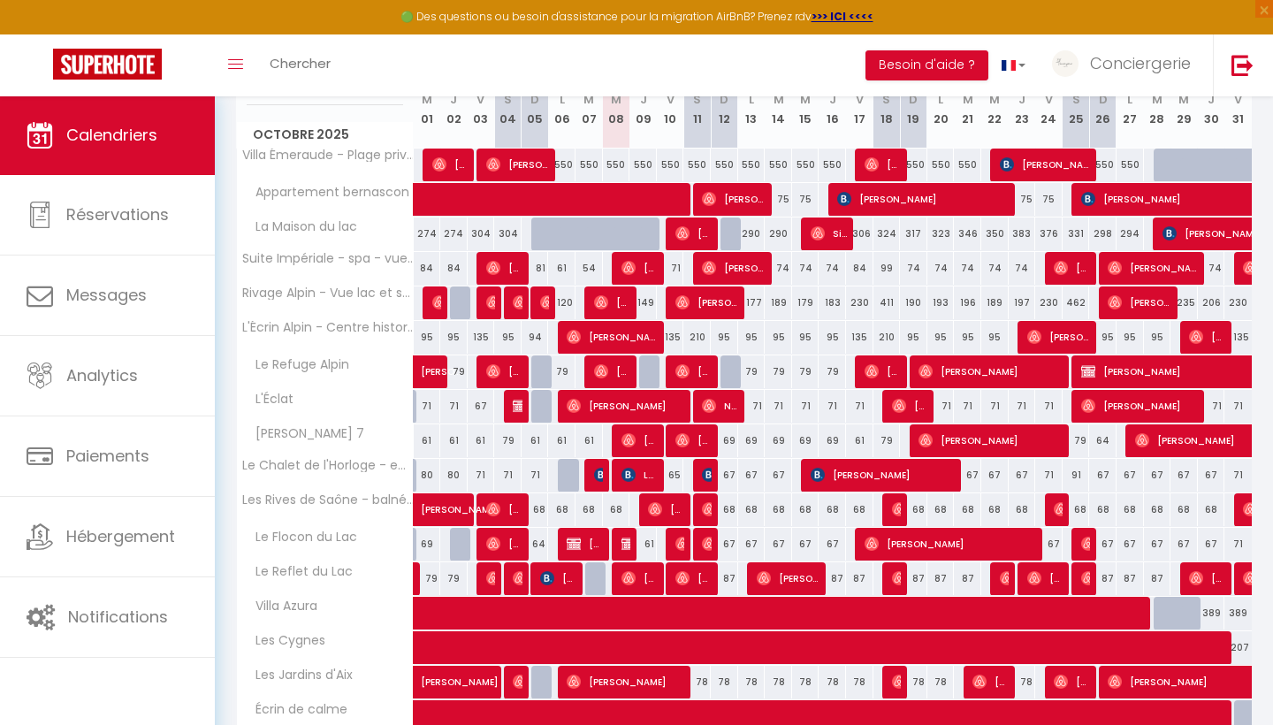
scroll to position [257, 0]
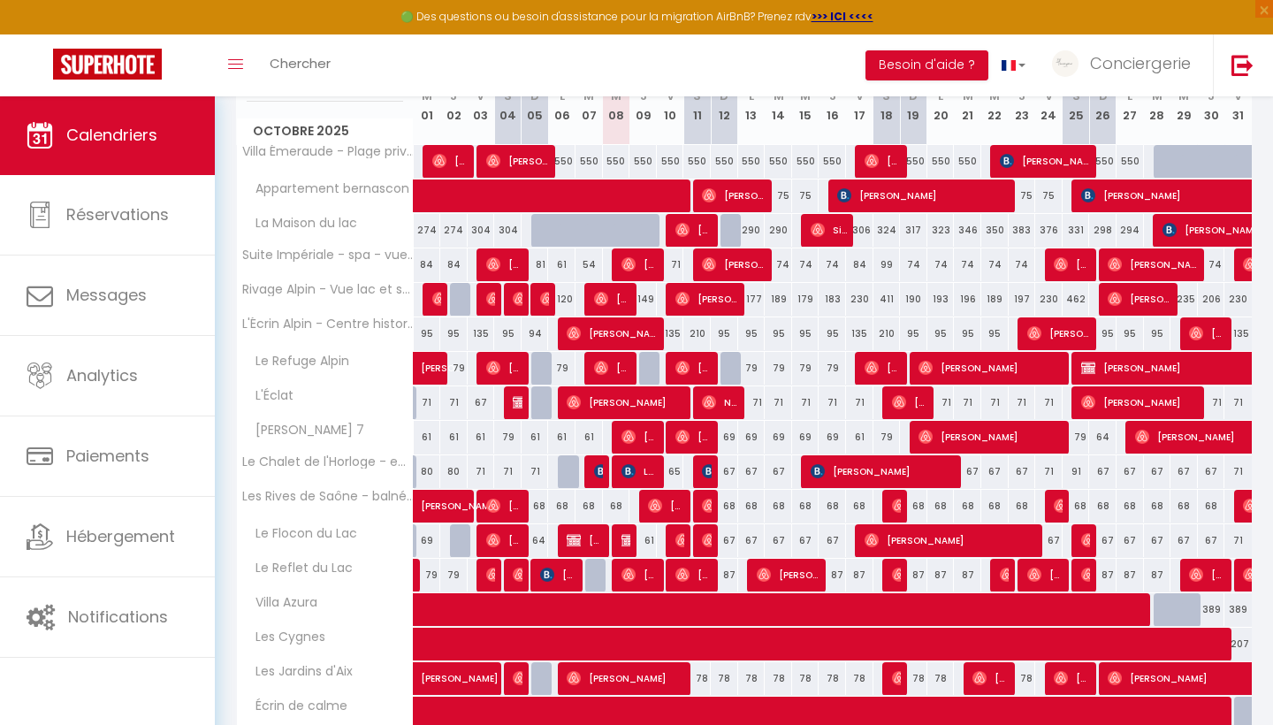
click at [705, 680] on div "78" at bounding box center [697, 678] width 27 height 33
type input "78"
type input "[PERSON_NAME] 11 Octobre 2025"
type input "Dim 12 Octobre 2025"
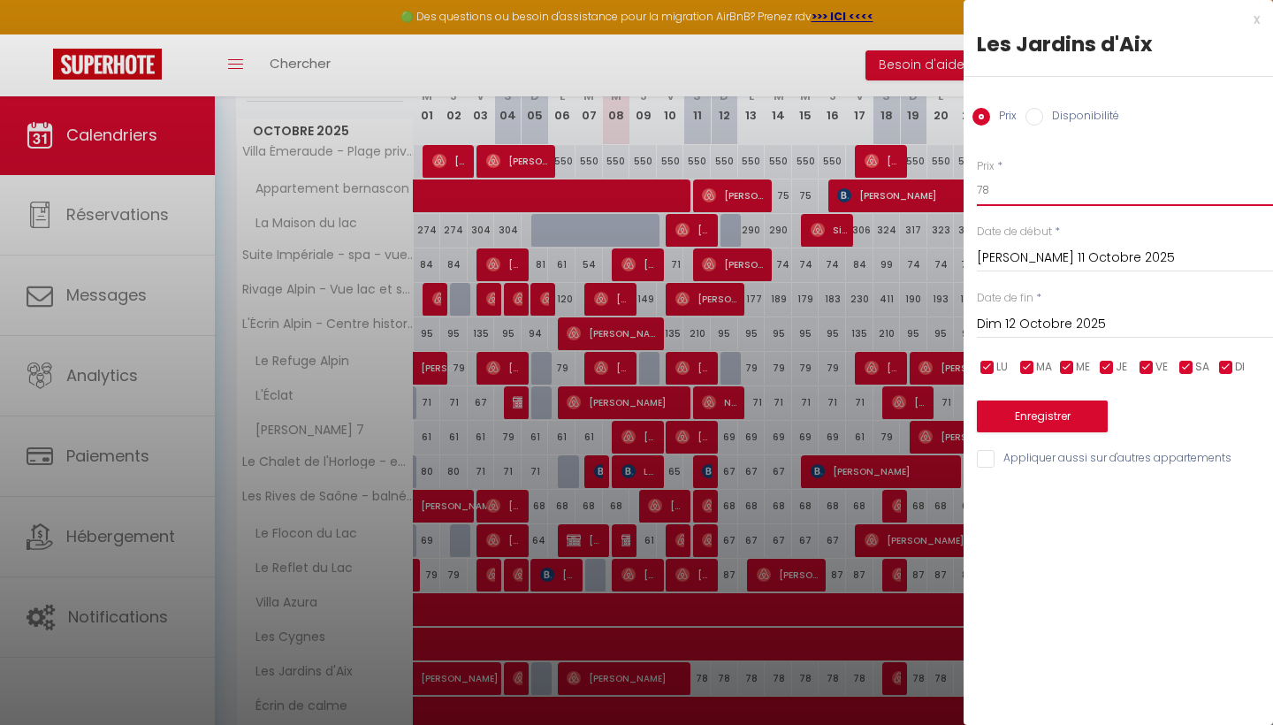
click at [1002, 183] on input "78" at bounding box center [1125, 190] width 296 height 32
type input "7"
type input "89"
click at [1031, 410] on button "Enregistrer" at bounding box center [1042, 417] width 131 height 32
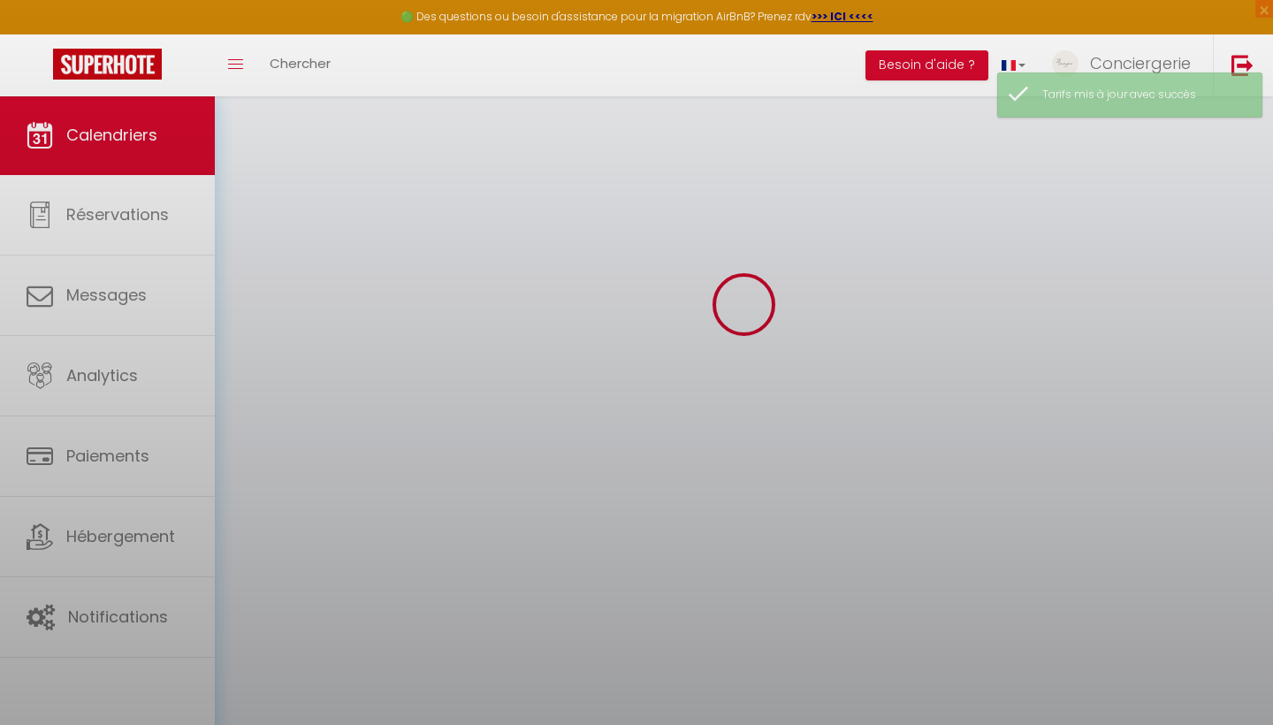
scroll to position [95, 0]
